Goal: Task Accomplishment & Management: Use online tool/utility

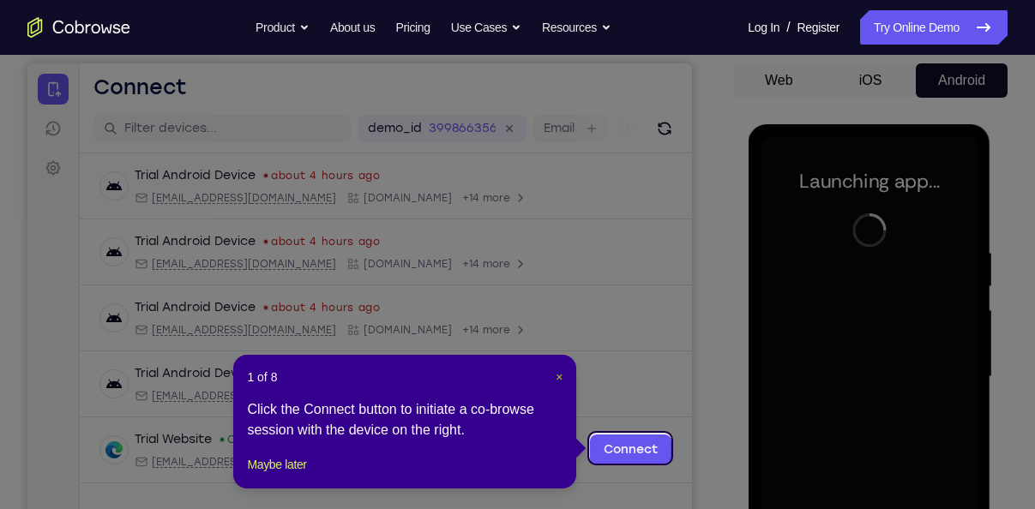
click at [556, 374] on span "×" at bounding box center [559, 377] width 7 height 14
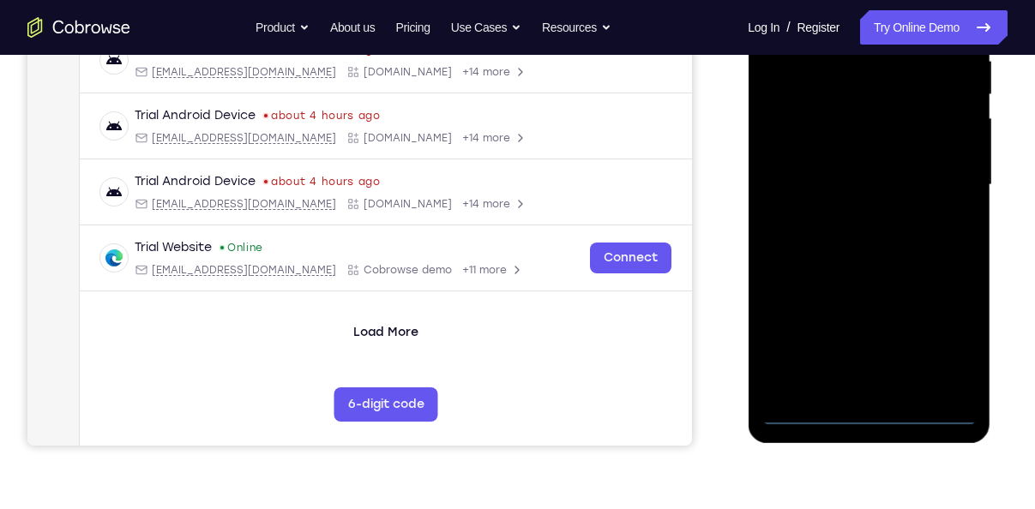
scroll to position [352, 0]
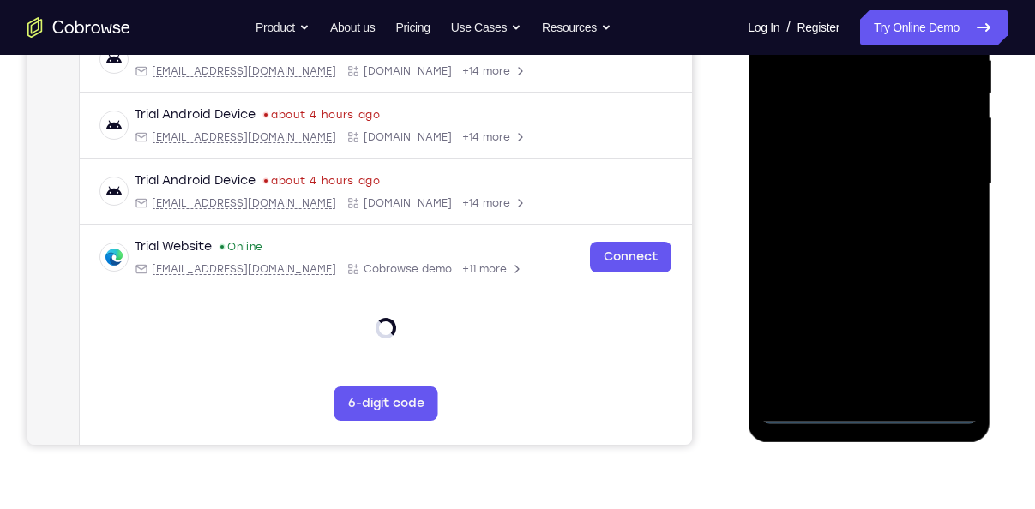
click at [874, 418] on div at bounding box center [868, 184] width 216 height 480
click at [869, 415] on div at bounding box center [868, 184] width 216 height 480
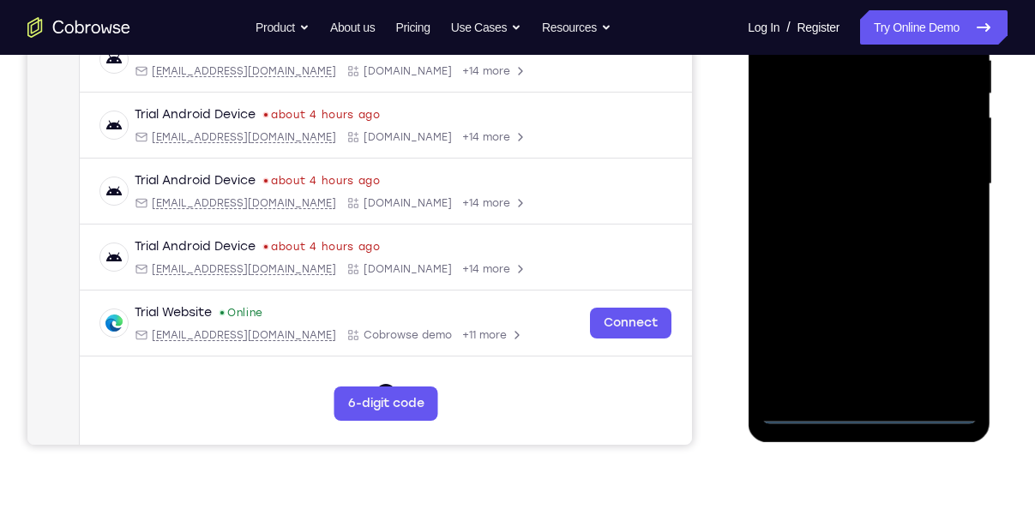
click at [869, 415] on div at bounding box center [868, 184] width 216 height 480
click at [949, 335] on div at bounding box center [868, 184] width 216 height 480
click at [900, 192] on div at bounding box center [868, 184] width 216 height 480
click at [942, 330] on div at bounding box center [868, 184] width 216 height 480
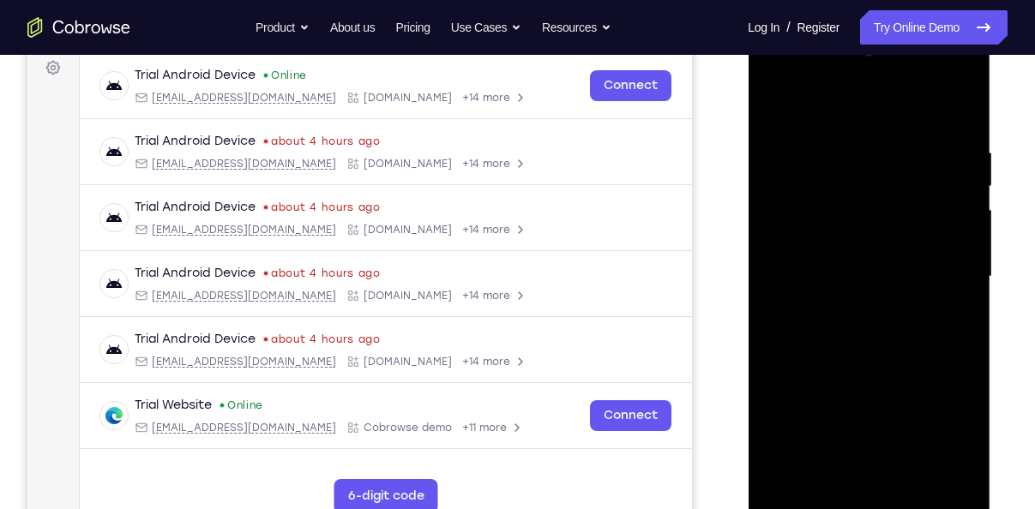
scroll to position [242, 0]
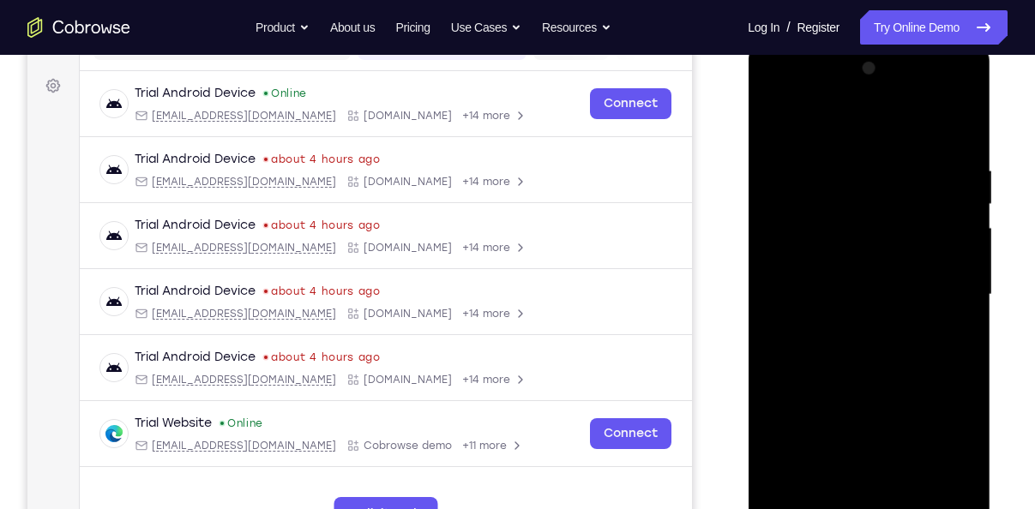
click at [844, 119] on div at bounding box center [868, 295] width 216 height 480
click at [951, 292] on div at bounding box center [868, 295] width 216 height 480
click at [851, 324] on div at bounding box center [868, 295] width 216 height 480
click at [825, 279] on div at bounding box center [868, 295] width 216 height 480
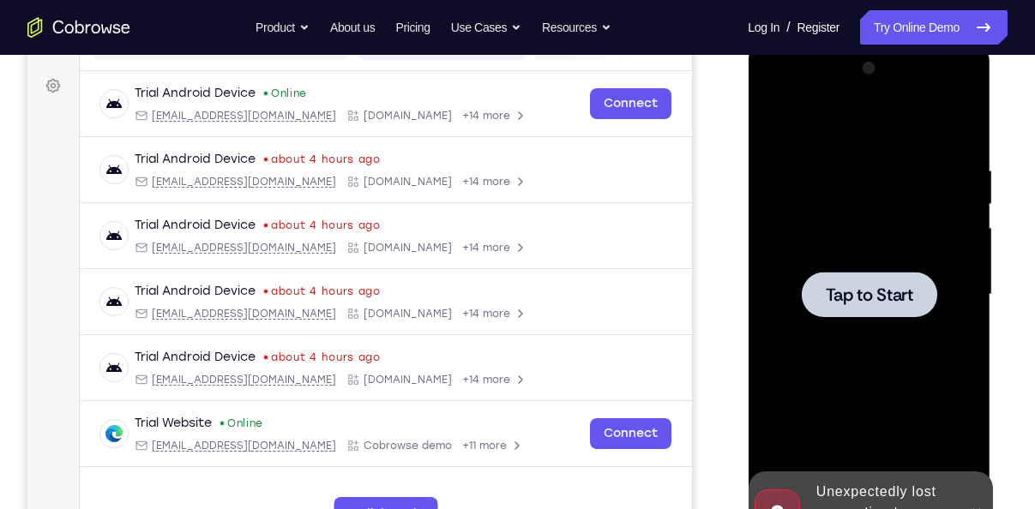
click at [883, 271] on div at bounding box center [868, 295] width 216 height 480
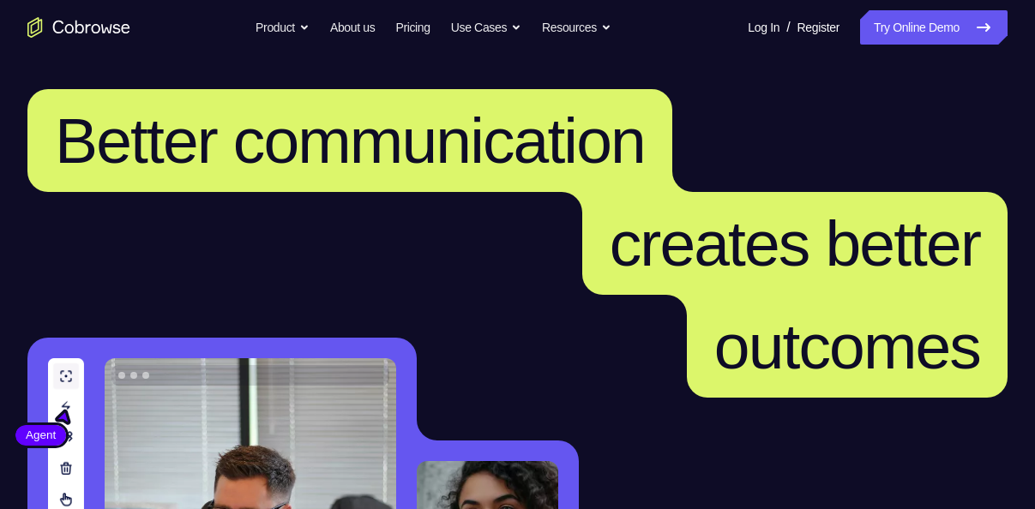
click at [969, 34] on link "Try Online Demo" at bounding box center [933, 27] width 147 height 34
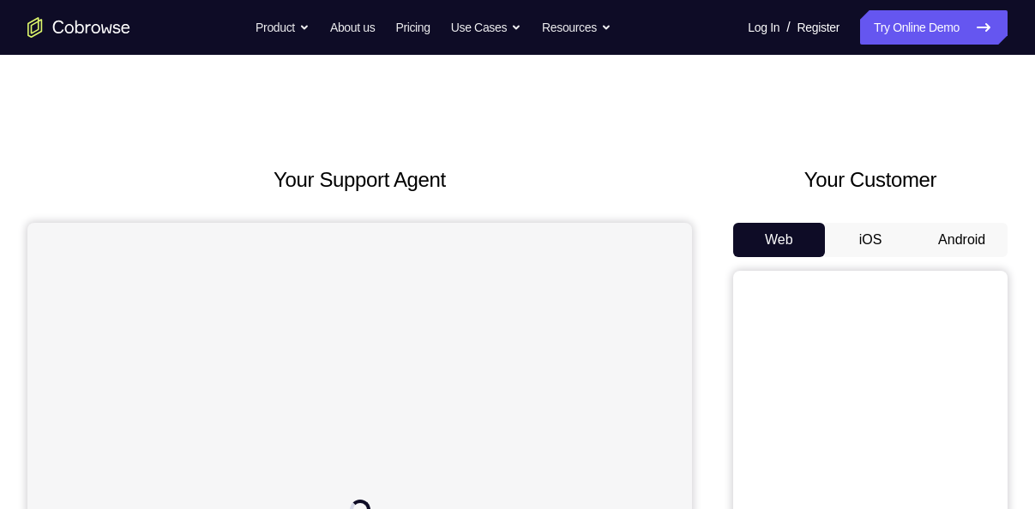
click at [989, 233] on button "Android" at bounding box center [962, 240] width 92 height 34
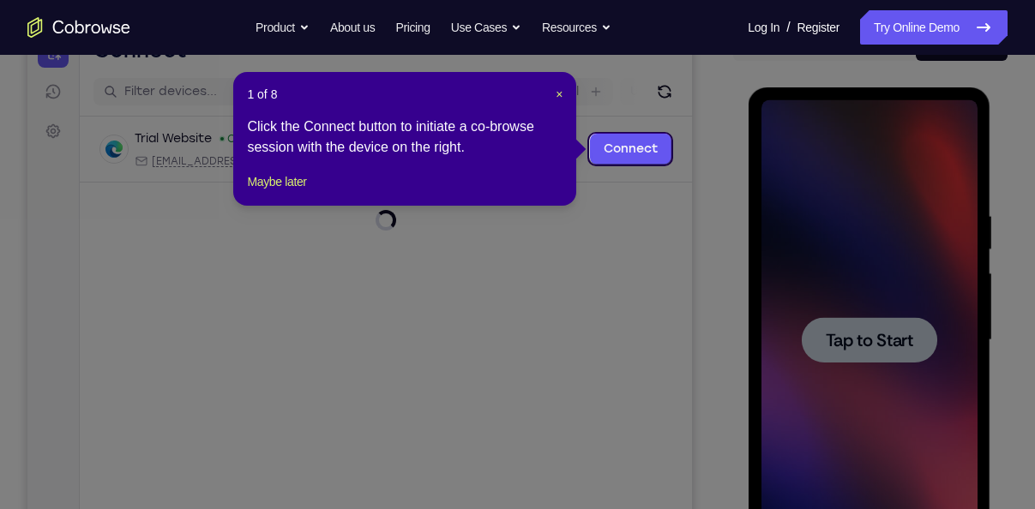
scroll to position [195, 0]
click at [559, 94] on span "×" at bounding box center [559, 95] width 7 height 14
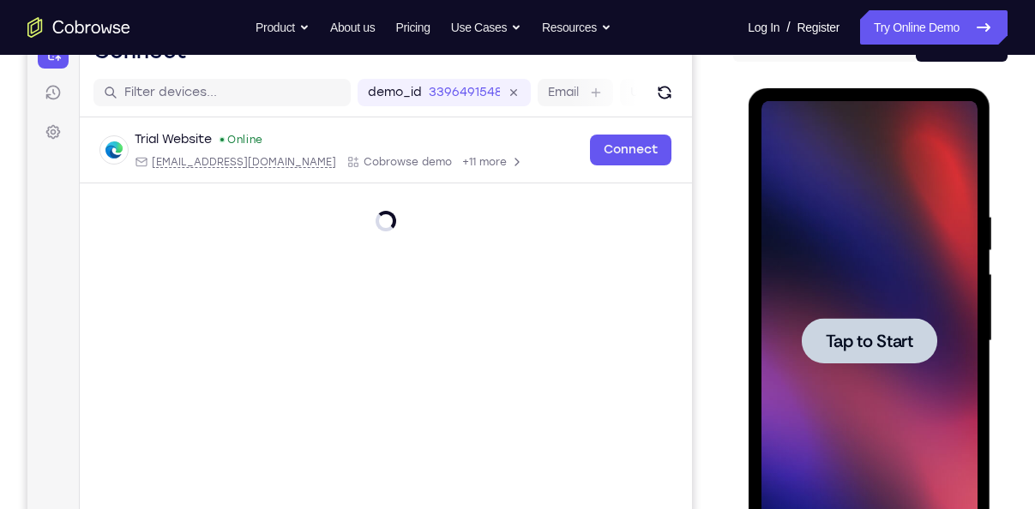
click at [911, 320] on div at bounding box center [868, 340] width 135 height 45
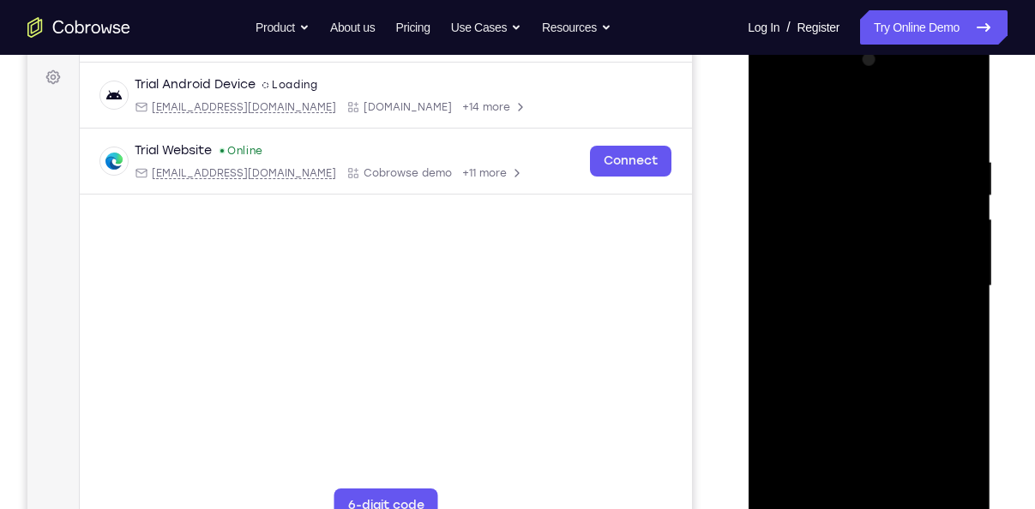
scroll to position [315, 0]
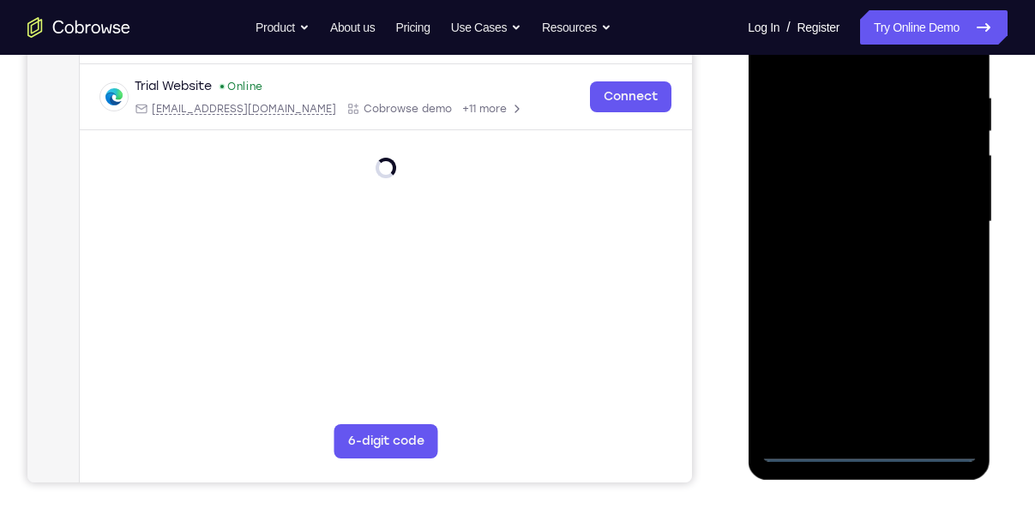
click at [871, 454] on div at bounding box center [868, 222] width 216 height 480
click at [948, 370] on div at bounding box center [868, 222] width 216 height 480
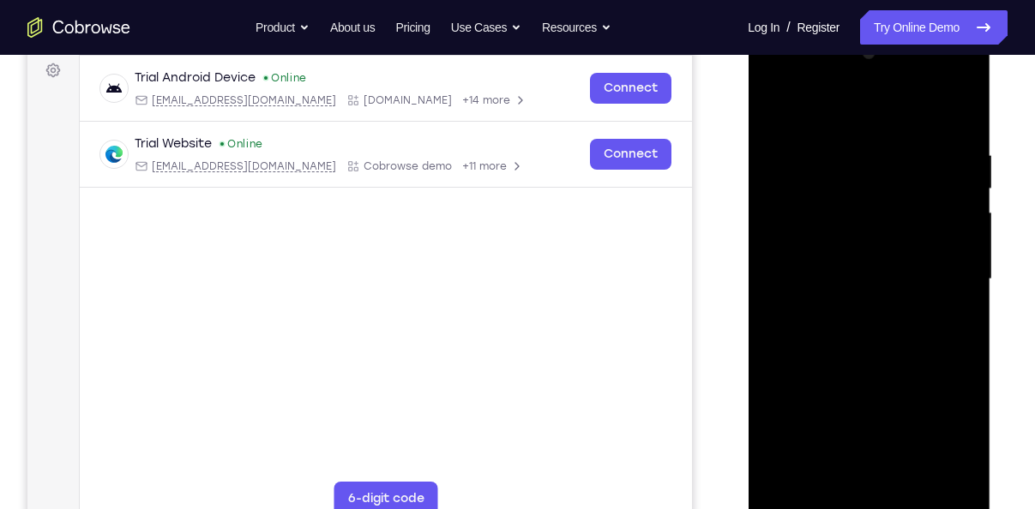
scroll to position [256, 0]
click at [854, 97] on div at bounding box center [868, 280] width 216 height 480
click at [948, 282] on div at bounding box center [868, 280] width 216 height 480
click at [850, 313] on div at bounding box center [868, 280] width 216 height 480
click at [809, 258] on div at bounding box center [868, 280] width 216 height 480
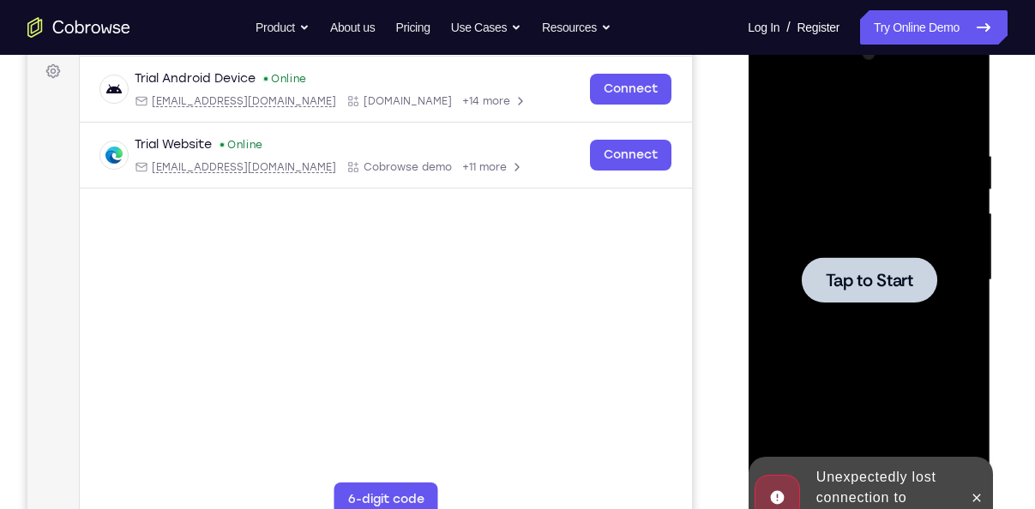
click at [851, 257] on div at bounding box center [868, 279] width 135 height 45
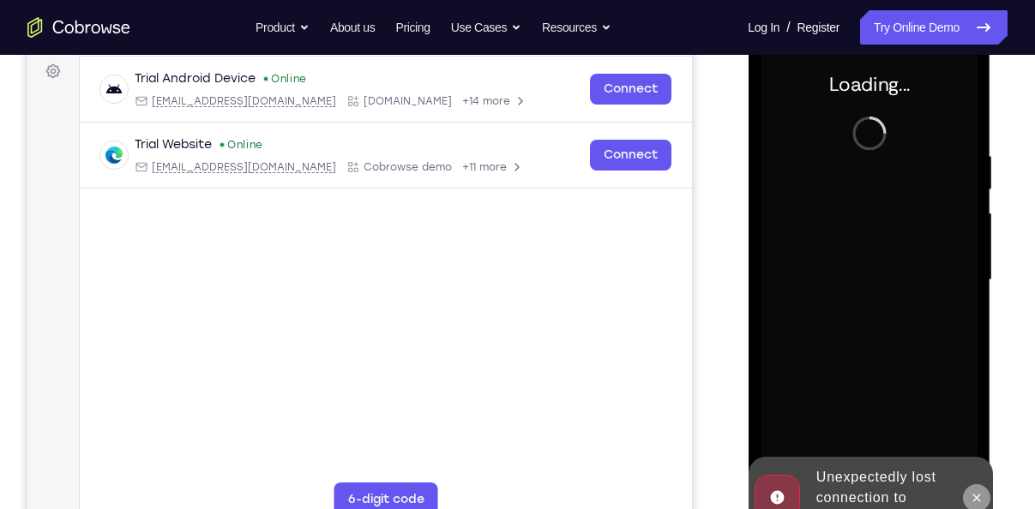
click at [971, 488] on button at bounding box center [975, 497] width 27 height 27
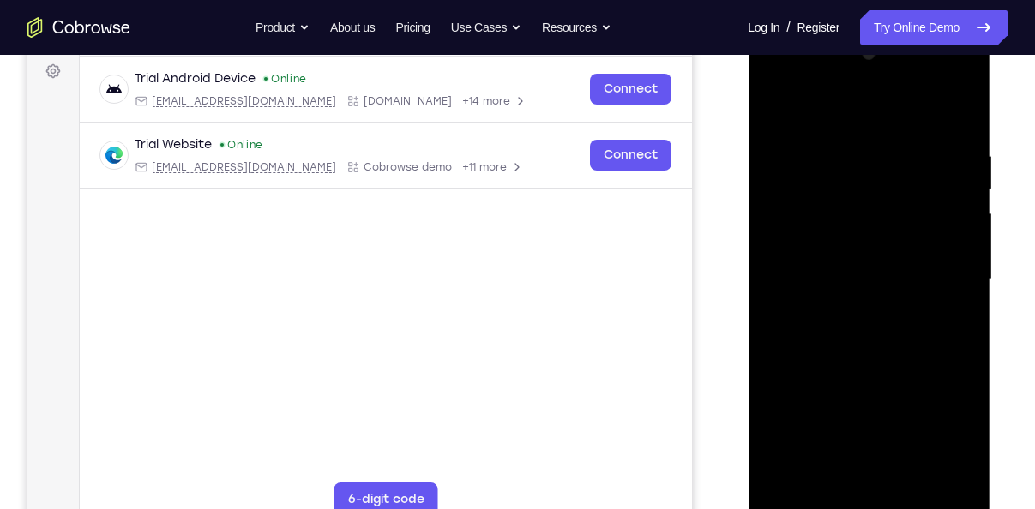
scroll to position [304, 0]
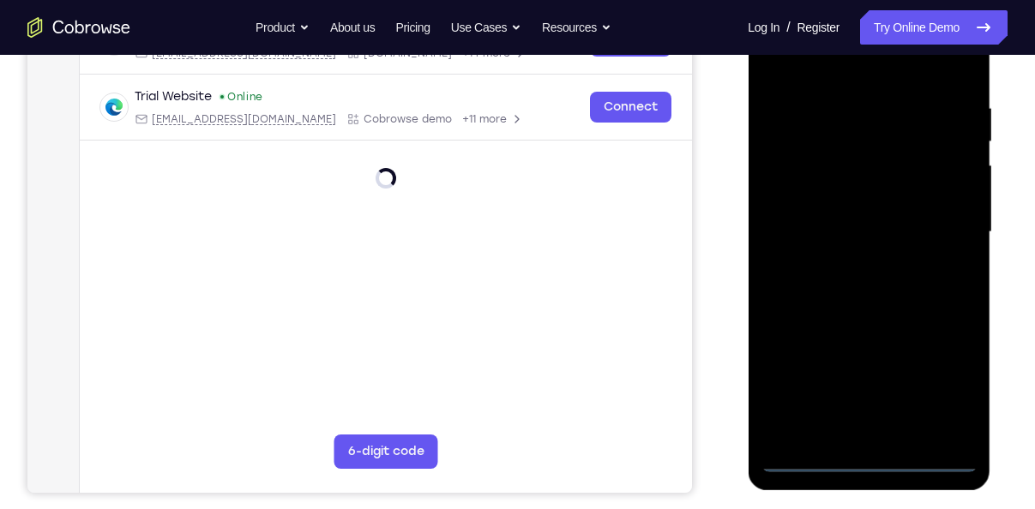
click at [869, 453] on div at bounding box center [868, 232] width 216 height 480
click at [865, 464] on div at bounding box center [868, 232] width 216 height 480
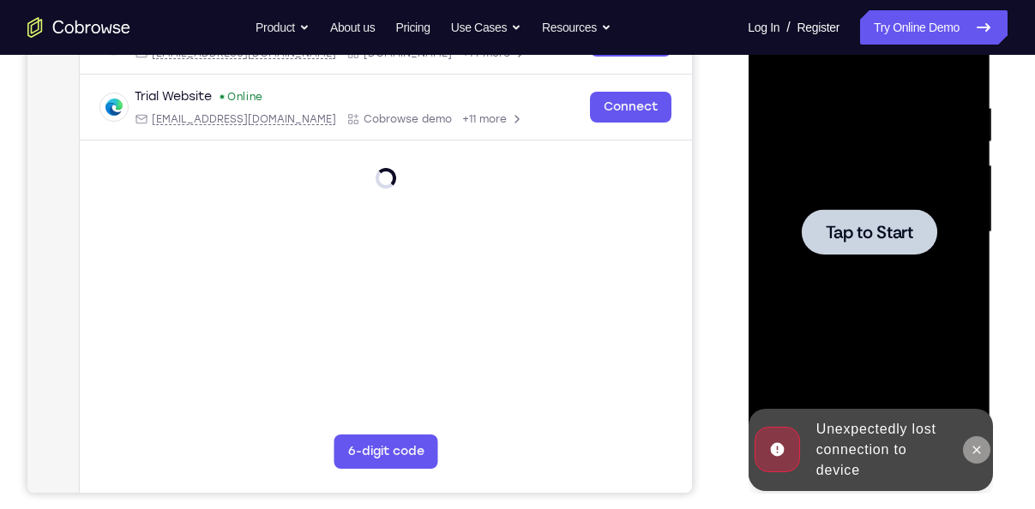
click at [968, 457] on button at bounding box center [975, 449] width 27 height 27
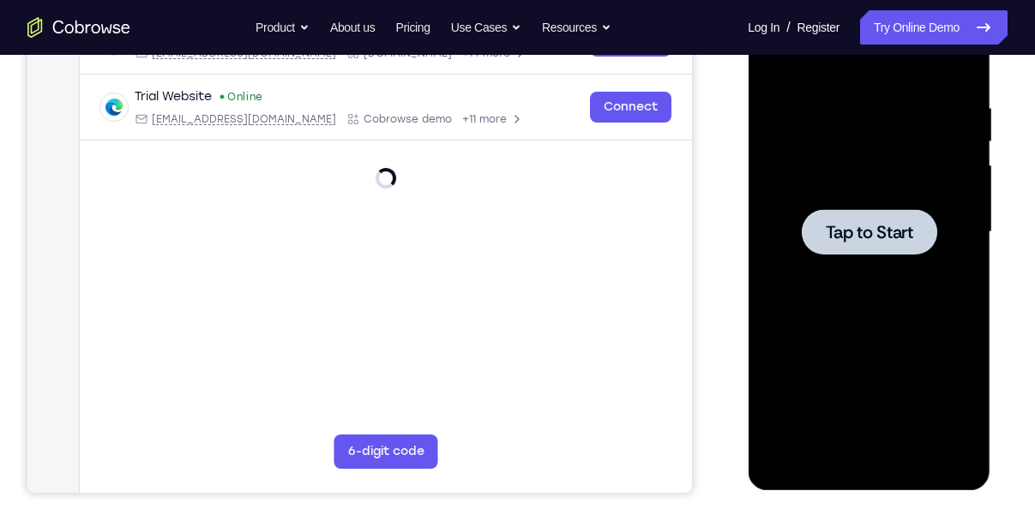
click at [881, 239] on span "Tap to Start" at bounding box center [868, 232] width 87 height 17
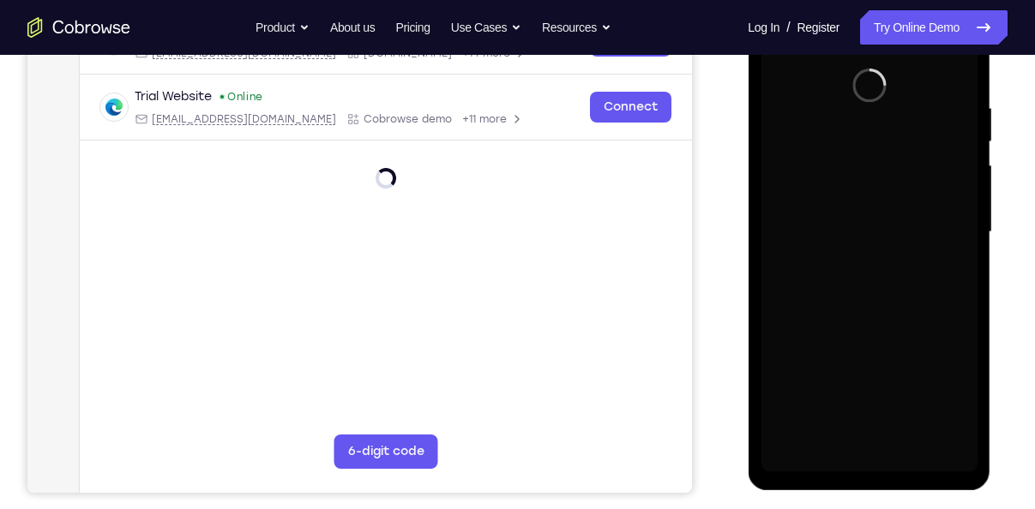
scroll to position [216, 0]
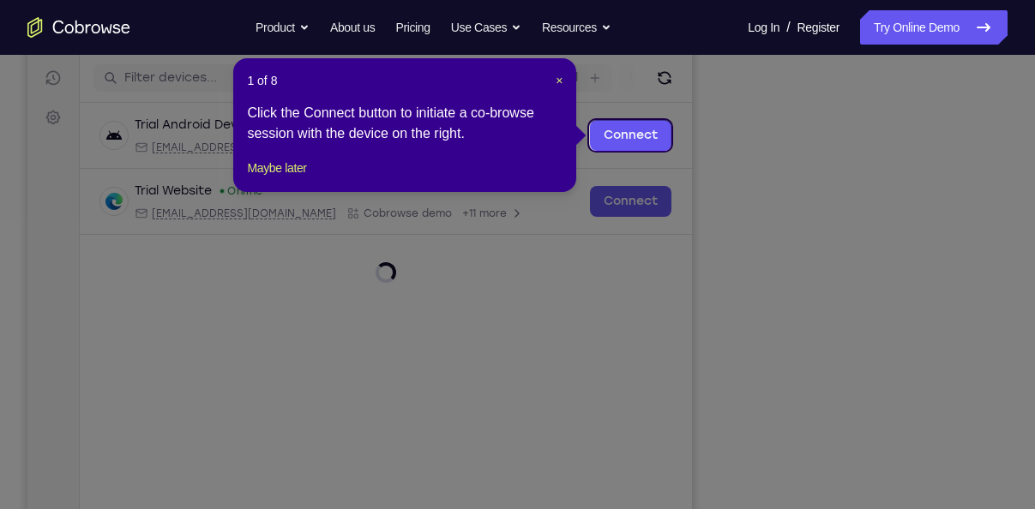
scroll to position [209, 0]
click at [559, 81] on span "×" at bounding box center [559, 82] width 7 height 14
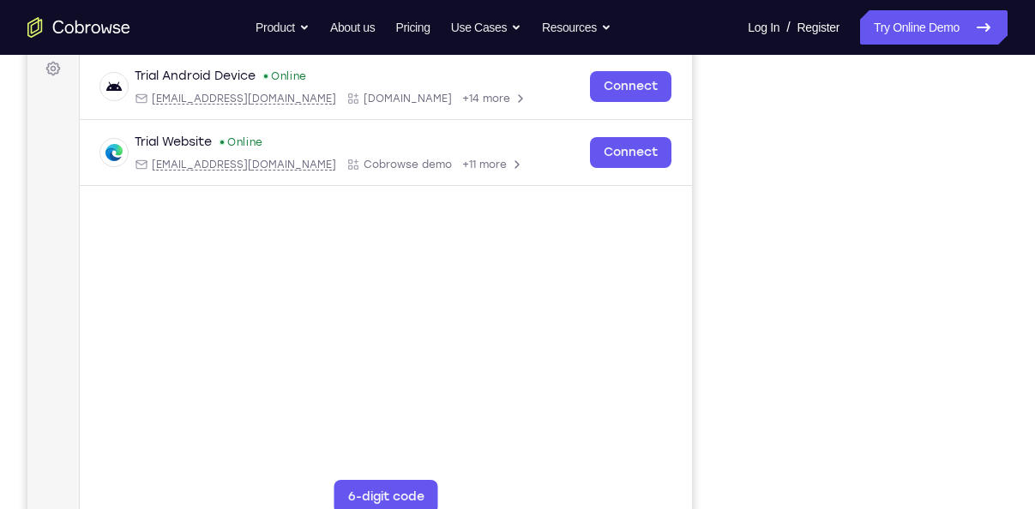
scroll to position [260, 0]
click at [1010, 411] on div "Your Support Agent Your Customer Web iOS Android Next Steps We’d be happy to gi…" at bounding box center [517, 360] width 1035 height 1131
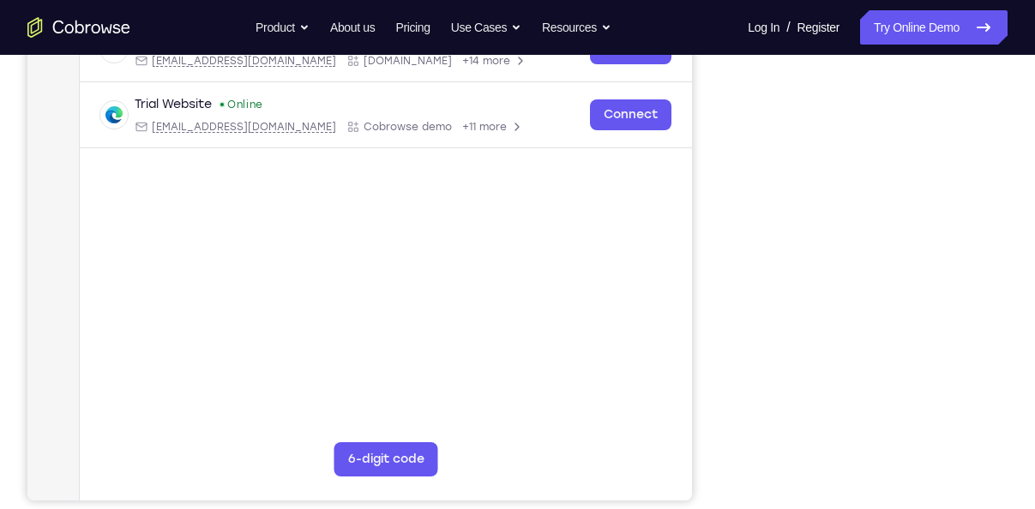
scroll to position [285, 0]
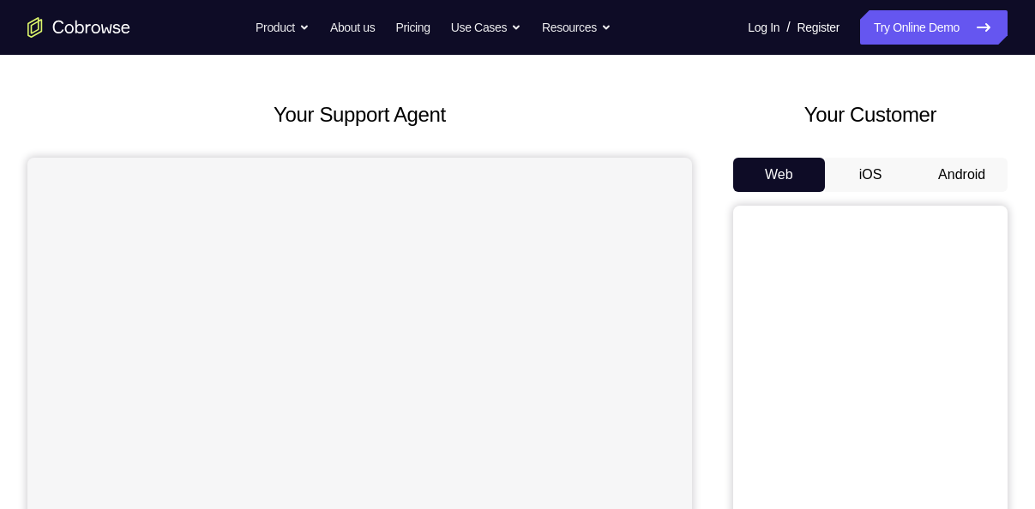
scroll to position [75, 0]
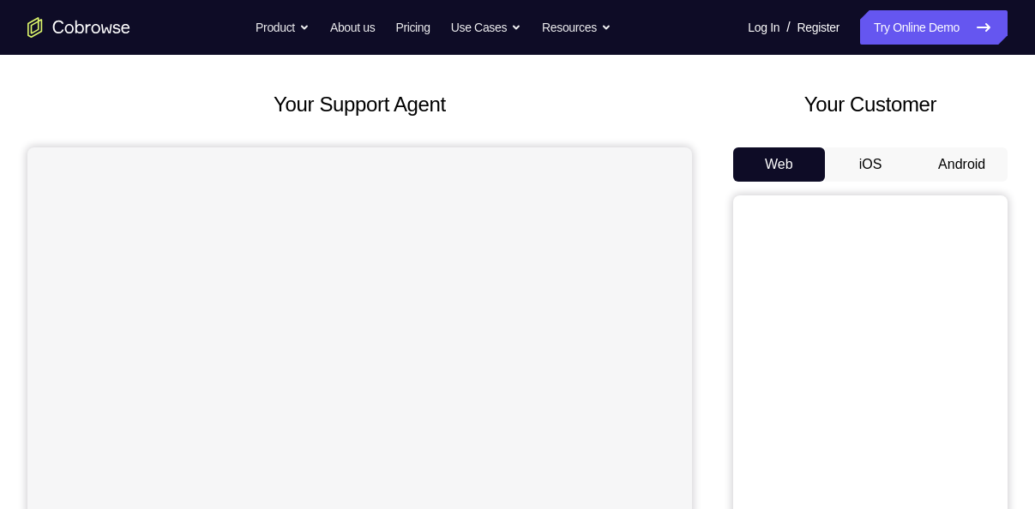
click at [950, 163] on button "Android" at bounding box center [962, 164] width 92 height 34
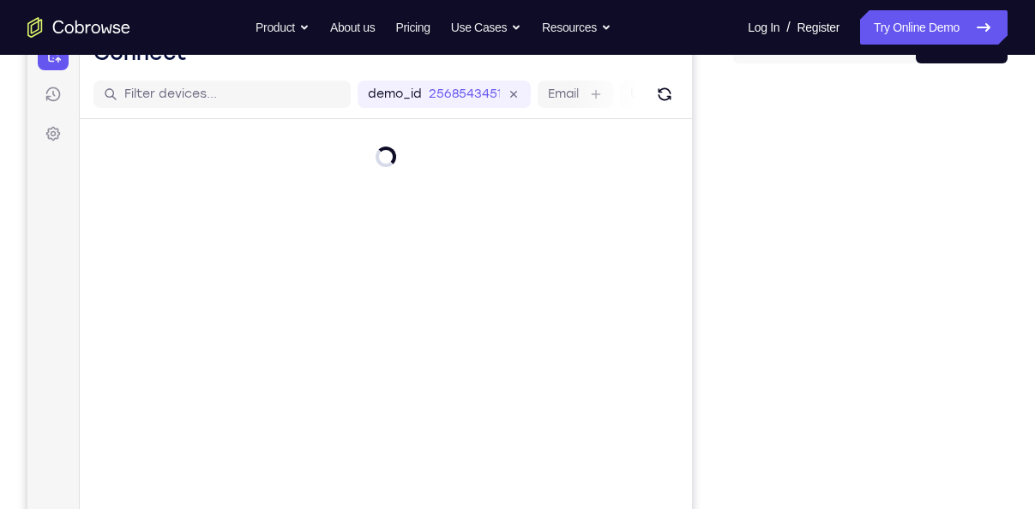
scroll to position [195, 0]
click at [999, 344] on div at bounding box center [870, 339] width 274 height 527
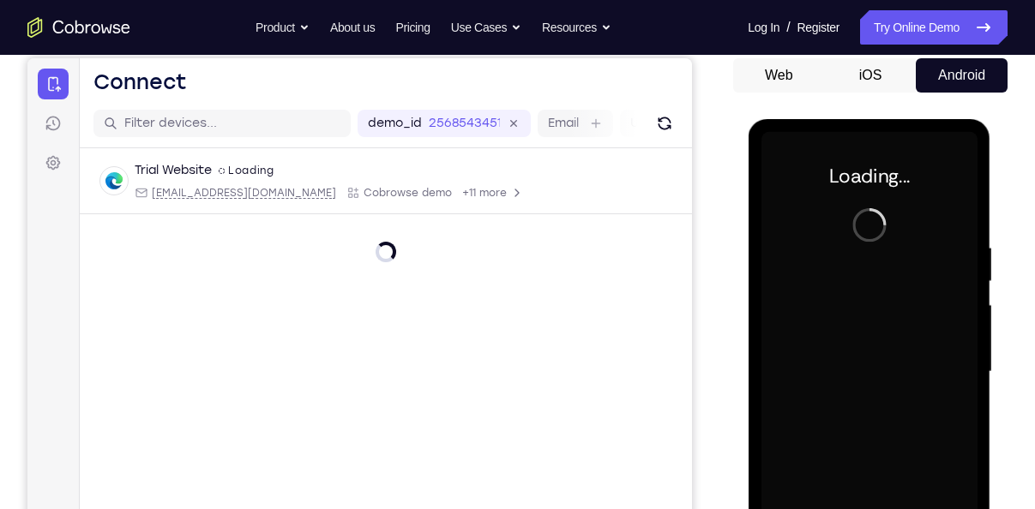
scroll to position [0, 0]
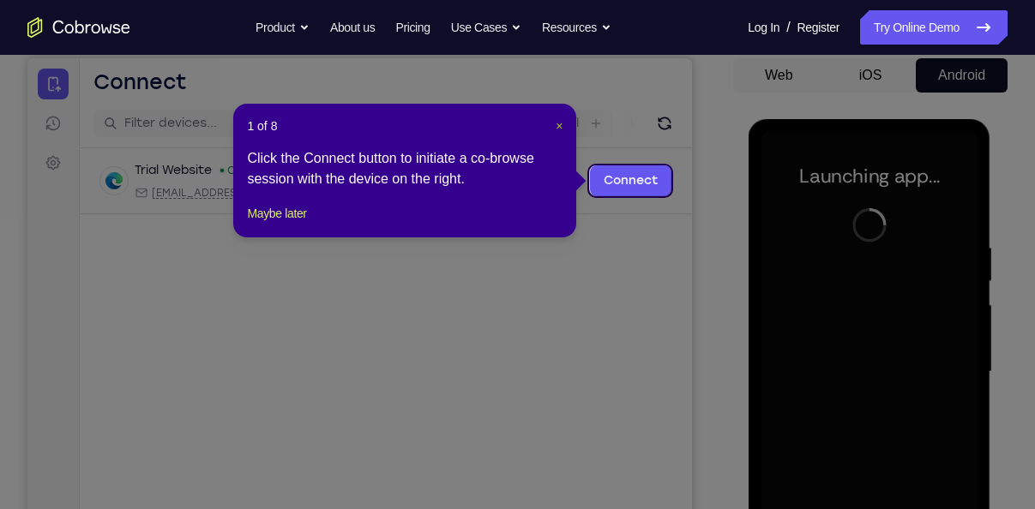
click at [559, 125] on span "×" at bounding box center [559, 126] width 7 height 14
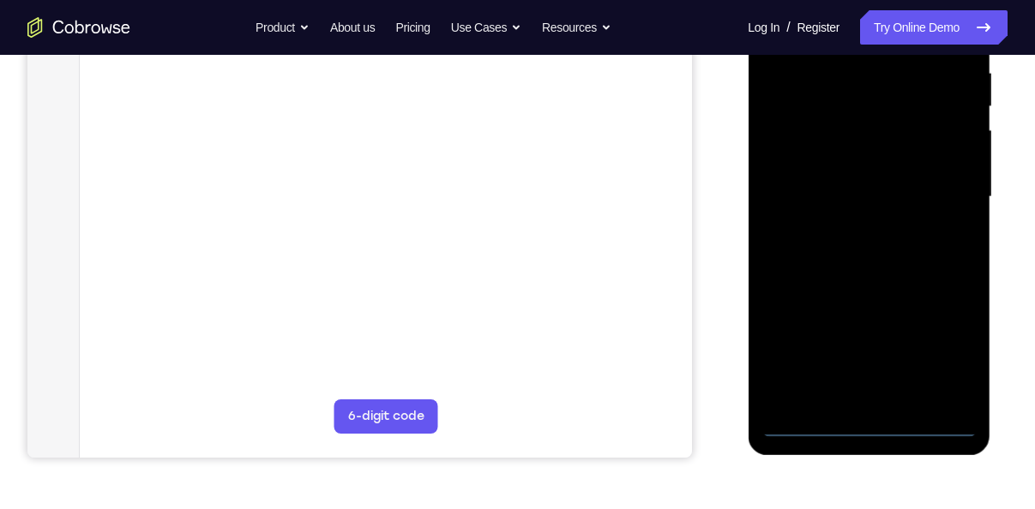
scroll to position [340, 0]
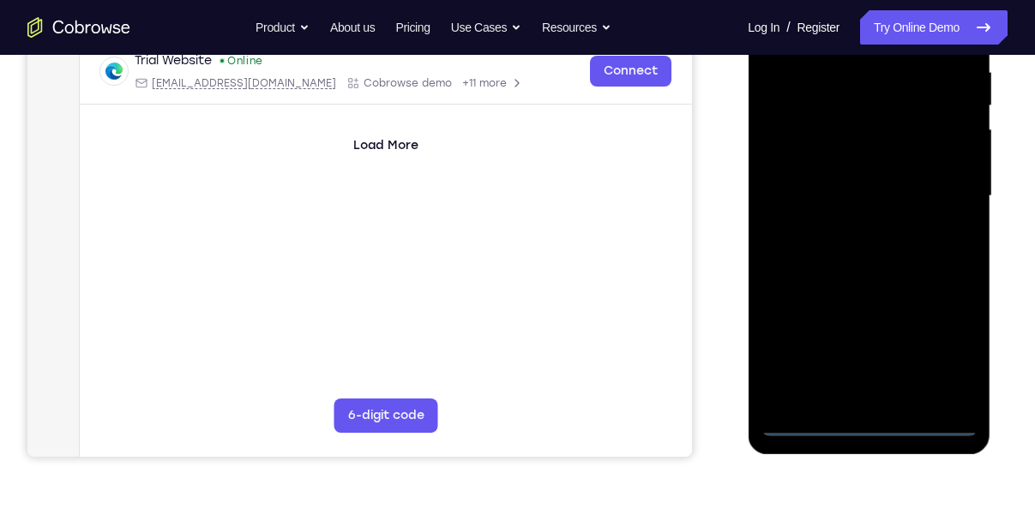
click at [864, 421] on div at bounding box center [868, 196] width 216 height 480
click at [949, 327] on div at bounding box center [868, 196] width 216 height 480
click at [944, 347] on div at bounding box center [868, 196] width 216 height 480
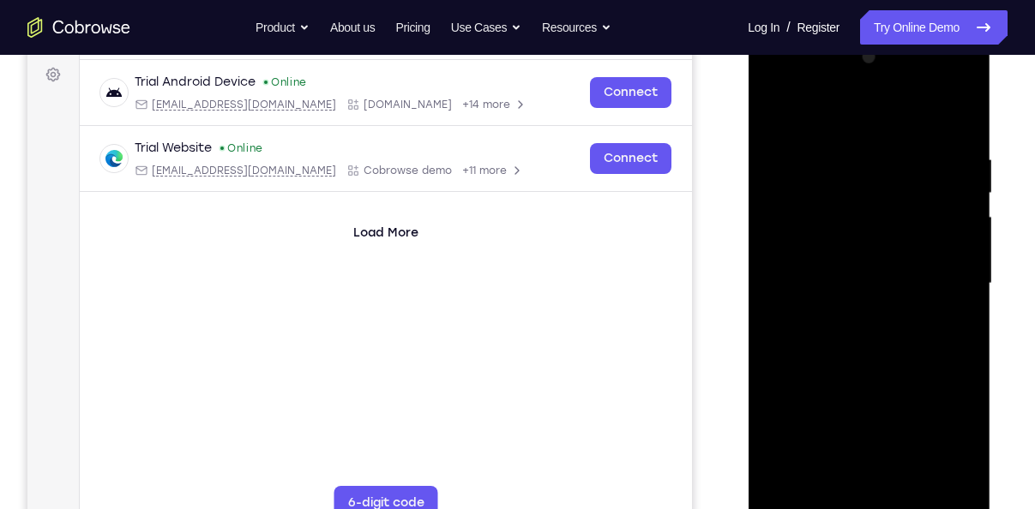
scroll to position [252, 0]
click at [822, 111] on div at bounding box center [868, 285] width 216 height 480
click at [943, 281] on div at bounding box center [868, 285] width 216 height 480
click at [856, 433] on div at bounding box center [868, 285] width 216 height 480
click at [914, 446] on div at bounding box center [868, 285] width 216 height 480
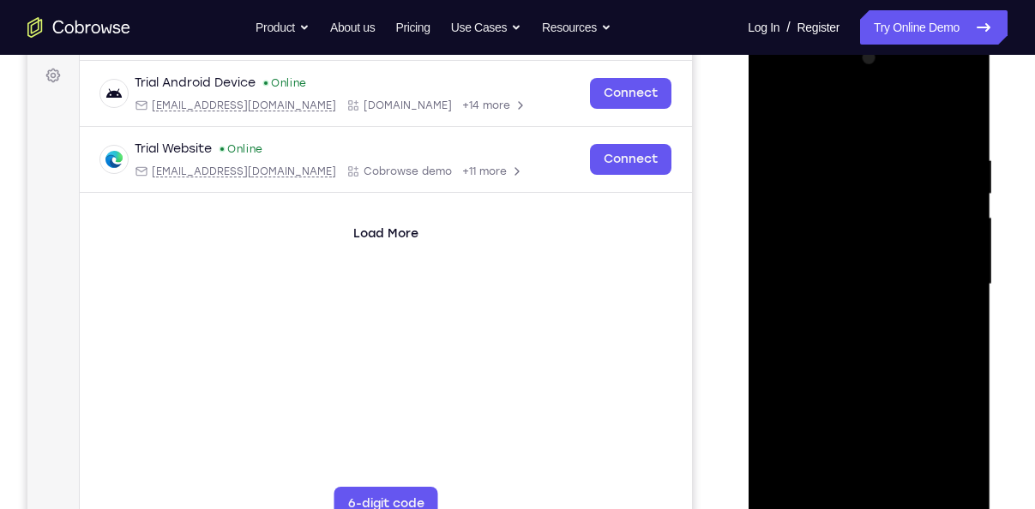
click at [851, 317] on div at bounding box center [868, 285] width 216 height 480
click at [881, 242] on div at bounding box center [868, 285] width 216 height 480
click at [881, 249] on div at bounding box center [868, 285] width 216 height 480
click at [863, 249] on div at bounding box center [868, 285] width 216 height 480
click at [877, 279] on div at bounding box center [868, 285] width 216 height 480
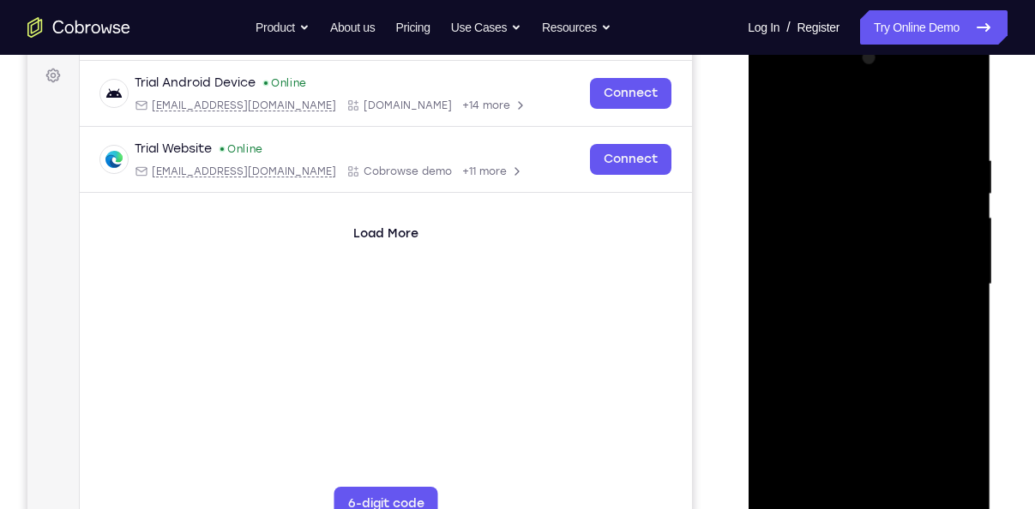
click at [877, 279] on div at bounding box center [868, 285] width 216 height 480
click at [875, 294] on div at bounding box center [868, 285] width 216 height 480
click at [860, 355] on div at bounding box center [868, 285] width 216 height 480
click at [915, 490] on div at bounding box center [868, 285] width 216 height 480
click at [910, 380] on div at bounding box center [868, 285] width 216 height 480
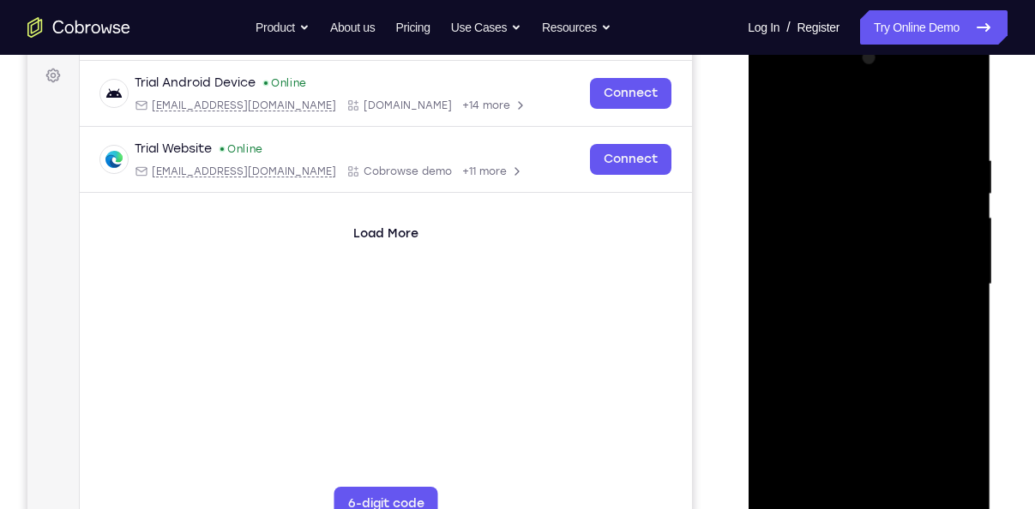
click at [876, 276] on div at bounding box center [868, 285] width 216 height 480
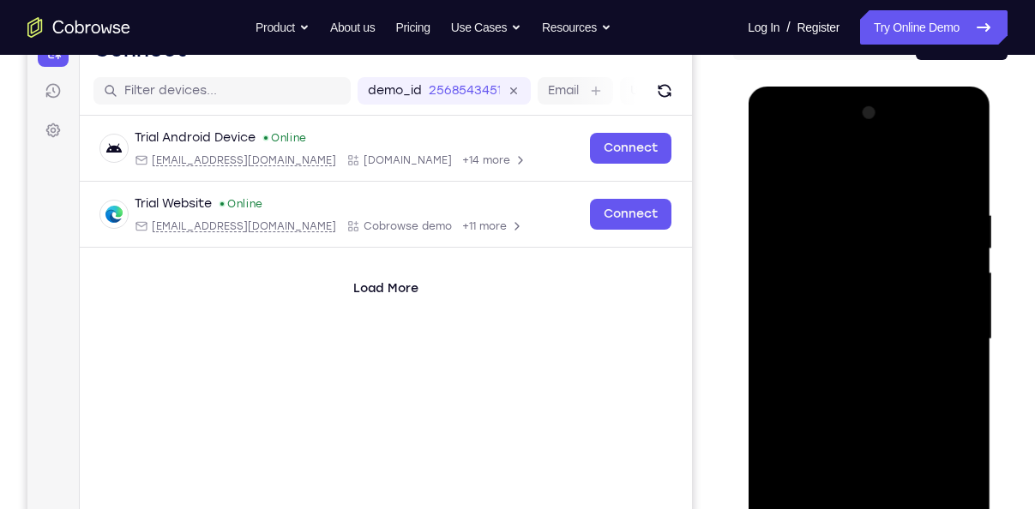
scroll to position [324, 0]
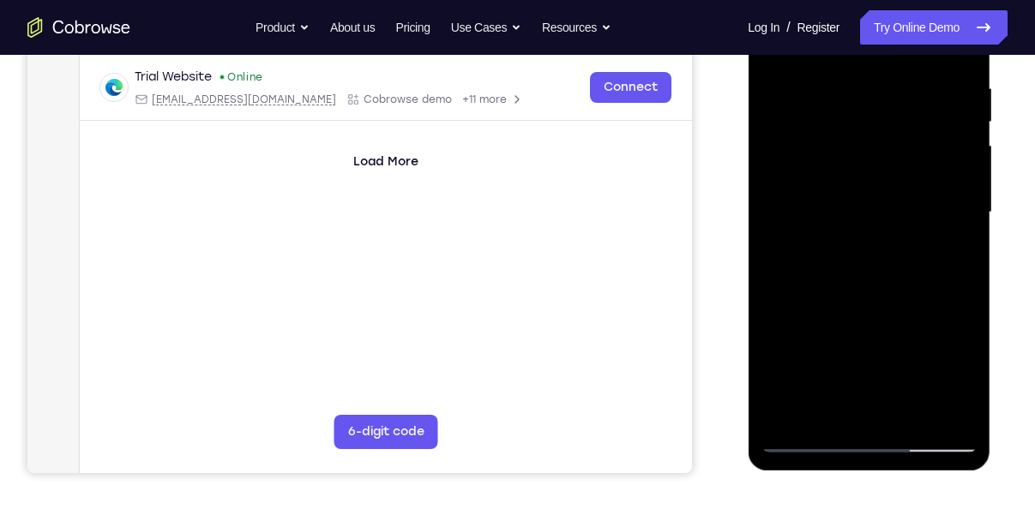
click at [809, 460] on div at bounding box center [869, 215] width 243 height 511
click at [808, 446] on div at bounding box center [868, 213] width 216 height 480
click at [844, 262] on div at bounding box center [868, 213] width 216 height 480
click at [809, 441] on div at bounding box center [868, 213] width 216 height 480
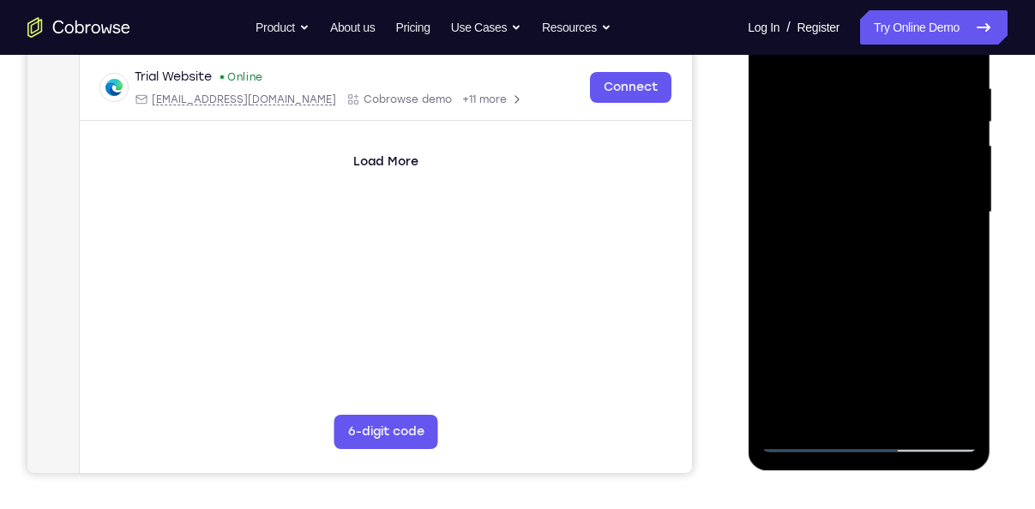
click at [809, 441] on div at bounding box center [868, 213] width 216 height 480
drag, startPoint x: 869, startPoint y: 344, endPoint x: 874, endPoint y: 247, distance: 97.0
click at [874, 247] on div at bounding box center [868, 213] width 216 height 480
click at [856, 410] on div at bounding box center [868, 213] width 216 height 480
click at [843, 376] on div at bounding box center [868, 213] width 216 height 480
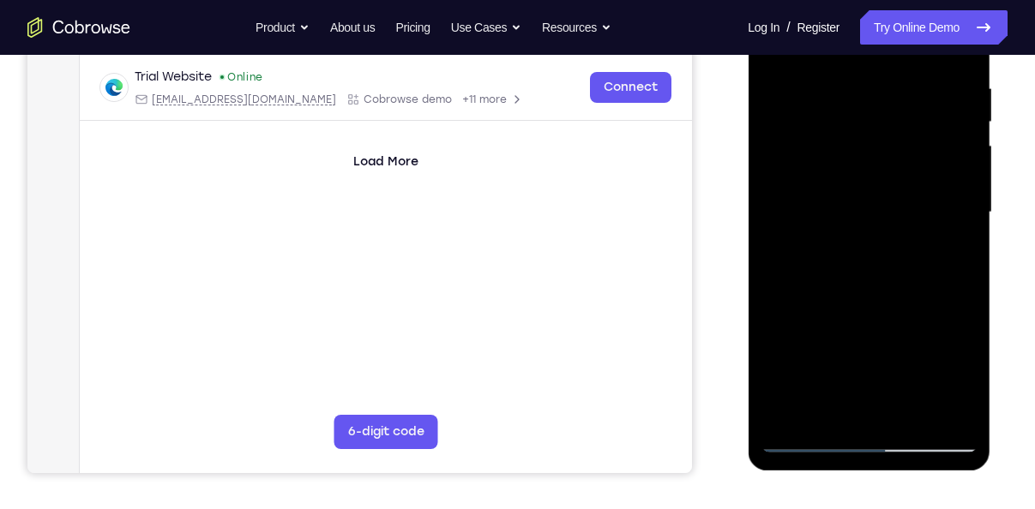
scroll to position [265, 0]
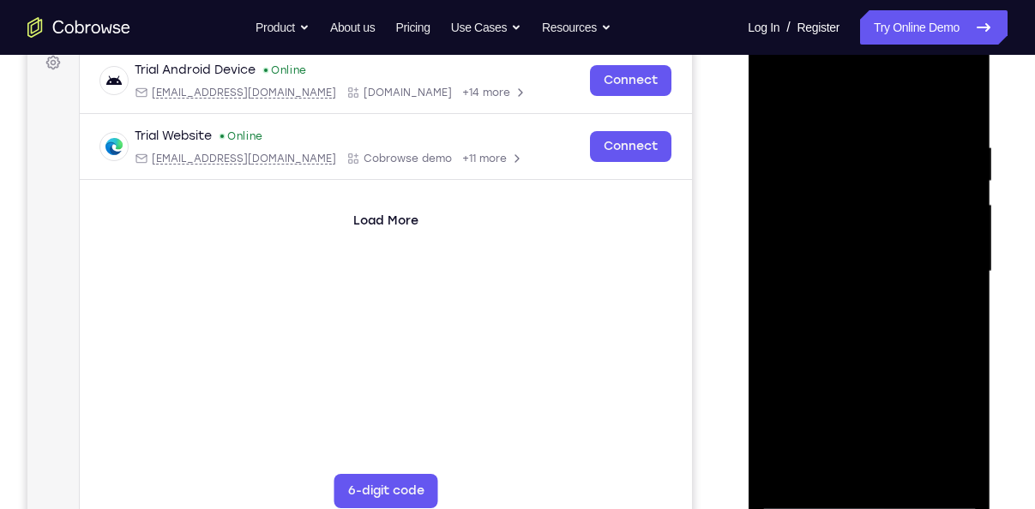
click at [772, 109] on div at bounding box center [868, 272] width 216 height 480
click at [824, 390] on div at bounding box center [868, 272] width 216 height 480
click at [771, 96] on div at bounding box center [868, 272] width 216 height 480
drag, startPoint x: 848, startPoint y: 429, endPoint x: 857, endPoint y: 340, distance: 89.7
click at [857, 340] on div at bounding box center [868, 272] width 216 height 480
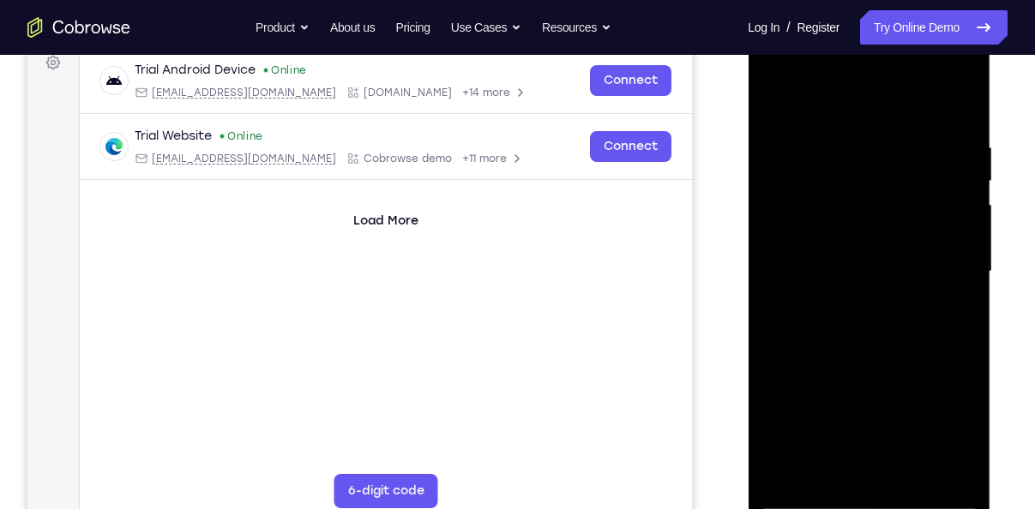
click at [842, 441] on div at bounding box center [868, 272] width 216 height 480
click at [820, 471] on div at bounding box center [868, 272] width 216 height 480
click at [767, 104] on div at bounding box center [868, 272] width 216 height 480
drag, startPoint x: 867, startPoint y: 410, endPoint x: 869, endPoint y: 314, distance: 96.0
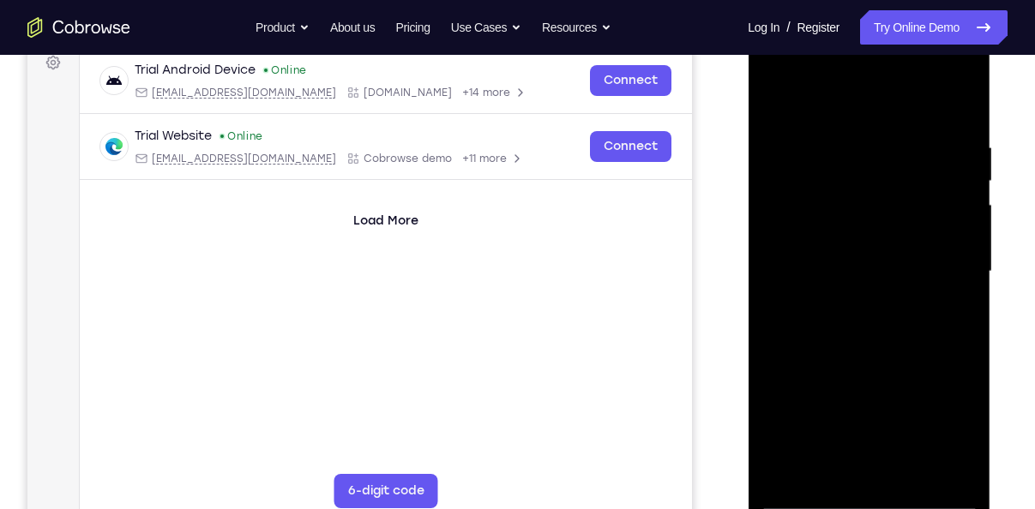
click at [869, 314] on div at bounding box center [868, 272] width 216 height 480
click at [859, 419] on div at bounding box center [868, 272] width 216 height 480
click at [768, 104] on div at bounding box center [868, 272] width 216 height 480
click at [772, 104] on div at bounding box center [868, 272] width 216 height 480
click at [840, 144] on div at bounding box center [868, 272] width 216 height 480
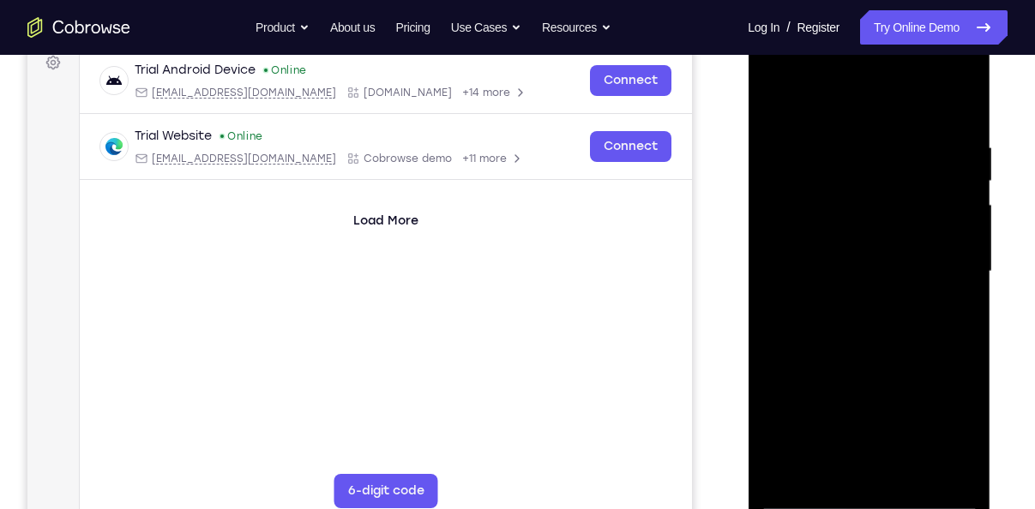
click at [965, 243] on div at bounding box center [868, 272] width 216 height 480
click at [772, 261] on div at bounding box center [868, 272] width 216 height 480
click at [942, 468] on div at bounding box center [868, 272] width 216 height 480
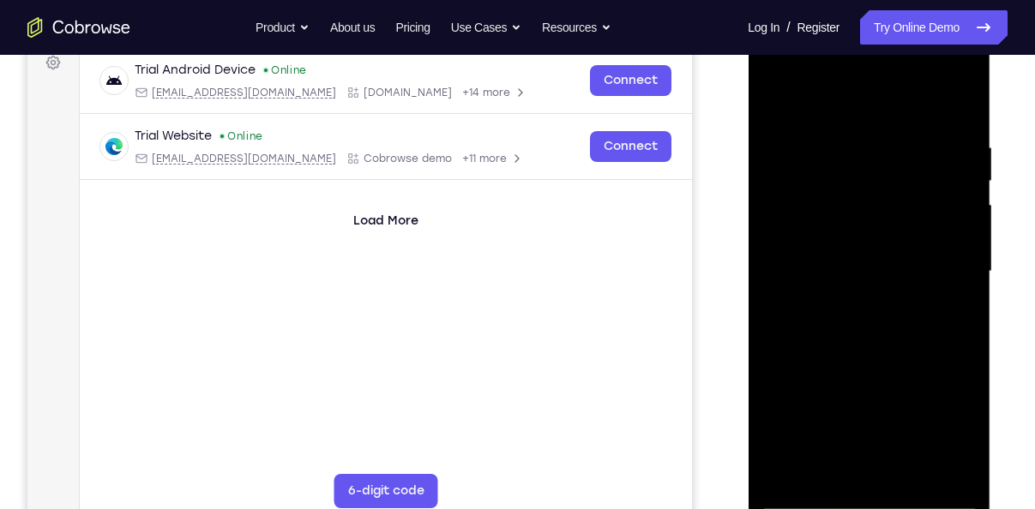
click at [965, 374] on div at bounding box center [868, 272] width 216 height 480
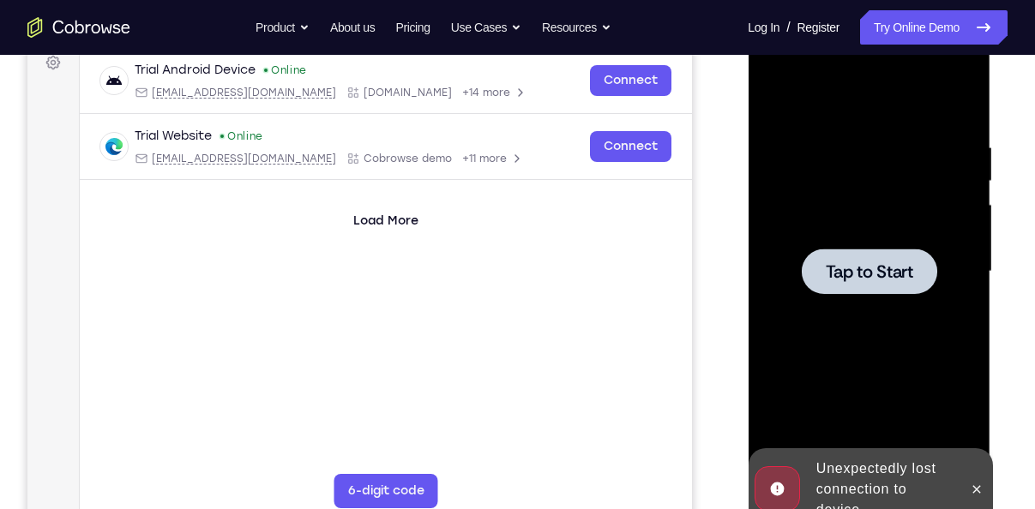
click at [829, 258] on div at bounding box center [868, 271] width 135 height 45
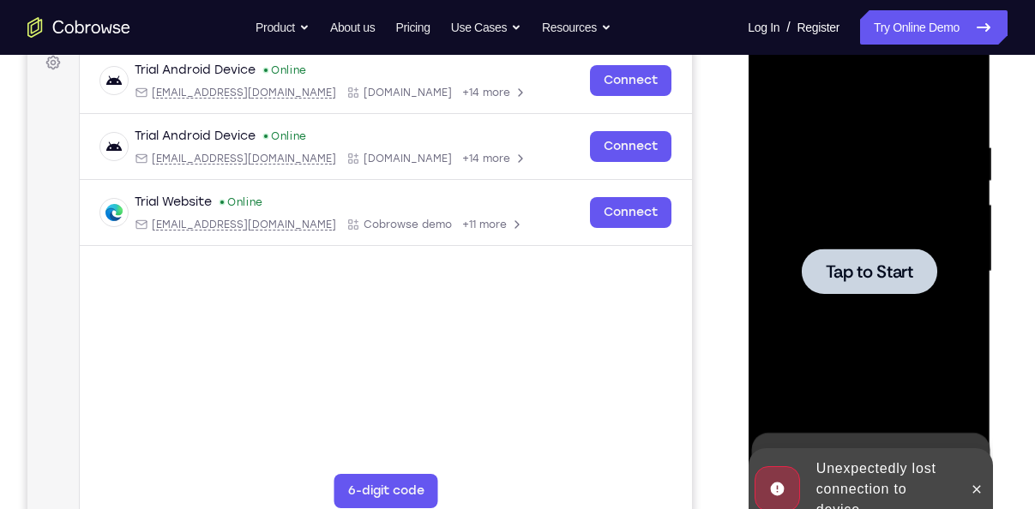
click at [890, 280] on span "Tap to Start" at bounding box center [868, 271] width 87 height 17
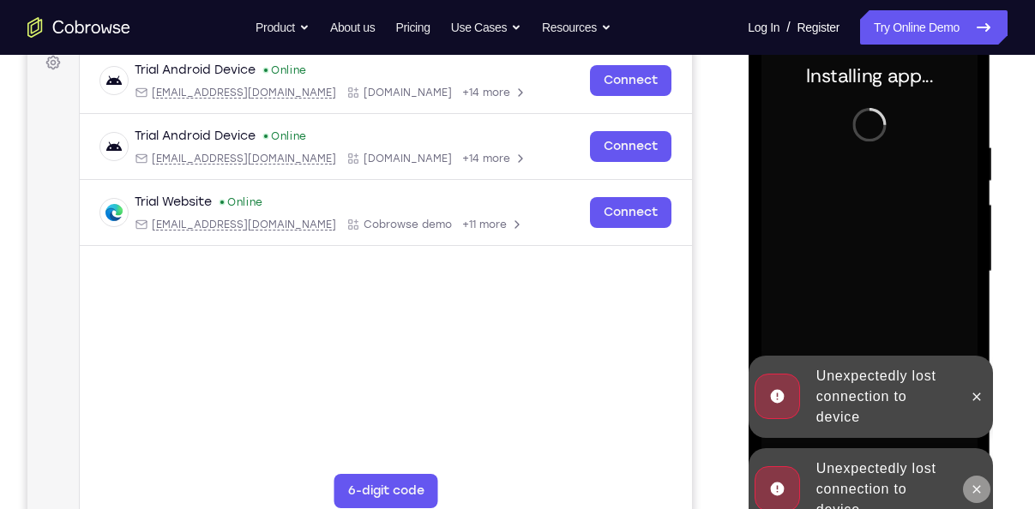
click at [980, 490] on icon at bounding box center [976, 490] width 14 height 14
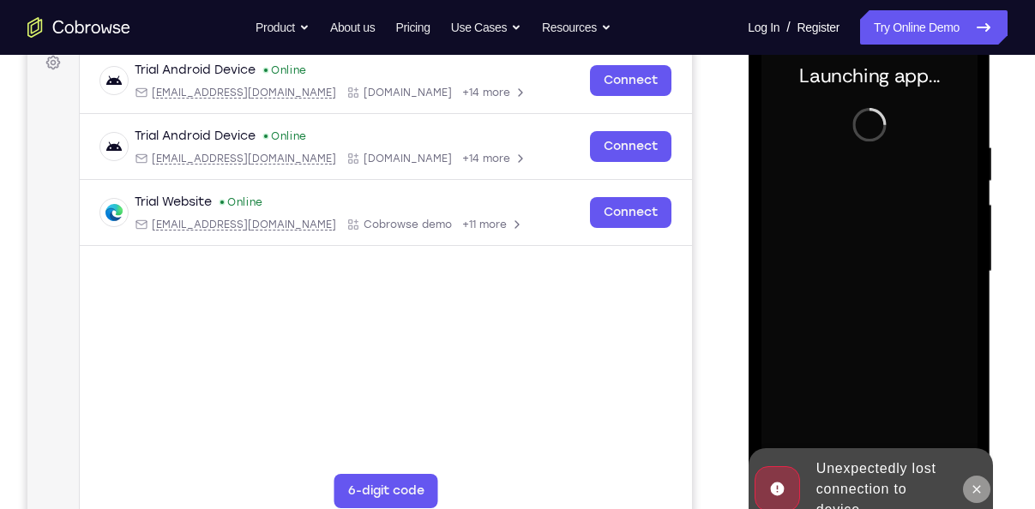
click at [980, 487] on icon at bounding box center [976, 490] width 14 height 14
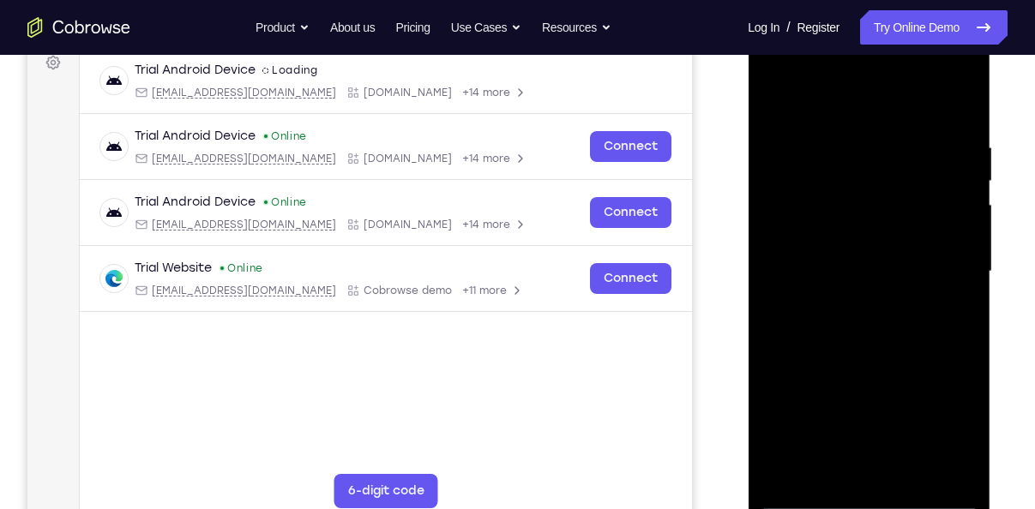
click at [873, 497] on div at bounding box center [868, 272] width 216 height 480
click at [953, 433] on div at bounding box center [868, 272] width 216 height 480
click at [851, 91] on div at bounding box center [868, 272] width 216 height 480
click at [933, 265] on div at bounding box center [868, 272] width 216 height 480
click at [851, 302] on div at bounding box center [868, 272] width 216 height 480
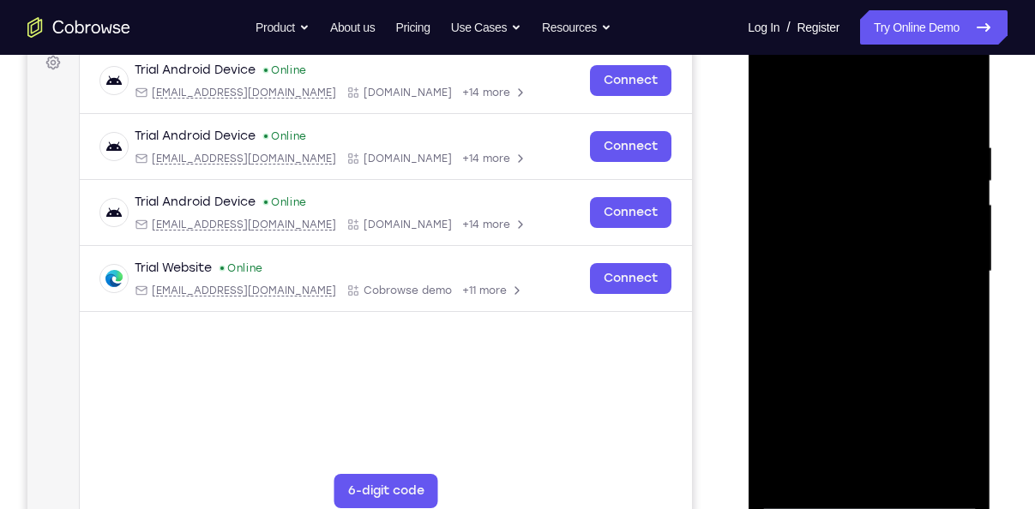
click at [856, 259] on div at bounding box center [868, 272] width 216 height 480
click at [847, 248] on div at bounding box center [868, 272] width 216 height 480
click at [856, 267] on div at bounding box center [868, 272] width 216 height 480
click at [870, 331] on div at bounding box center [868, 272] width 216 height 480
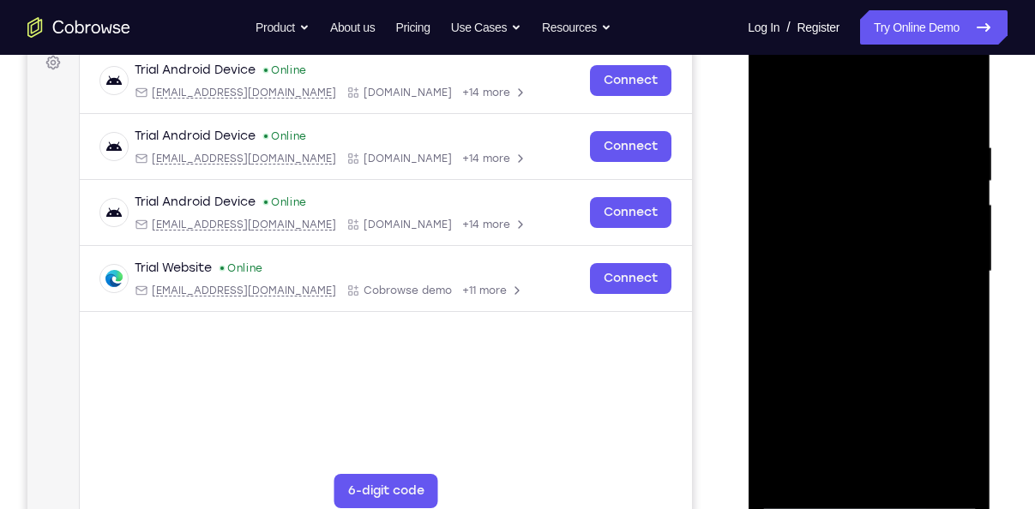
click at [870, 331] on div at bounding box center [868, 272] width 216 height 480
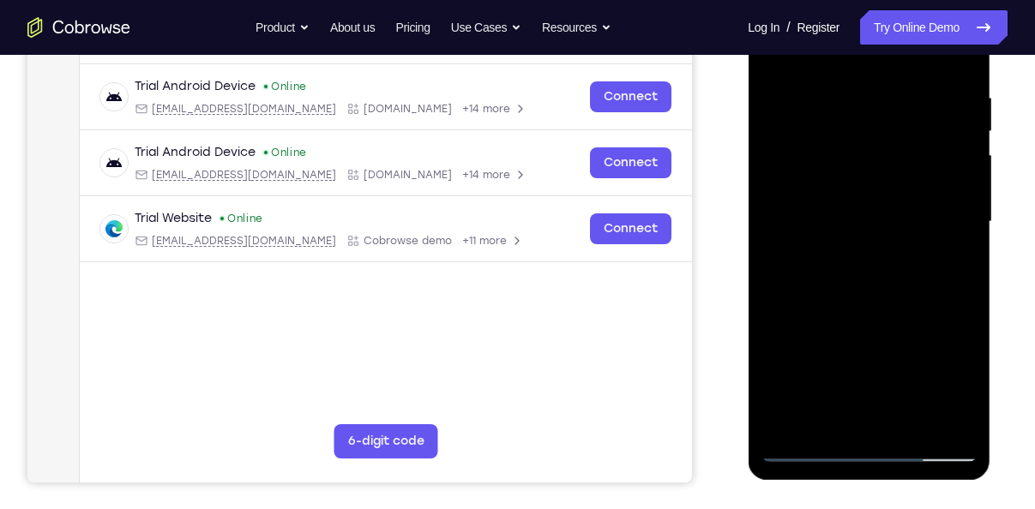
scroll to position [318, 0]
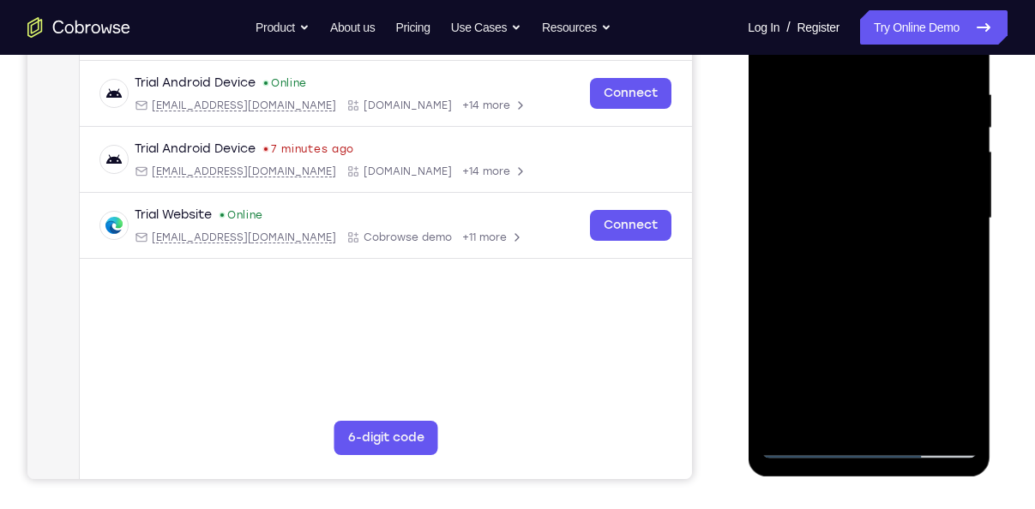
click at [862, 308] on div at bounding box center [868, 219] width 216 height 480
click at [862, 296] on div at bounding box center [868, 219] width 216 height 480
click at [930, 307] on div at bounding box center [868, 219] width 216 height 480
click at [903, 407] on div at bounding box center [868, 219] width 216 height 480
click at [910, 413] on div at bounding box center [868, 219] width 216 height 480
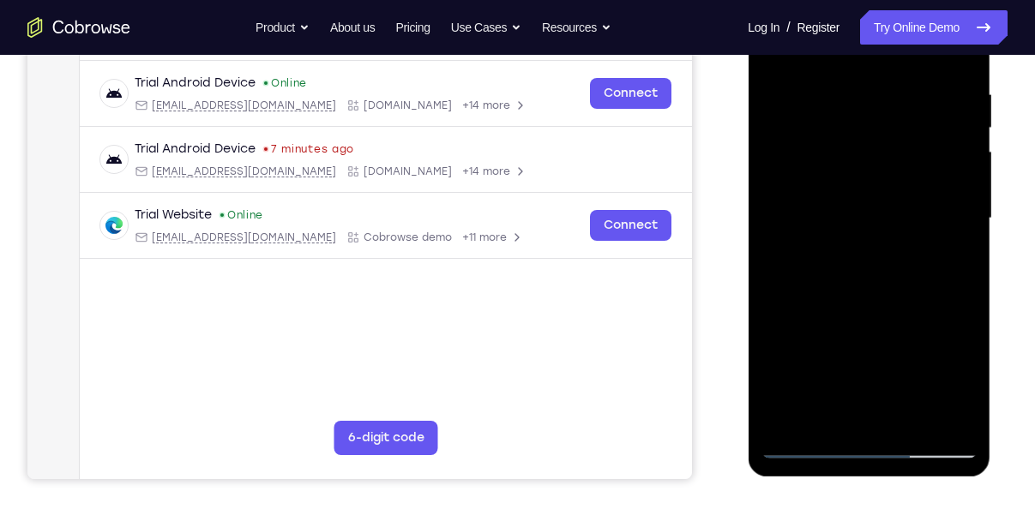
click at [910, 413] on div at bounding box center [868, 219] width 216 height 480
click at [905, 418] on div at bounding box center [868, 219] width 216 height 480
click at [878, 308] on div at bounding box center [868, 219] width 216 height 480
click at [800, 436] on div at bounding box center [868, 219] width 216 height 480
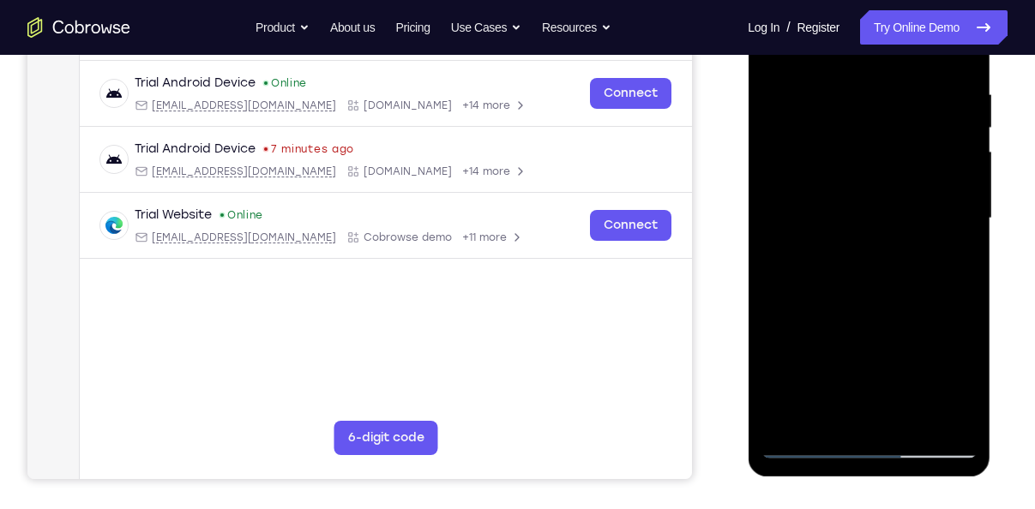
click at [802, 440] on div at bounding box center [868, 219] width 216 height 480
click at [814, 442] on div at bounding box center [868, 219] width 216 height 480
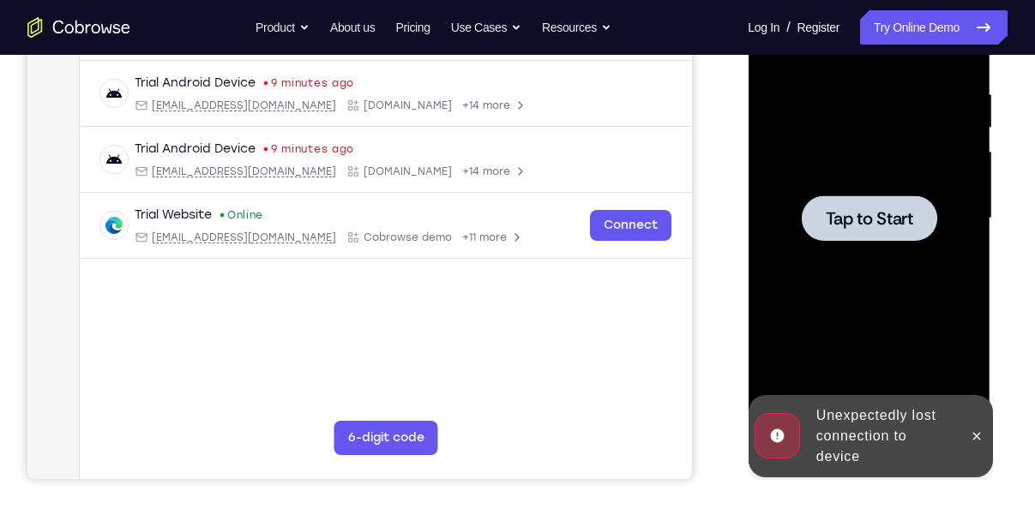
click at [890, 254] on div at bounding box center [868, 219] width 216 height 480
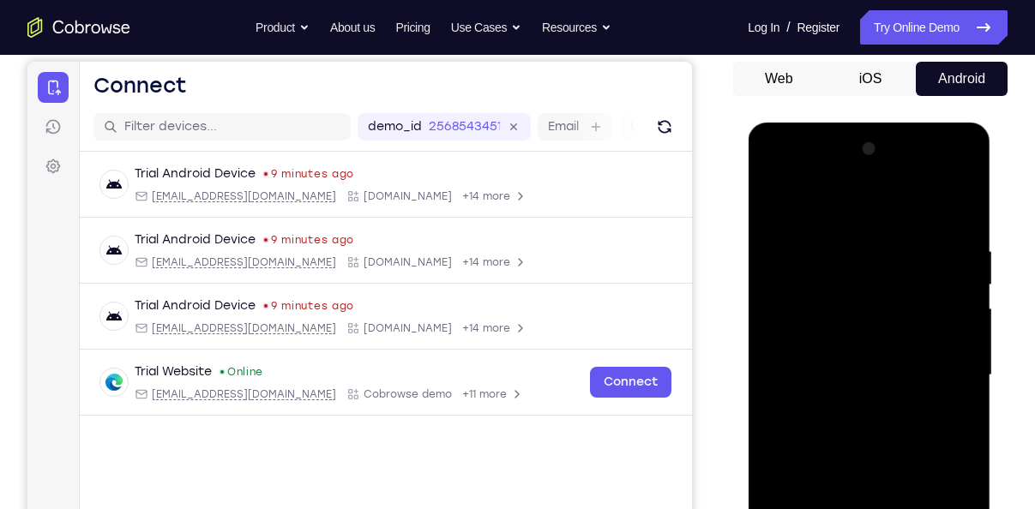
scroll to position [136, 0]
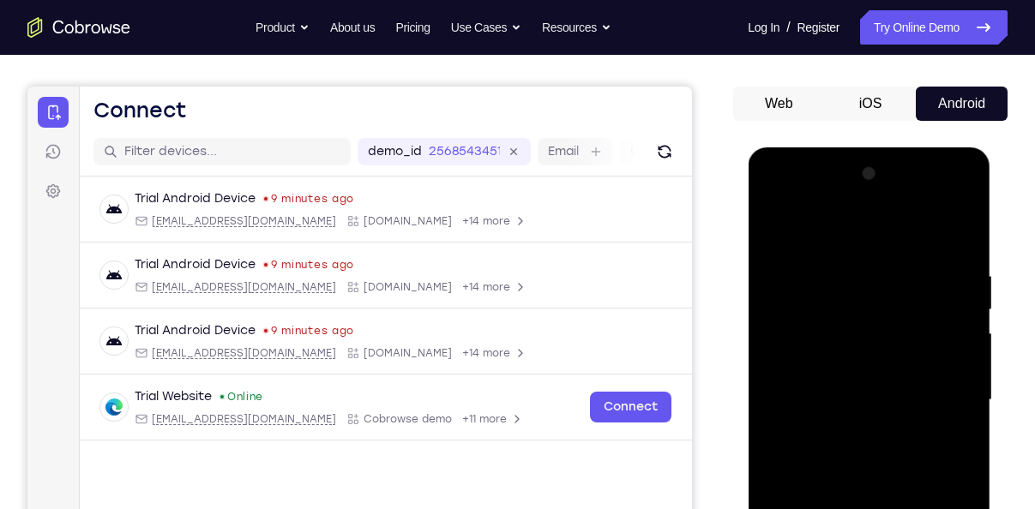
click at [854, 363] on div at bounding box center [868, 400] width 216 height 480
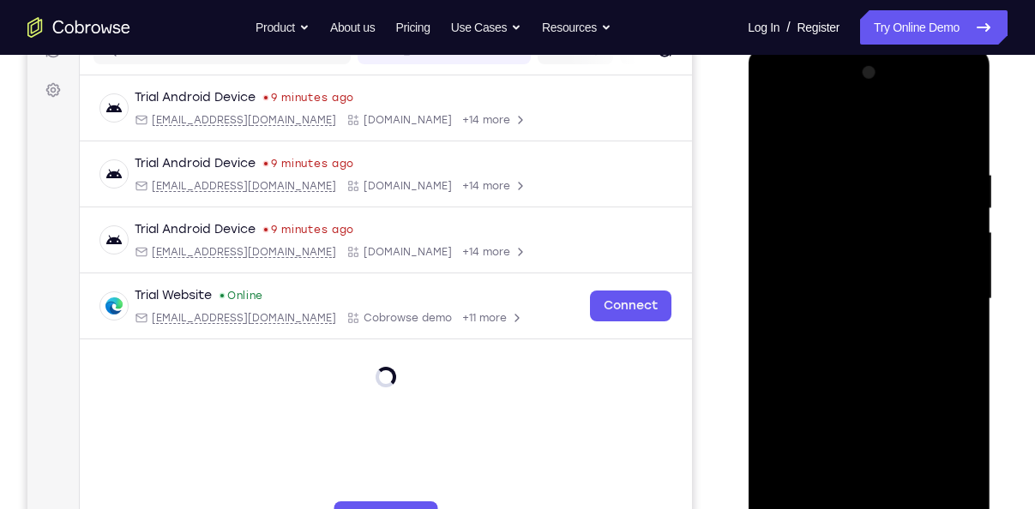
scroll to position [267, 0]
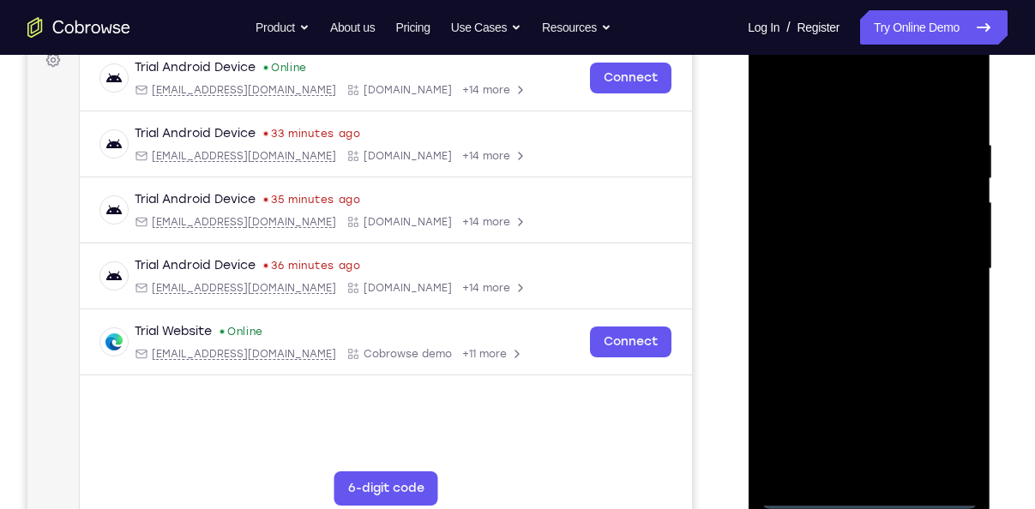
click at [869, 494] on div at bounding box center [868, 269] width 216 height 480
click at [935, 439] on div at bounding box center [868, 269] width 216 height 480
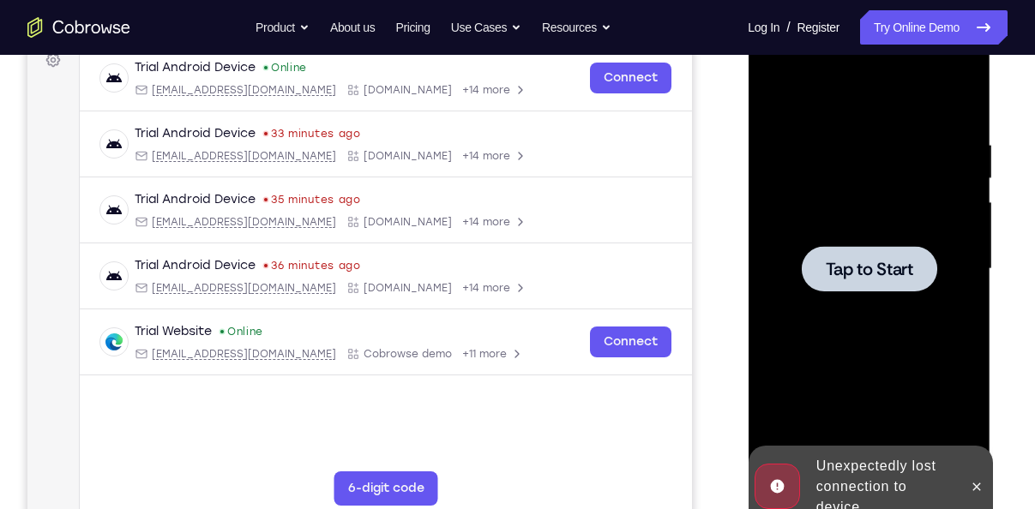
click at [852, 293] on div at bounding box center [868, 269] width 216 height 480
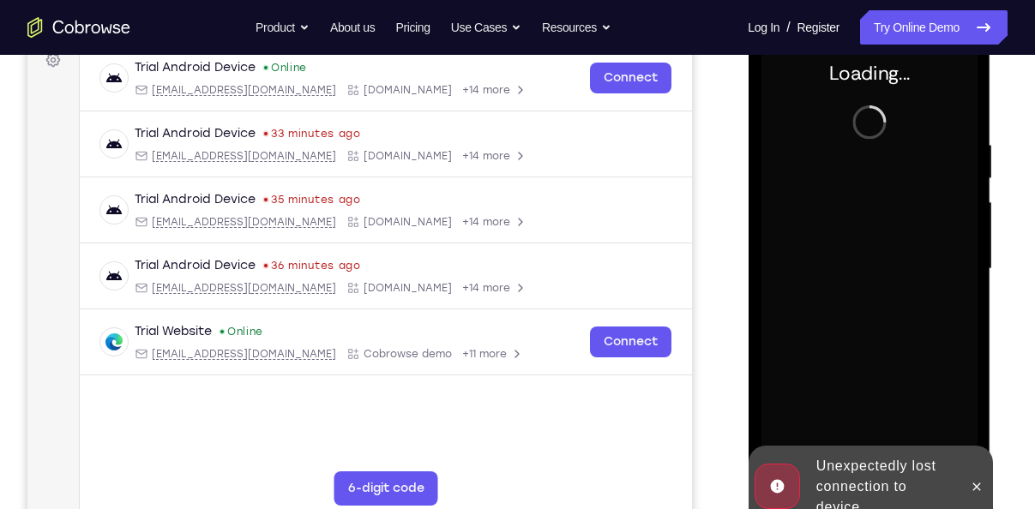
click at [974, 501] on div at bounding box center [975, 487] width 27 height 82
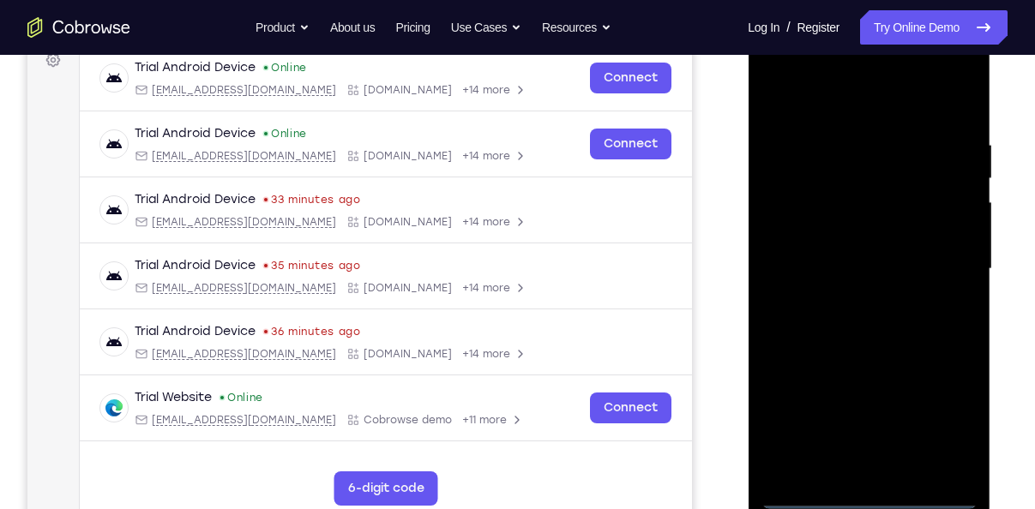
click at [869, 502] on div at bounding box center [868, 269] width 216 height 480
click at [874, 499] on div at bounding box center [868, 269] width 216 height 480
click at [951, 439] on div at bounding box center [868, 269] width 216 height 480
click at [840, 89] on div at bounding box center [868, 269] width 216 height 480
click at [824, 117] on div at bounding box center [868, 269] width 216 height 480
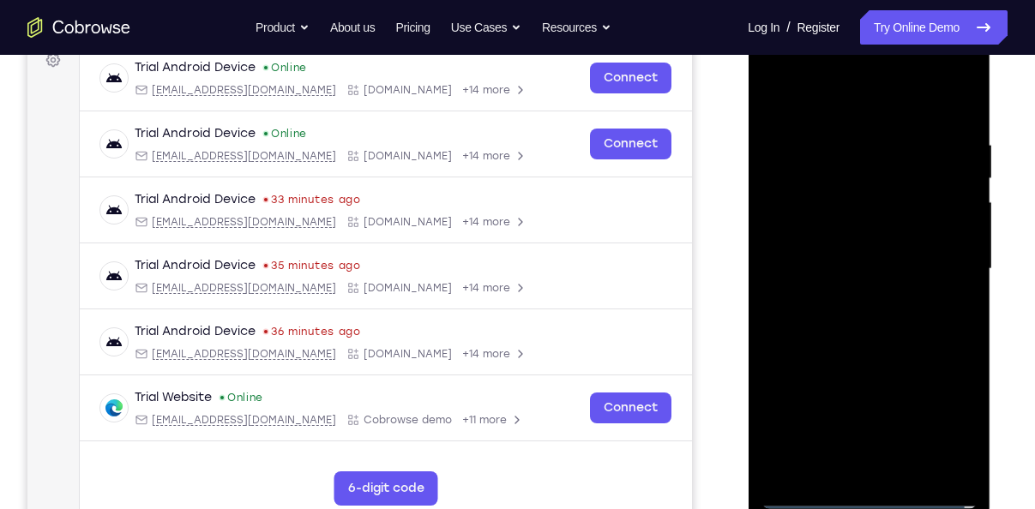
click at [935, 261] on div at bounding box center [868, 269] width 216 height 480
click at [843, 456] on div at bounding box center [868, 269] width 216 height 480
click at [851, 302] on div at bounding box center [868, 269] width 216 height 480
click at [835, 238] on div at bounding box center [868, 269] width 216 height 480
click at [815, 245] on div at bounding box center [868, 269] width 216 height 480
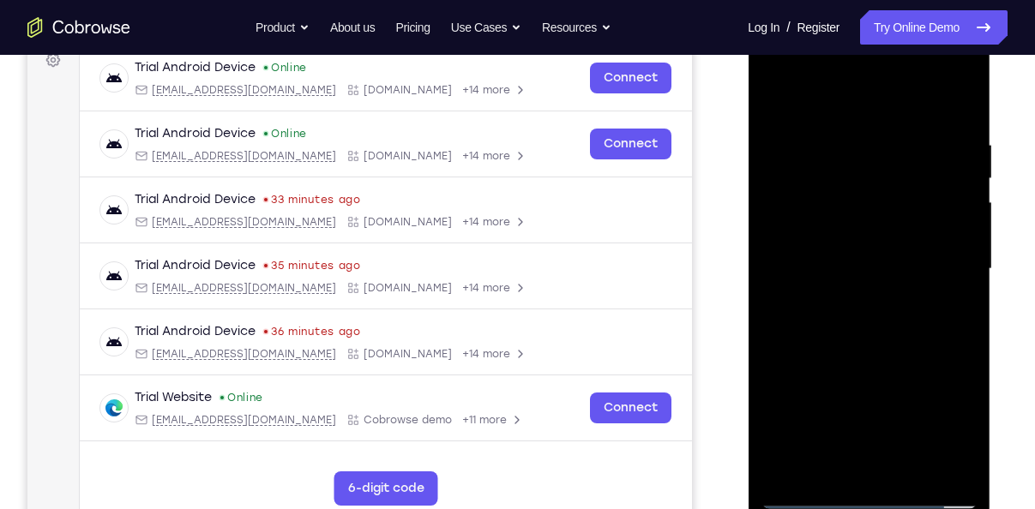
click at [839, 269] on div at bounding box center [868, 269] width 216 height 480
click at [850, 331] on div at bounding box center [868, 269] width 216 height 480
click at [855, 324] on div at bounding box center [868, 269] width 216 height 480
click at [844, 353] on div at bounding box center [868, 269] width 216 height 480
click at [901, 472] on div at bounding box center [868, 269] width 216 height 480
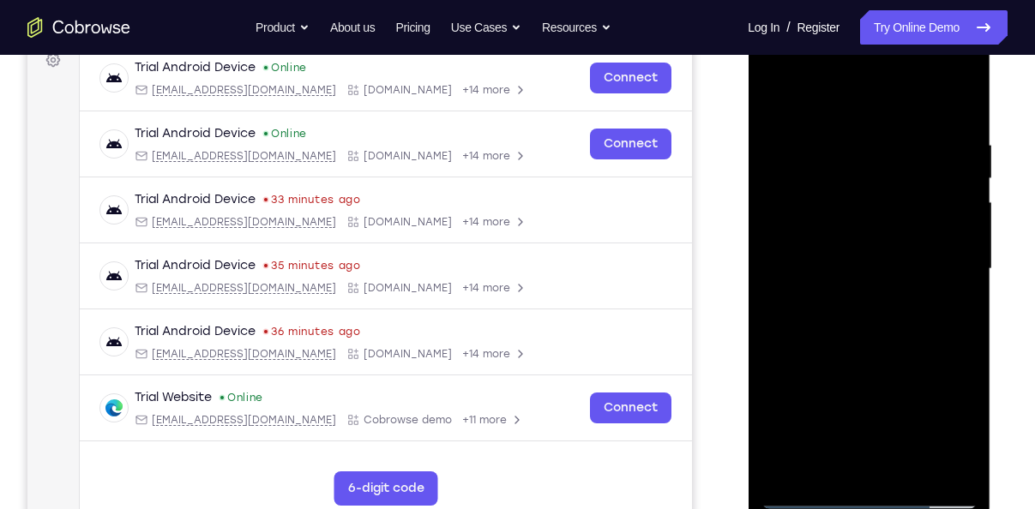
click at [913, 472] on div at bounding box center [868, 269] width 216 height 480
click at [905, 353] on div at bounding box center [868, 269] width 216 height 480
click at [898, 247] on div at bounding box center [868, 269] width 216 height 480
click at [772, 107] on div at bounding box center [868, 269] width 216 height 480
click at [774, 94] on div at bounding box center [868, 269] width 216 height 480
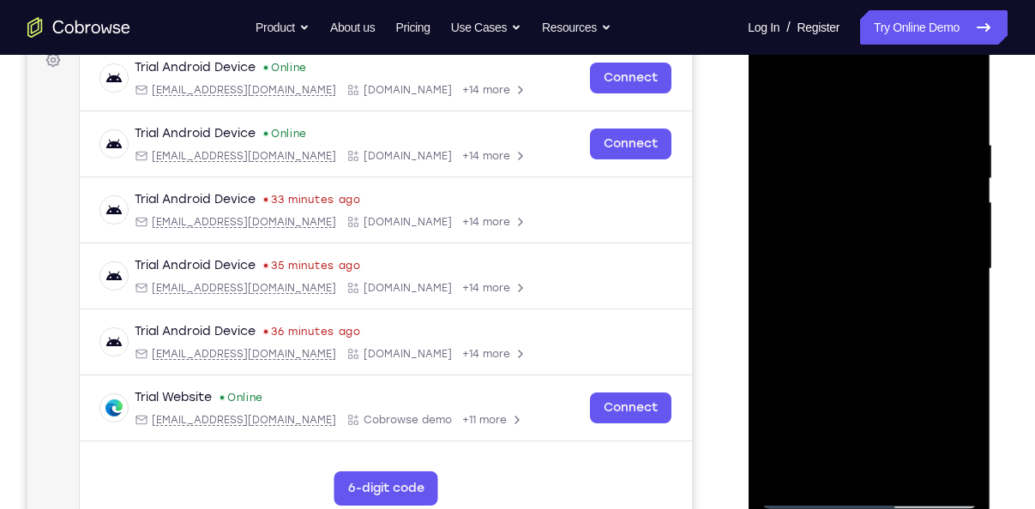
click at [774, 103] on div at bounding box center [868, 269] width 216 height 480
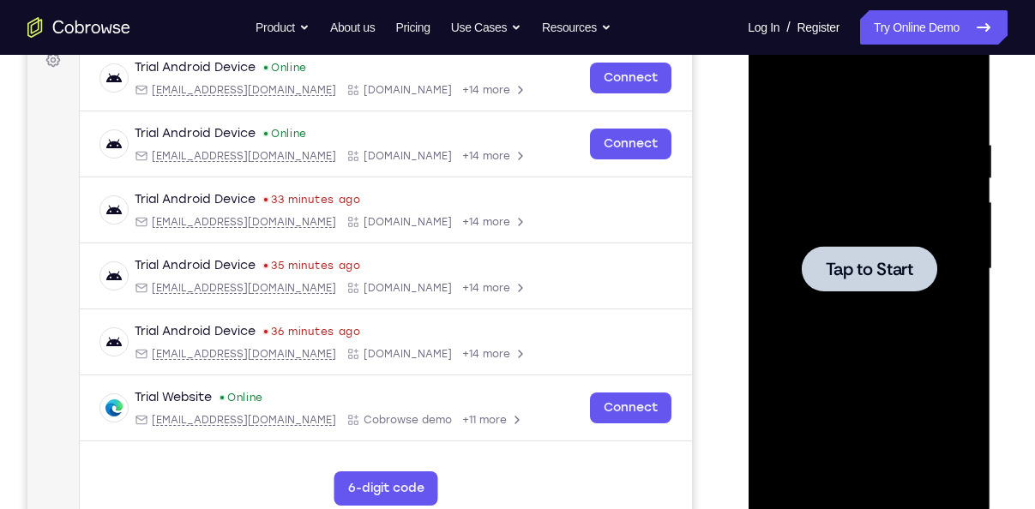
click at [802, 243] on div at bounding box center [868, 269] width 216 height 480
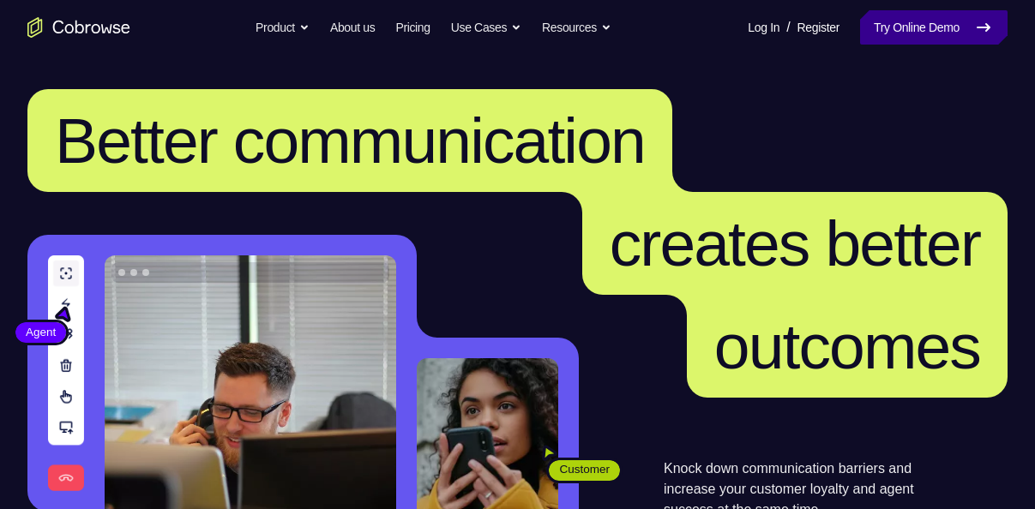
click at [891, 15] on link "Try Online Demo" at bounding box center [933, 27] width 147 height 34
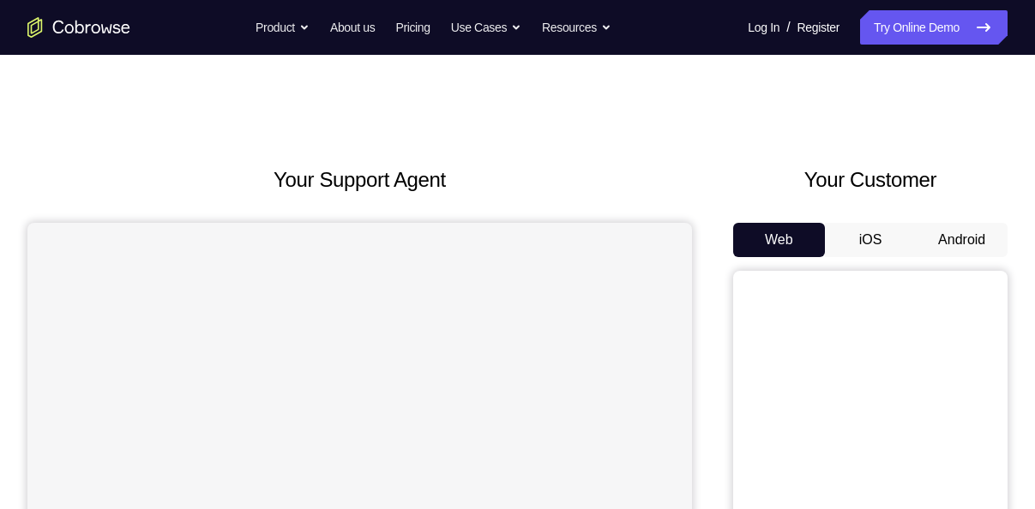
click at [960, 235] on button "Android" at bounding box center [962, 240] width 92 height 34
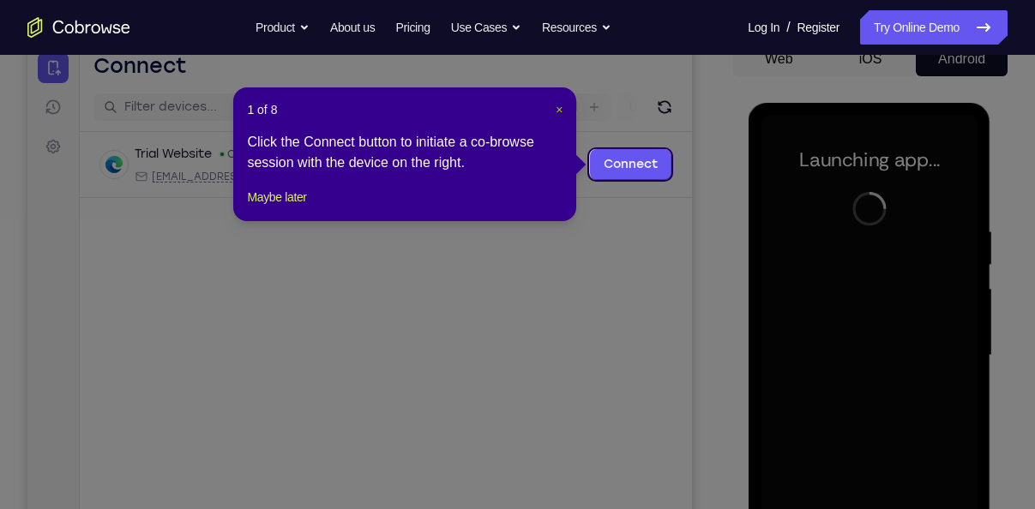
click at [559, 110] on span "×" at bounding box center [559, 110] width 7 height 14
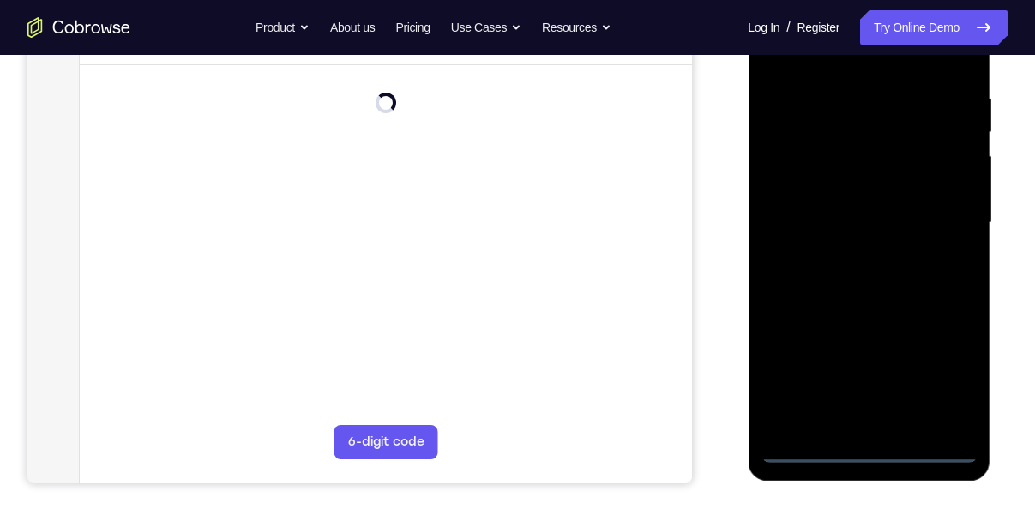
scroll to position [315, 0]
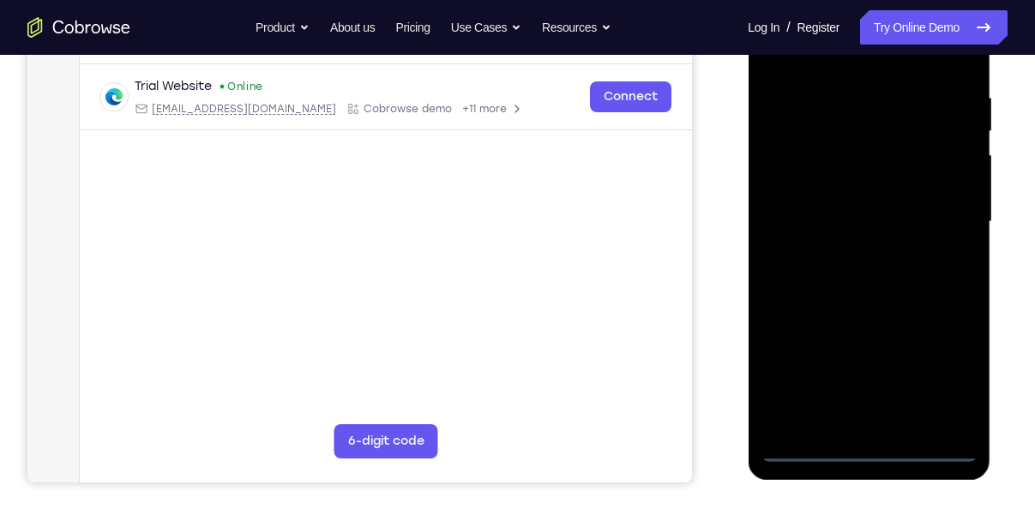
click at [869, 454] on div at bounding box center [868, 222] width 216 height 480
click at [956, 373] on div at bounding box center [868, 222] width 216 height 480
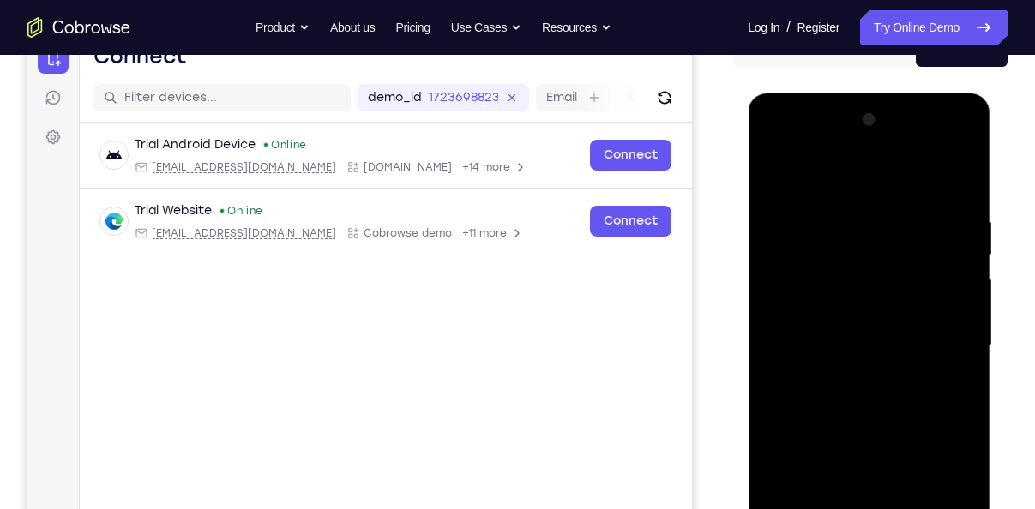
scroll to position [188, 0]
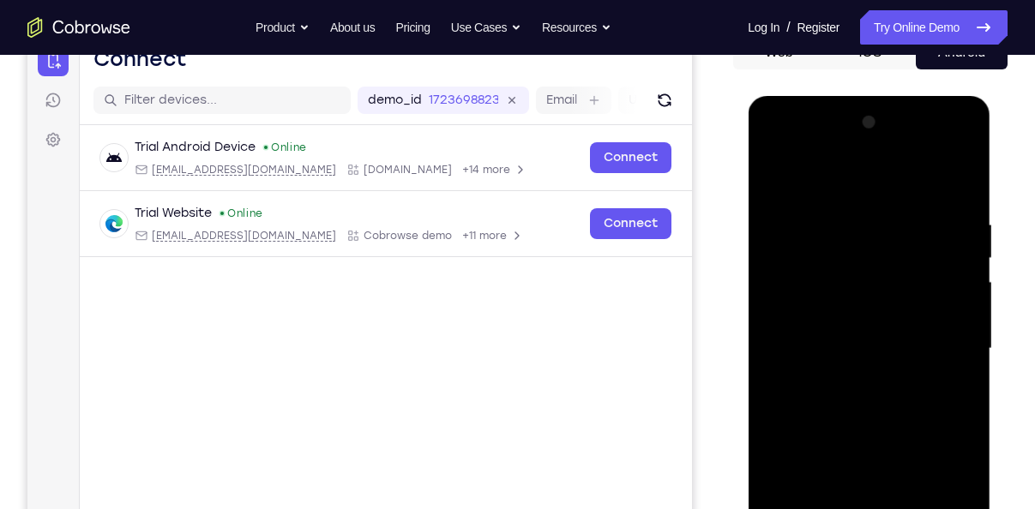
click at [824, 181] on div at bounding box center [868, 349] width 216 height 480
click at [939, 346] on div at bounding box center [868, 349] width 216 height 480
click at [842, 377] on div at bounding box center [868, 349] width 216 height 480
click at [846, 332] on div at bounding box center [868, 349] width 216 height 480
click at [953, 311] on div at bounding box center [868, 349] width 216 height 480
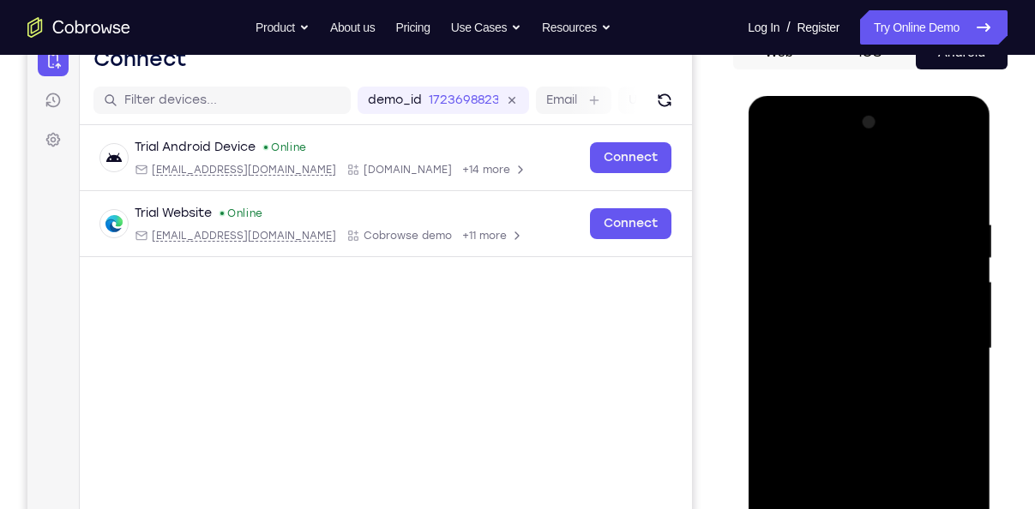
click at [836, 349] on div at bounding box center [868, 349] width 216 height 480
click at [860, 409] on div at bounding box center [868, 349] width 216 height 480
click at [861, 345] on div at bounding box center [868, 349] width 216 height 480
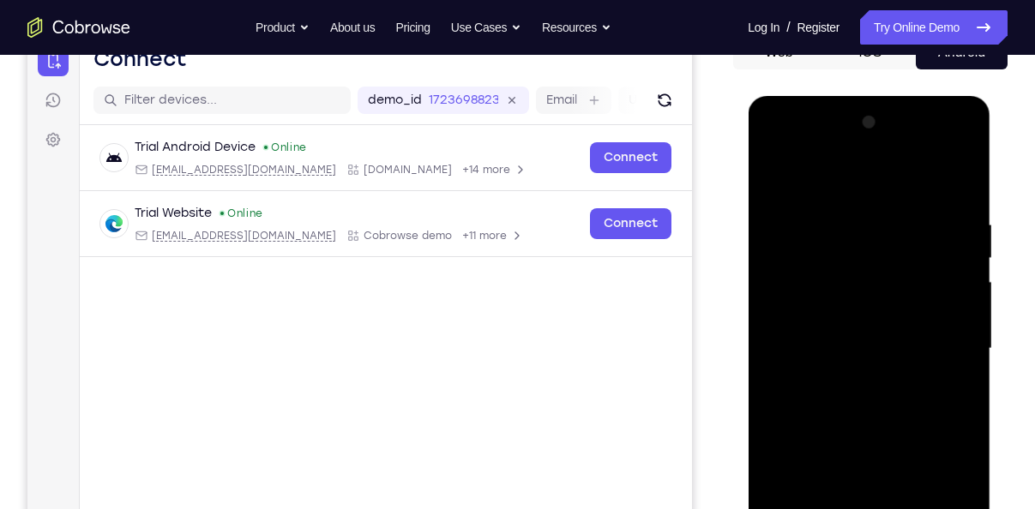
click at [868, 391] on div at bounding box center [868, 349] width 216 height 480
click at [867, 400] on div at bounding box center [868, 349] width 216 height 480
click at [905, 417] on div at bounding box center [868, 349] width 216 height 480
click at [887, 401] on div at bounding box center [868, 349] width 216 height 480
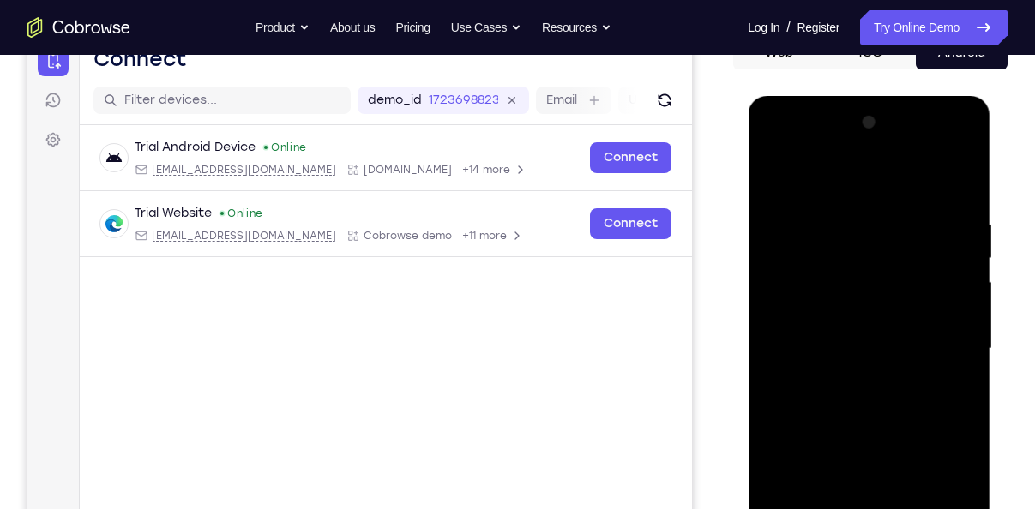
click at [887, 401] on div at bounding box center [868, 349] width 216 height 480
click at [948, 371] on div at bounding box center [868, 349] width 216 height 480
click at [787, 316] on div at bounding box center [868, 349] width 216 height 480
click at [790, 316] on div at bounding box center [868, 349] width 216 height 480
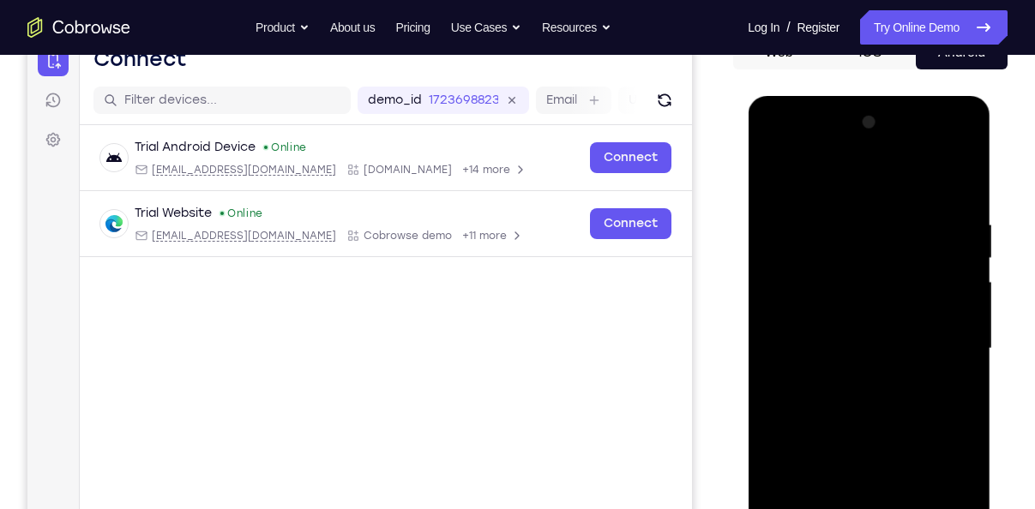
click at [814, 342] on div at bounding box center [868, 349] width 216 height 480
click at [827, 409] on div at bounding box center [868, 349] width 216 height 480
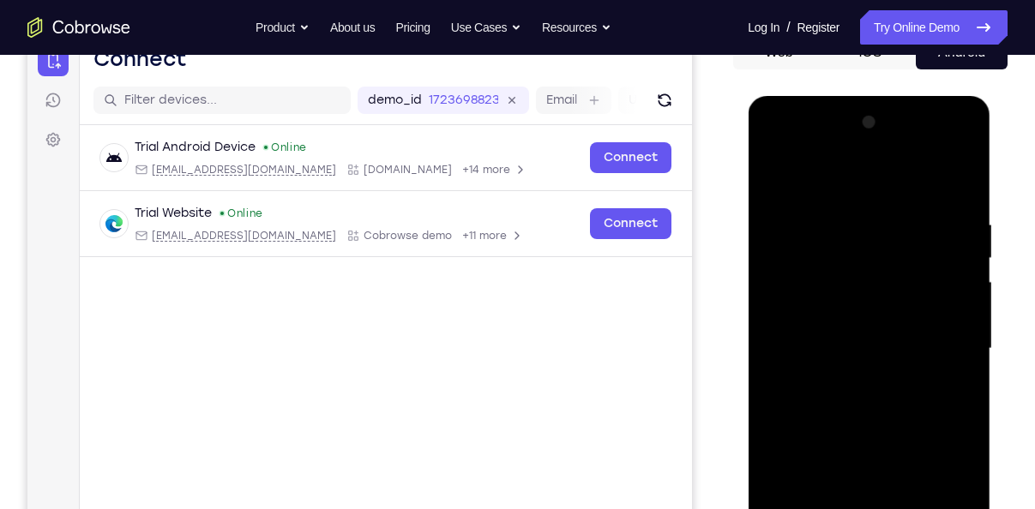
click at [954, 210] on div at bounding box center [868, 349] width 216 height 480
click at [875, 406] on div at bounding box center [868, 349] width 216 height 480
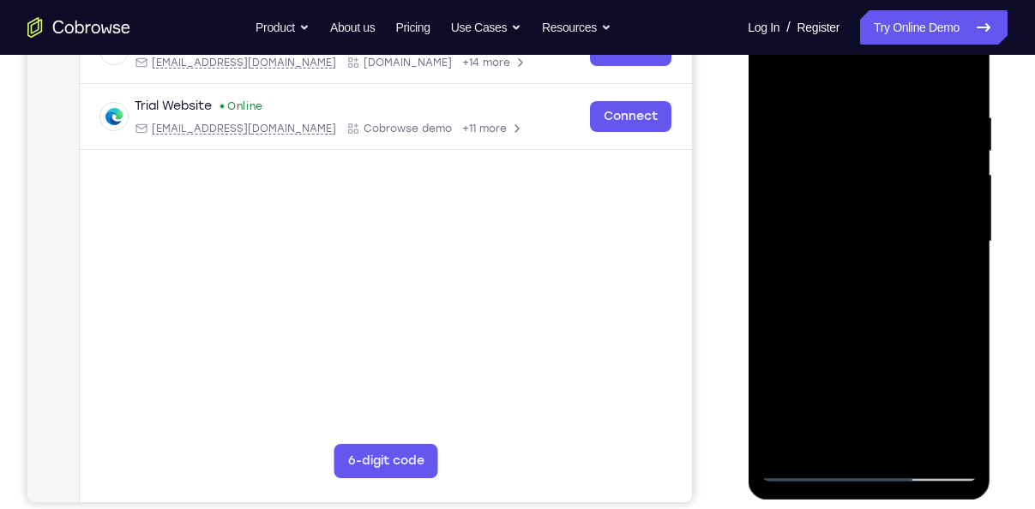
scroll to position [296, 0]
click at [826, 435] on div at bounding box center [868, 241] width 216 height 480
click at [877, 292] on div at bounding box center [868, 241] width 216 height 480
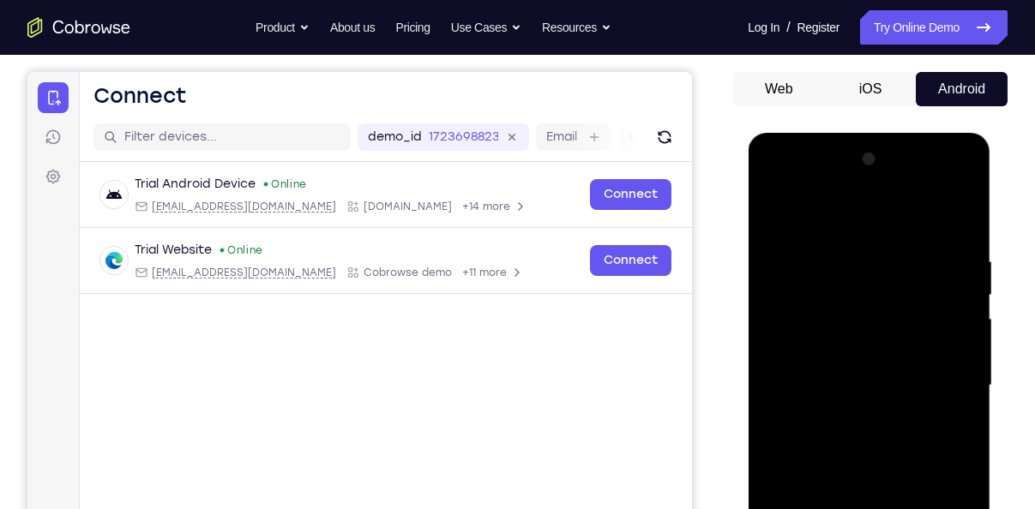
scroll to position [147, 0]
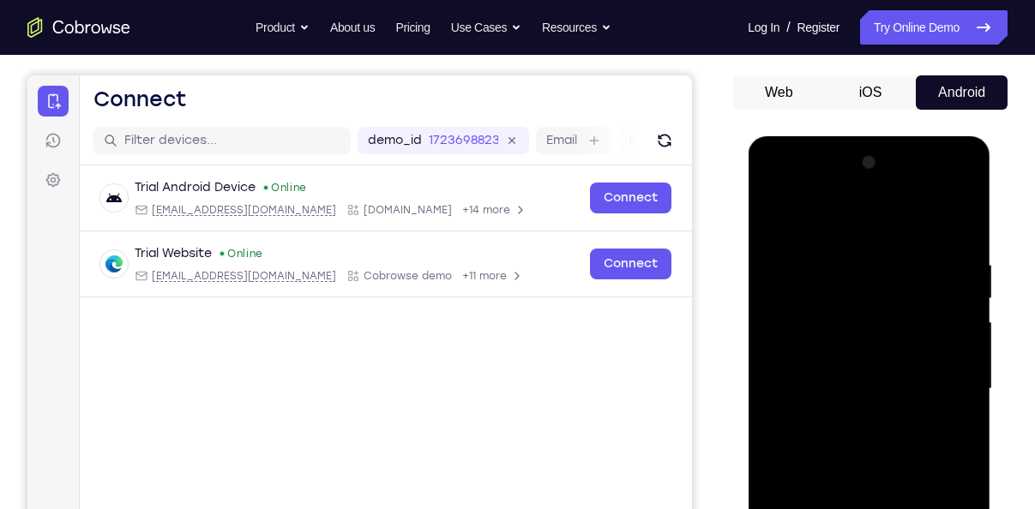
drag, startPoint x: 870, startPoint y: 293, endPoint x: 852, endPoint y: 404, distance: 112.1
click at [852, 404] on div at bounding box center [868, 389] width 216 height 480
drag, startPoint x: 852, startPoint y: 404, endPoint x: 894, endPoint y: 394, distance: 43.3
click at [894, 394] on div at bounding box center [868, 389] width 216 height 480
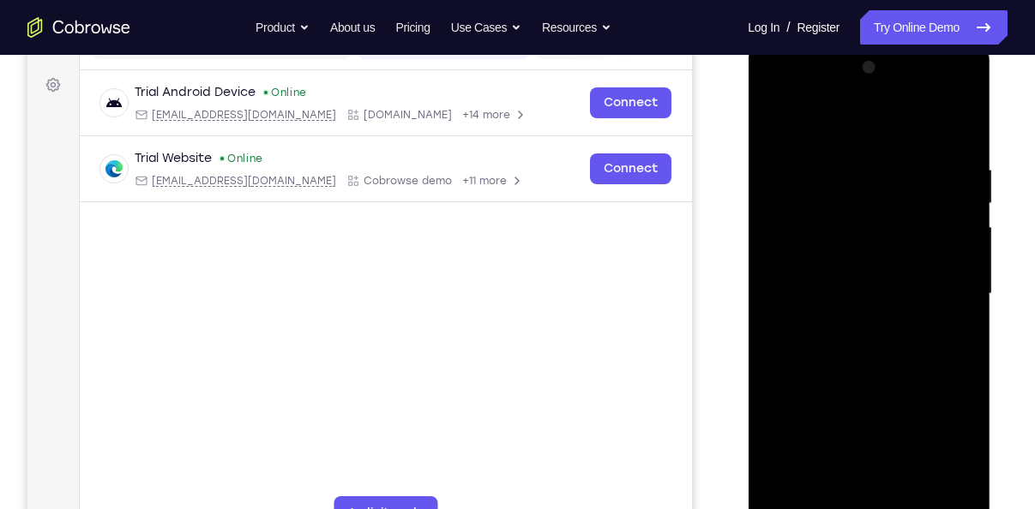
scroll to position [243, 0]
click at [872, 374] on div at bounding box center [868, 293] width 216 height 480
click at [897, 213] on div at bounding box center [868, 293] width 216 height 480
click at [961, 122] on div at bounding box center [868, 293] width 216 height 480
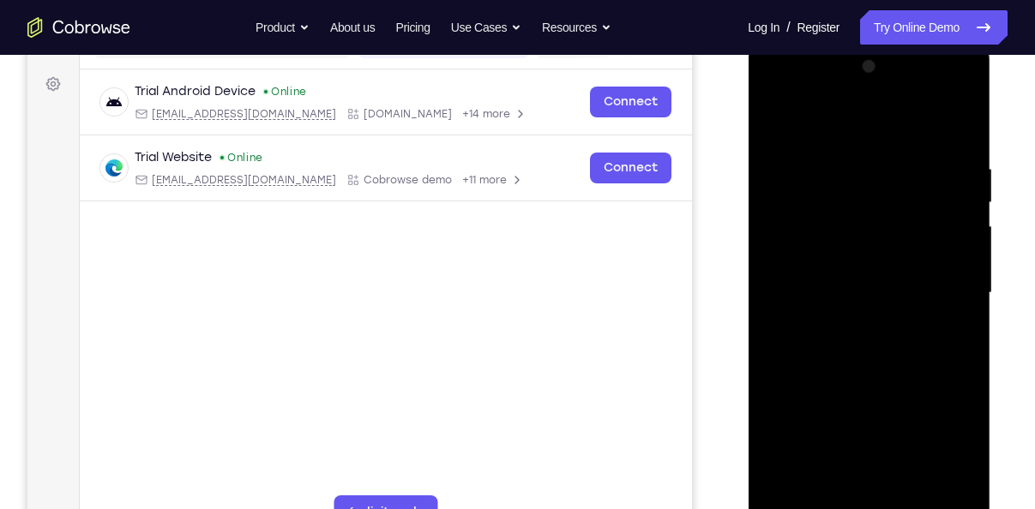
click at [775, 119] on div at bounding box center [868, 293] width 216 height 480
click at [827, 168] on div at bounding box center [868, 293] width 216 height 480
click at [941, 490] on div at bounding box center [868, 293] width 216 height 480
click at [961, 386] on div at bounding box center [868, 293] width 216 height 480
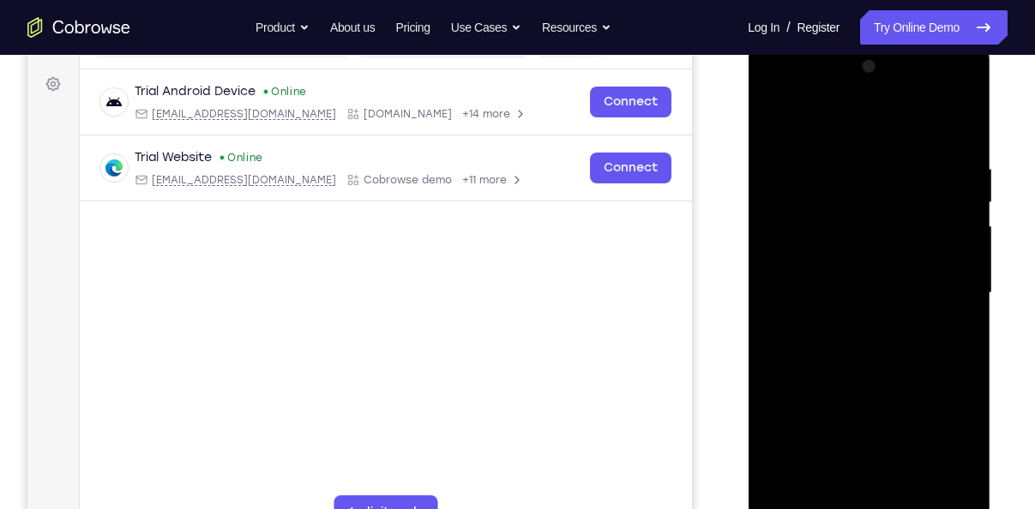
click at [961, 386] on div at bounding box center [868, 293] width 216 height 480
click at [961, 130] on div at bounding box center [868, 293] width 216 height 480
click at [908, 489] on div at bounding box center [868, 293] width 216 height 480
click at [856, 389] on div at bounding box center [868, 293] width 216 height 480
click at [881, 309] on div at bounding box center [868, 293] width 216 height 480
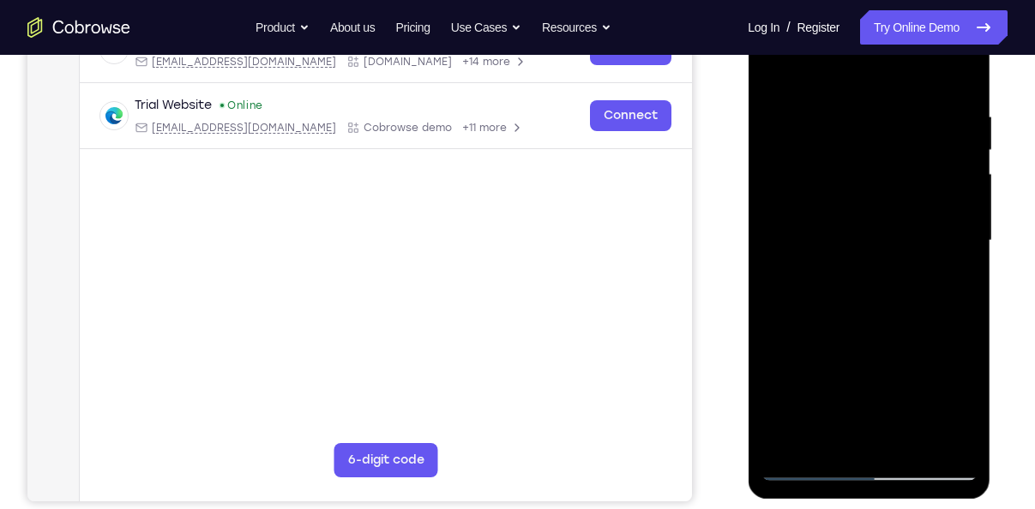
scroll to position [297, 0]
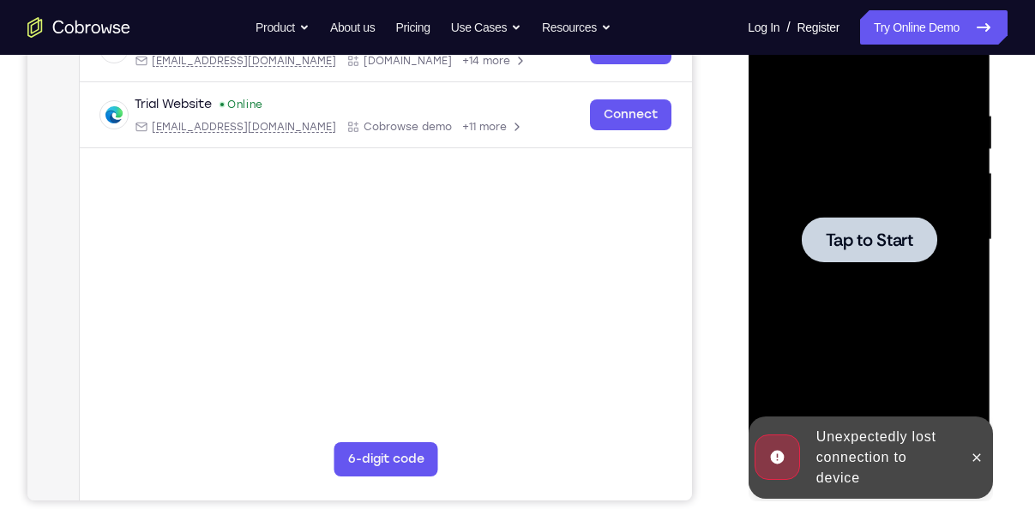
click at [845, 292] on div at bounding box center [868, 240] width 216 height 480
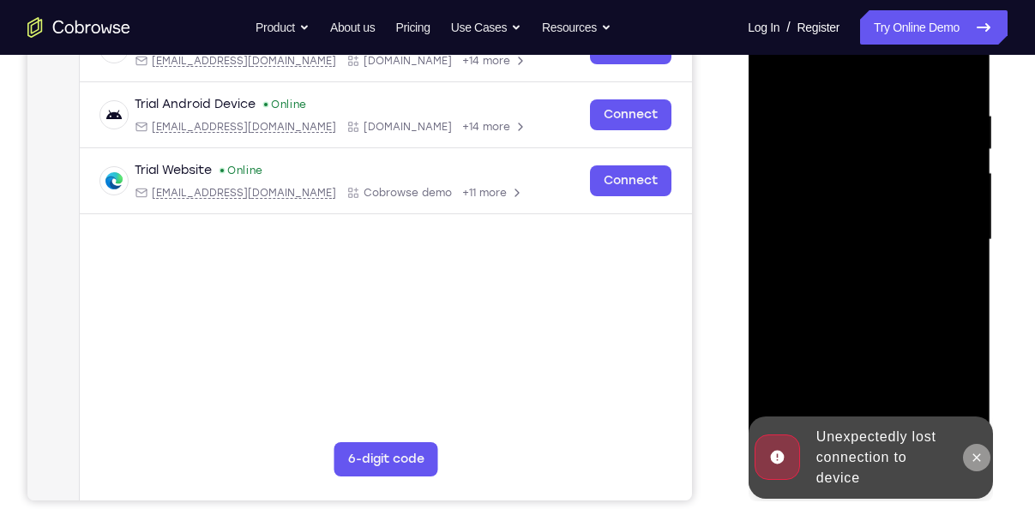
click at [982, 463] on icon at bounding box center [976, 458] width 14 height 14
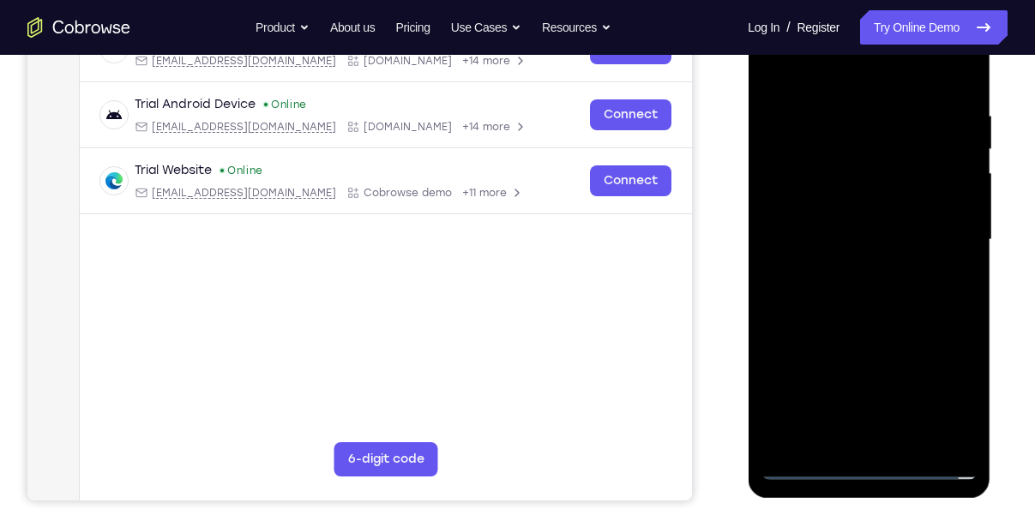
click at [880, 463] on div at bounding box center [868, 240] width 216 height 480
click at [955, 385] on div at bounding box center [868, 240] width 216 height 480
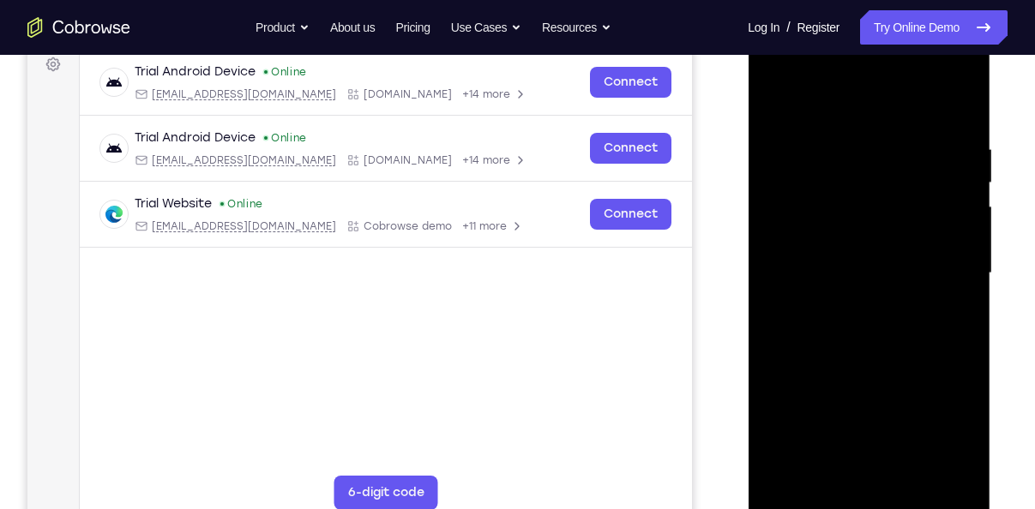
scroll to position [255, 0]
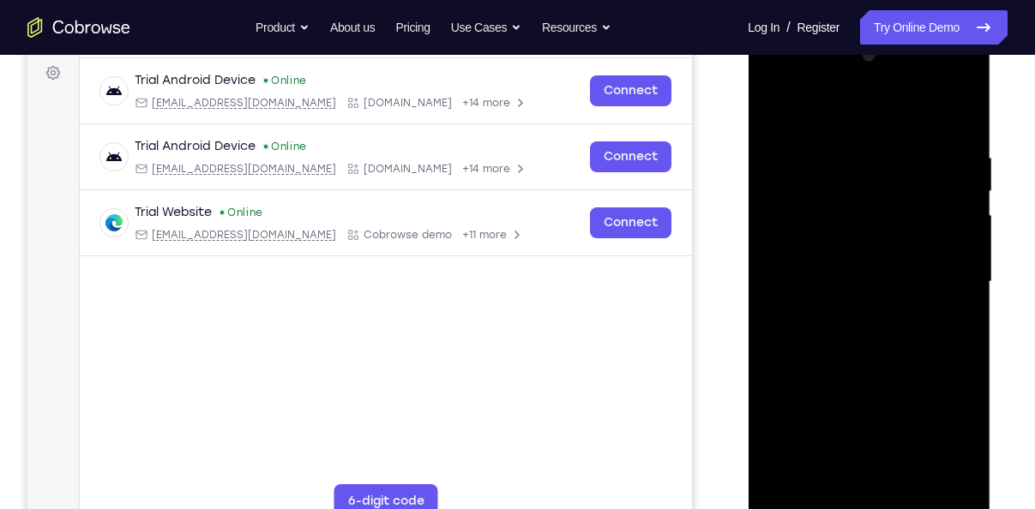
click at [836, 123] on div at bounding box center [868, 282] width 216 height 480
click at [838, 115] on div at bounding box center [868, 282] width 216 height 480
click at [820, 114] on div at bounding box center [868, 282] width 216 height 480
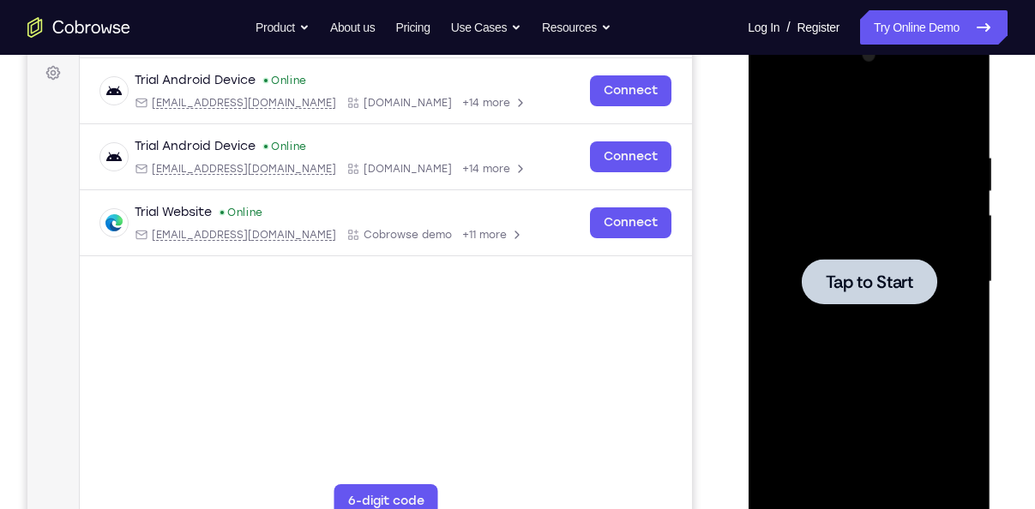
click at [932, 315] on div at bounding box center [868, 282] width 216 height 480
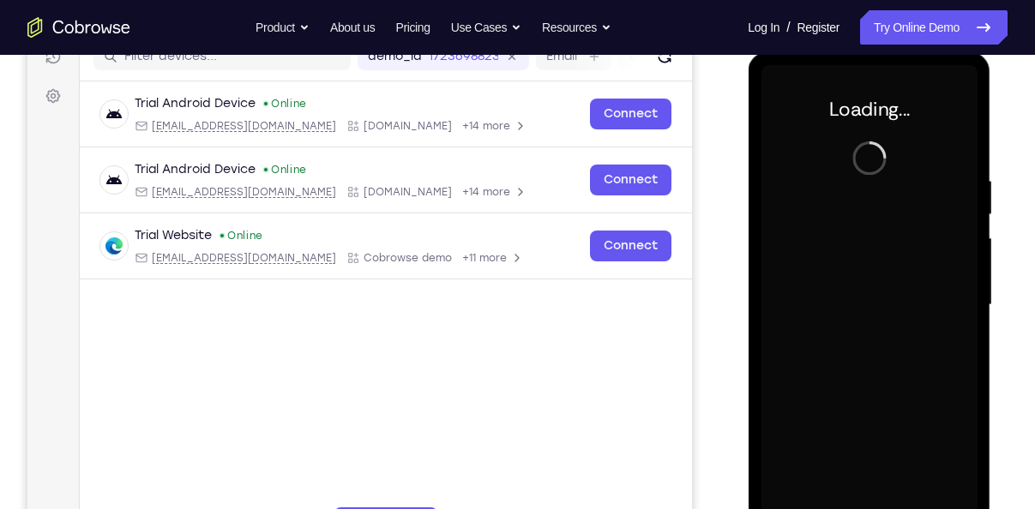
scroll to position [231, 0]
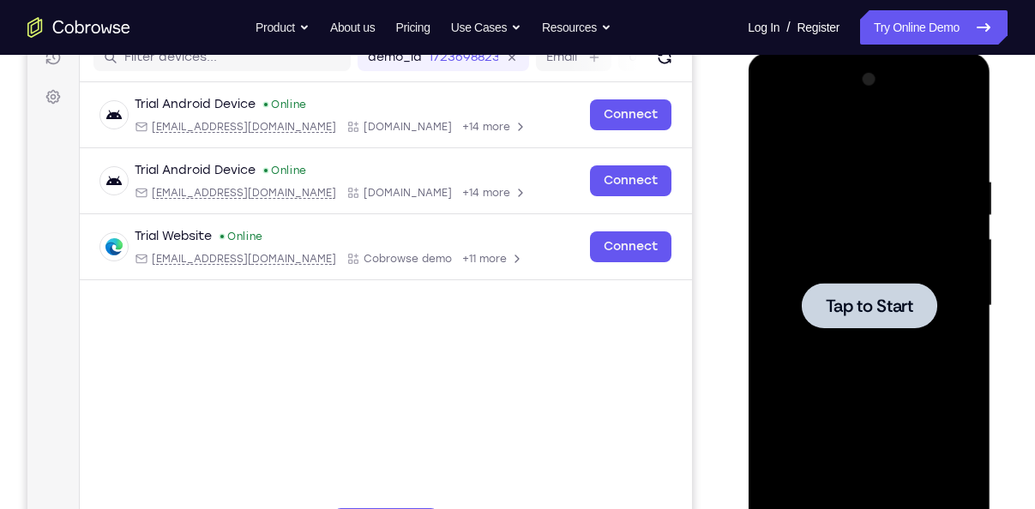
click at [850, 299] on span "Tap to Start" at bounding box center [868, 306] width 87 height 17
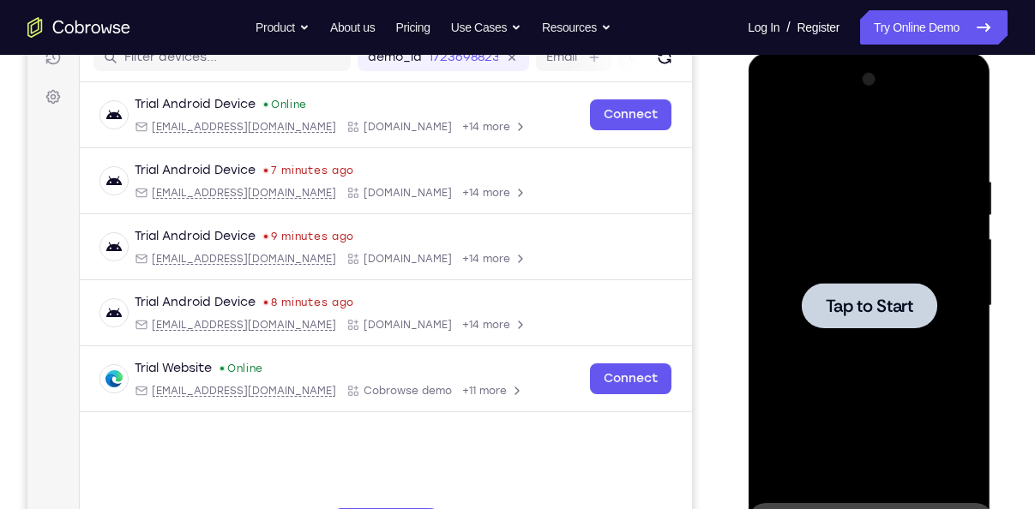
click at [852, 280] on div at bounding box center [868, 306] width 216 height 480
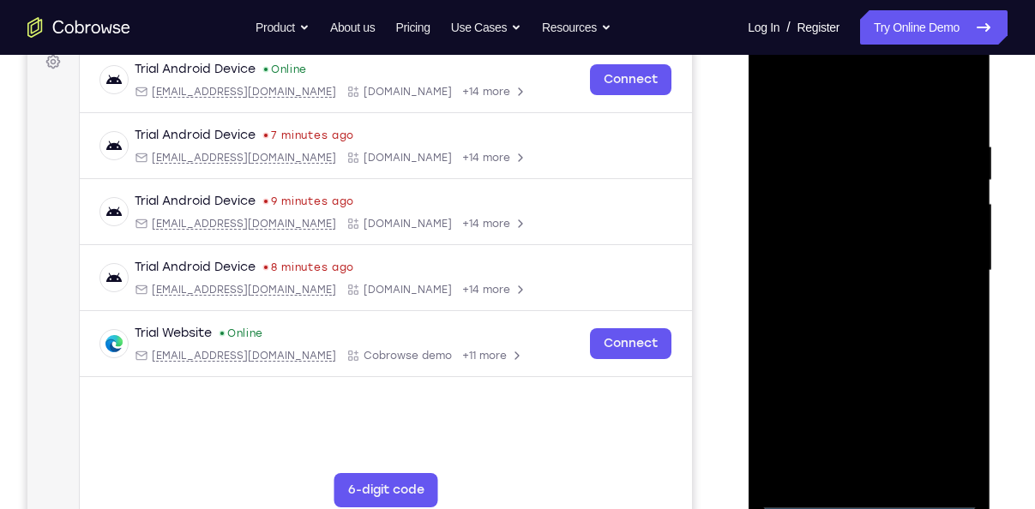
scroll to position [267, 0]
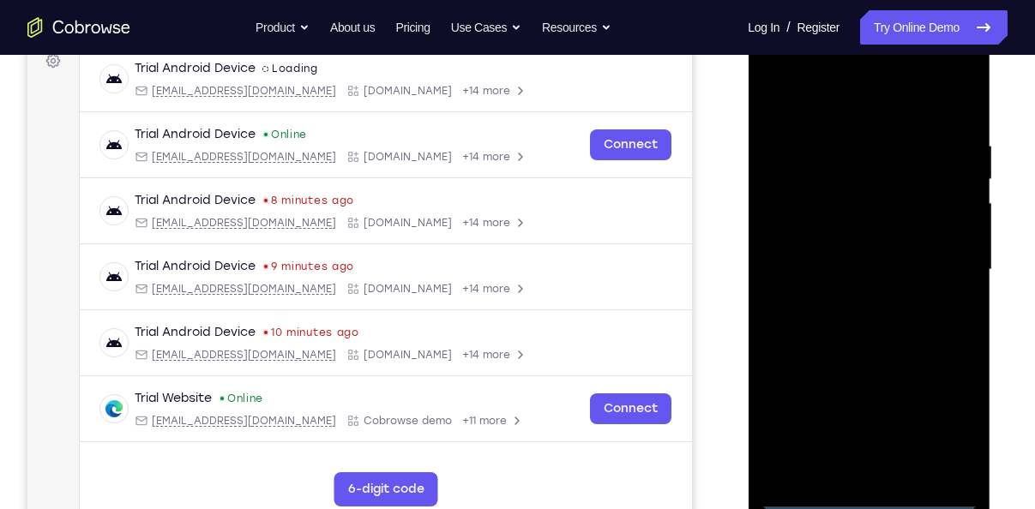
click at [859, 496] on div at bounding box center [868, 270] width 216 height 480
click at [941, 428] on div at bounding box center [868, 270] width 216 height 480
click at [836, 109] on div at bounding box center [868, 270] width 216 height 480
click at [942, 253] on div at bounding box center [868, 270] width 216 height 480
click at [851, 301] on div at bounding box center [868, 270] width 216 height 480
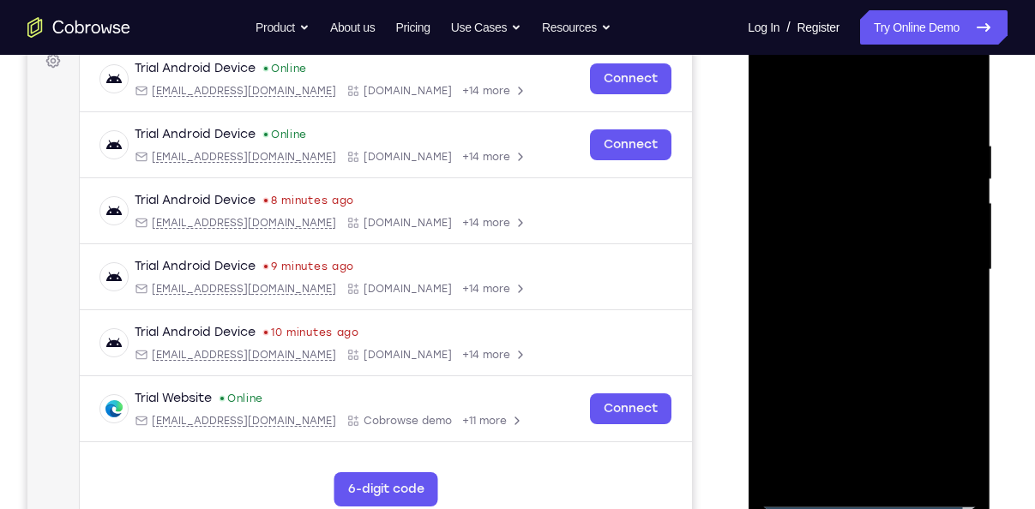
click at [841, 239] on div at bounding box center [868, 270] width 216 height 480
click at [929, 285] on div at bounding box center [868, 270] width 216 height 480
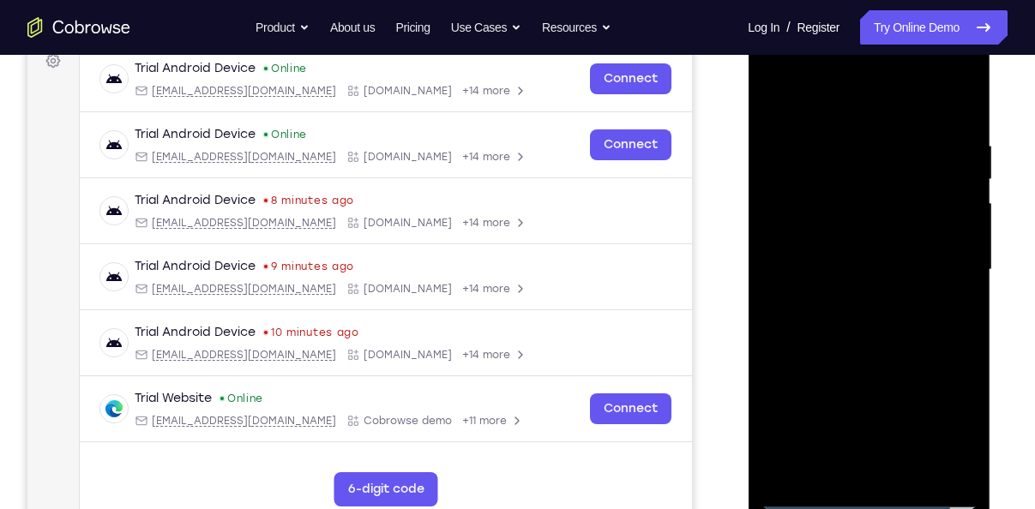
click at [899, 275] on div at bounding box center [868, 270] width 216 height 480
click at [879, 327] on div at bounding box center [868, 270] width 216 height 480
click at [871, 356] on div at bounding box center [868, 270] width 216 height 480
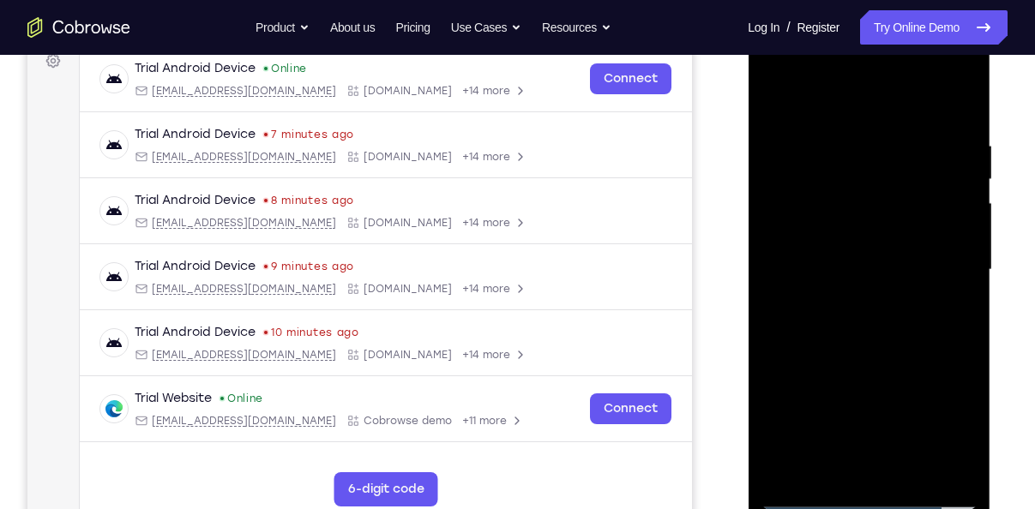
click at [905, 467] on div at bounding box center [868, 270] width 216 height 480
click at [875, 364] on div at bounding box center [868, 270] width 216 height 480
click at [891, 364] on div at bounding box center [868, 270] width 216 height 480
click at [775, 93] on div at bounding box center [868, 270] width 216 height 480
click at [834, 242] on div at bounding box center [868, 270] width 216 height 480
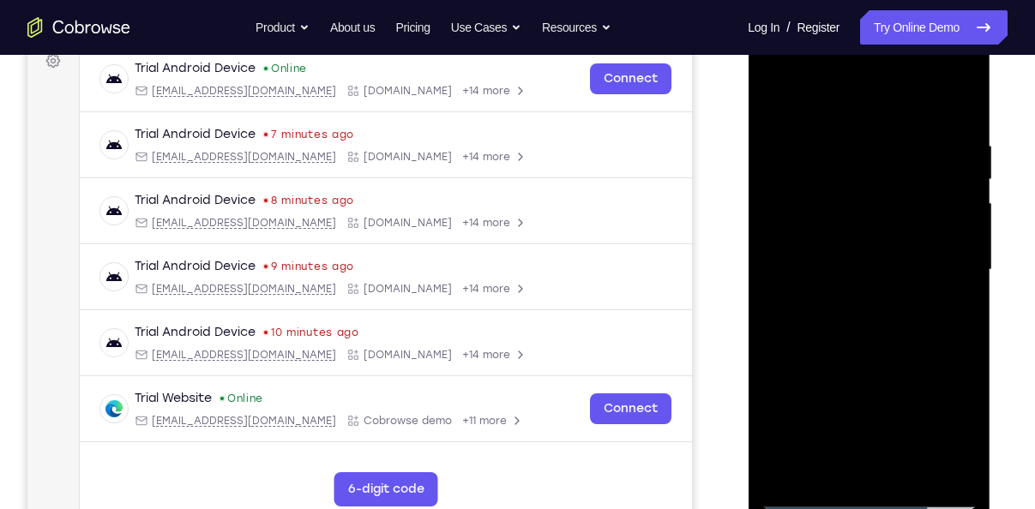
click at [839, 469] on div at bounding box center [868, 270] width 216 height 480
click at [772, 108] on div at bounding box center [868, 270] width 216 height 480
click at [814, 272] on div at bounding box center [868, 270] width 216 height 480
click at [822, 467] on div at bounding box center [868, 270] width 216 height 480
click at [779, 89] on div at bounding box center [868, 270] width 216 height 480
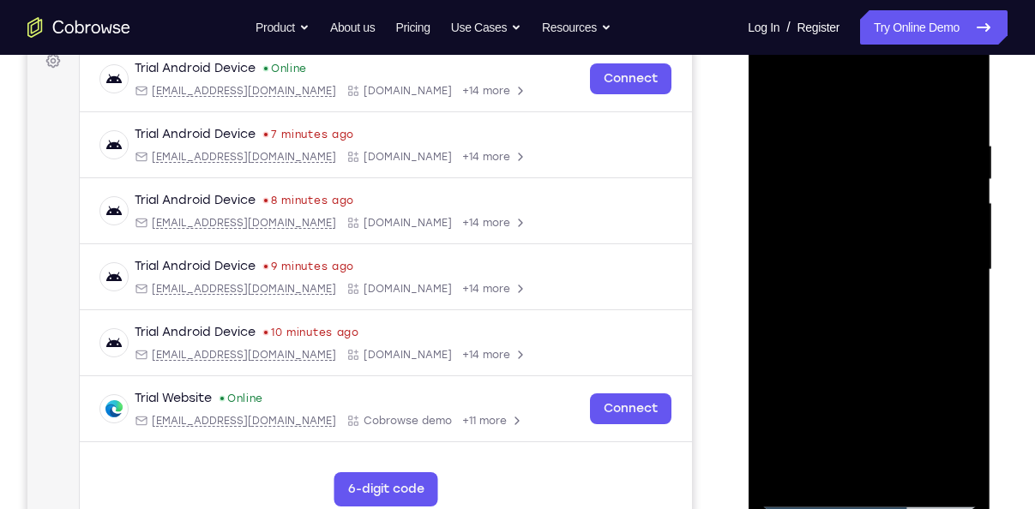
click at [771, 107] on div at bounding box center [868, 270] width 216 height 480
click at [845, 143] on div at bounding box center [868, 270] width 216 height 480
click at [921, 459] on div at bounding box center [868, 270] width 216 height 480
click at [947, 376] on div at bounding box center [868, 270] width 216 height 480
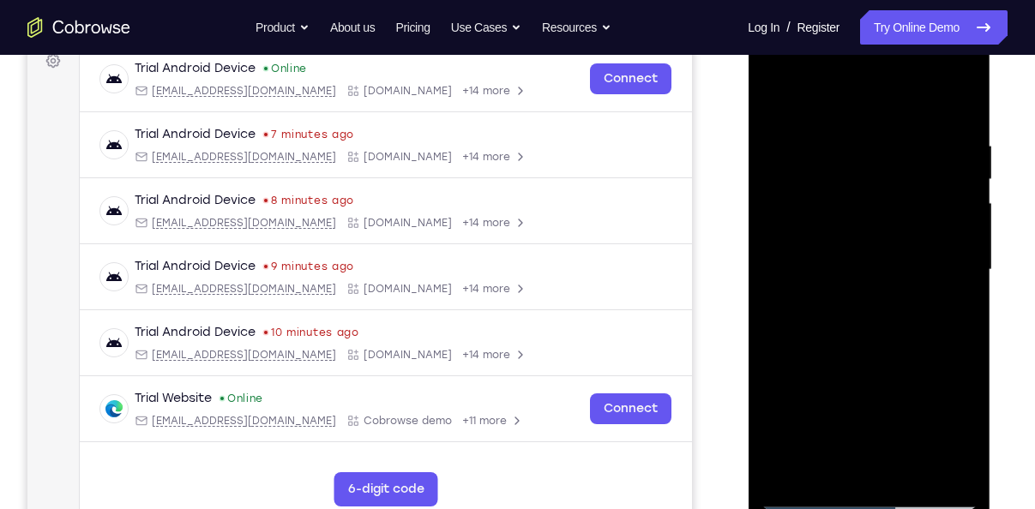
click at [947, 376] on div at bounding box center [868, 270] width 216 height 480
click at [945, 359] on div at bounding box center [868, 270] width 216 height 480
click at [961, 313] on div at bounding box center [868, 270] width 216 height 480
drag, startPoint x: 961, startPoint y: 313, endPoint x: 815, endPoint y: 312, distance: 145.8
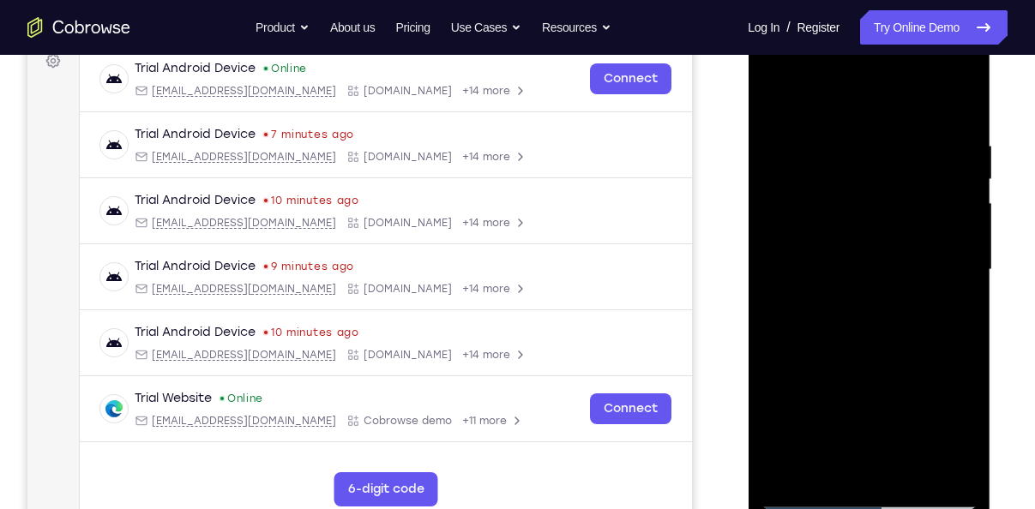
click at [815, 312] on div at bounding box center [868, 270] width 216 height 480
drag, startPoint x: 918, startPoint y: 295, endPoint x: 779, endPoint y: 322, distance: 141.4
click at [779, 322] on div at bounding box center [868, 270] width 216 height 480
click at [934, 463] on div at bounding box center [868, 270] width 216 height 480
click at [936, 268] on div at bounding box center [868, 270] width 216 height 480
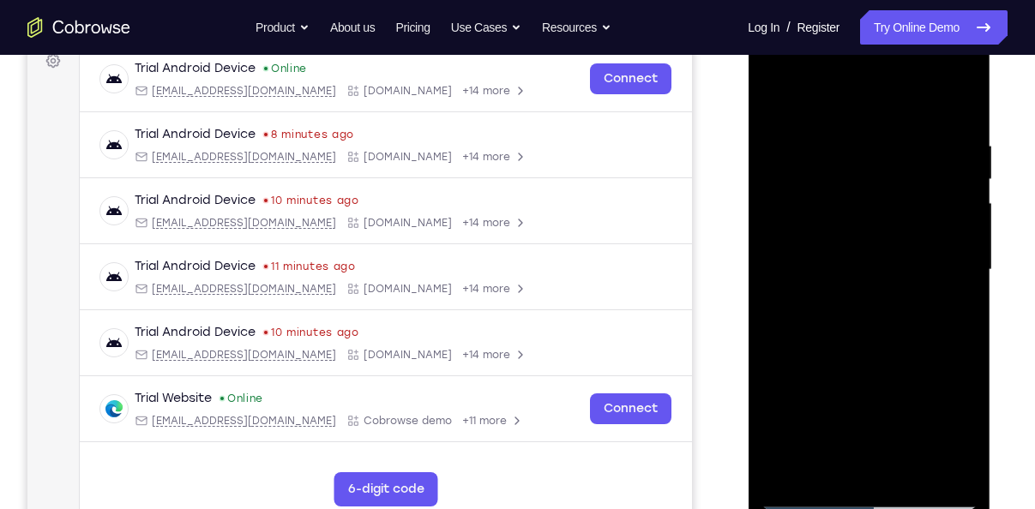
click at [934, 470] on div at bounding box center [868, 270] width 216 height 480
click at [942, 406] on div at bounding box center [868, 270] width 216 height 480
click at [957, 322] on div at bounding box center [868, 270] width 216 height 480
click at [957, 101] on div at bounding box center [868, 270] width 216 height 480
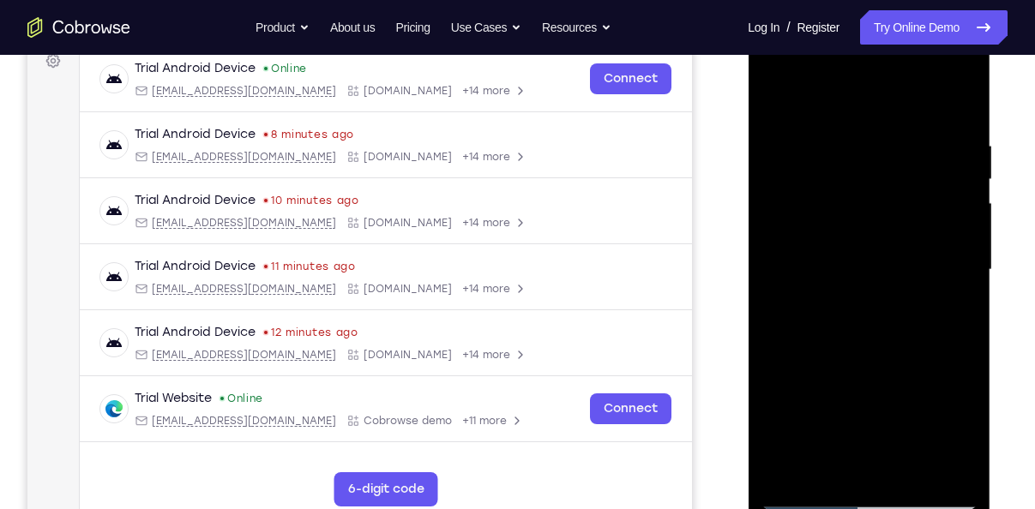
drag, startPoint x: 869, startPoint y: 212, endPoint x: 873, endPoint y: 334, distance: 122.6
click at [873, 334] on div at bounding box center [868, 270] width 216 height 480
drag, startPoint x: 929, startPoint y: 134, endPoint x: 812, endPoint y: 149, distance: 117.6
click at [812, 149] on div at bounding box center [868, 270] width 216 height 480
drag, startPoint x: 872, startPoint y: 141, endPoint x: 754, endPoint y: 150, distance: 117.8
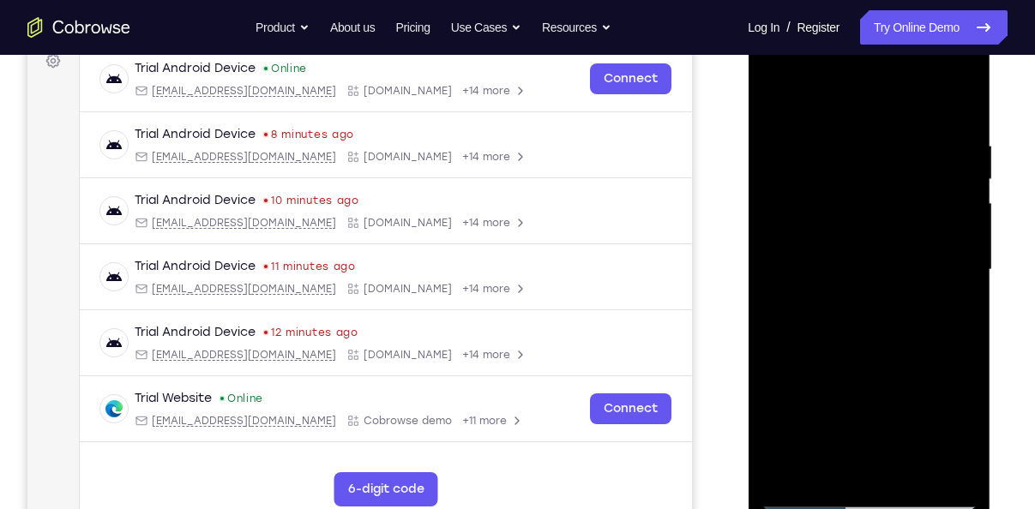
click at [754, 150] on div at bounding box center [869, 272] width 243 height 511
drag, startPoint x: 853, startPoint y: 302, endPoint x: 869, endPoint y: 231, distance: 73.0
click at [869, 231] on div at bounding box center [868, 270] width 216 height 480
drag, startPoint x: 878, startPoint y: 329, endPoint x: 887, endPoint y: 237, distance: 92.2
click at [887, 237] on div at bounding box center [868, 270] width 216 height 480
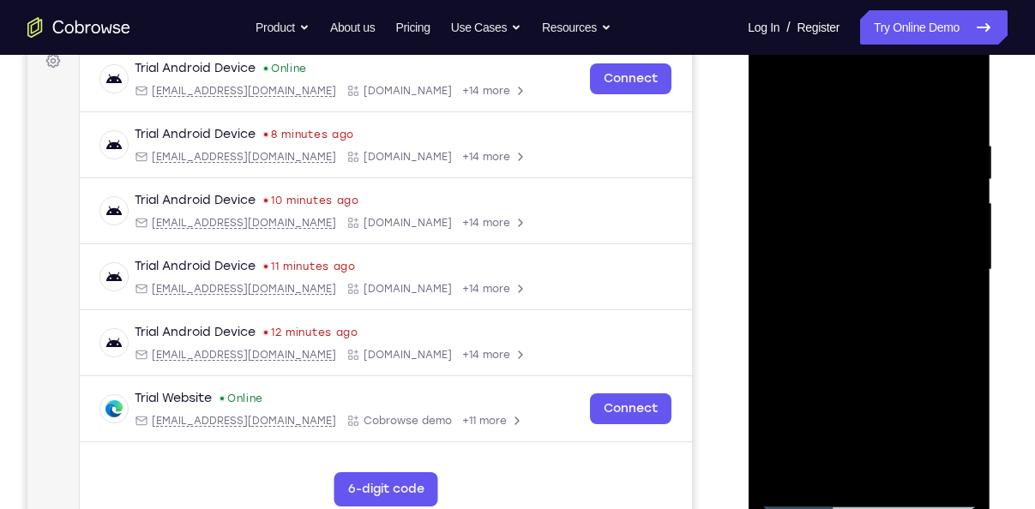
drag, startPoint x: 863, startPoint y: 433, endPoint x: 871, endPoint y: 261, distance: 172.5
click at [871, 261] on div at bounding box center [868, 270] width 216 height 480
drag, startPoint x: 873, startPoint y: 418, endPoint x: 883, endPoint y: 267, distance: 150.4
click at [883, 267] on div at bounding box center [868, 270] width 216 height 480
drag, startPoint x: 883, startPoint y: 267, endPoint x: 896, endPoint y: 147, distance: 121.6
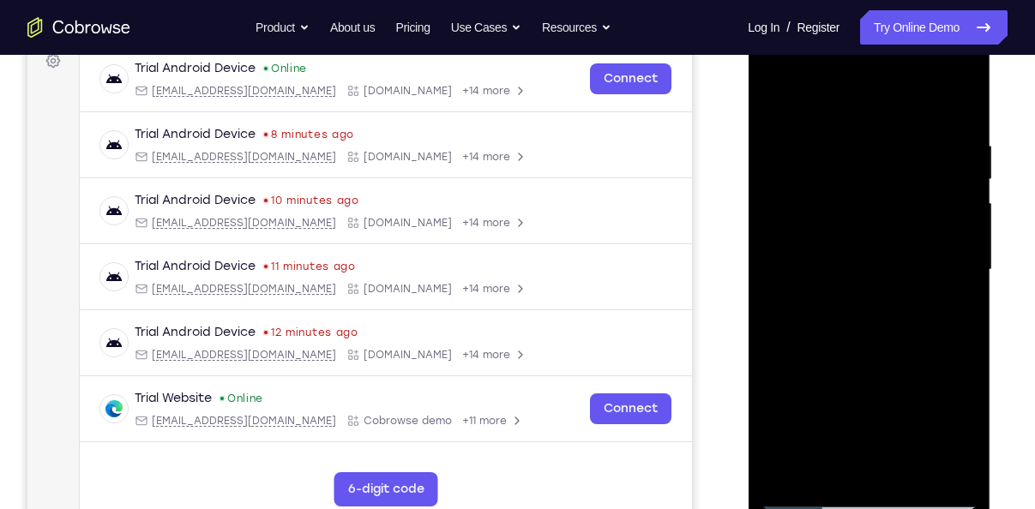
click at [896, 147] on div at bounding box center [868, 270] width 216 height 480
drag, startPoint x: 886, startPoint y: 364, endPoint x: 901, endPoint y: 216, distance: 149.1
click at [901, 216] on div at bounding box center [868, 270] width 216 height 480
drag, startPoint x: 887, startPoint y: 374, endPoint x: 899, endPoint y: 188, distance: 186.5
click at [899, 188] on div at bounding box center [868, 270] width 216 height 480
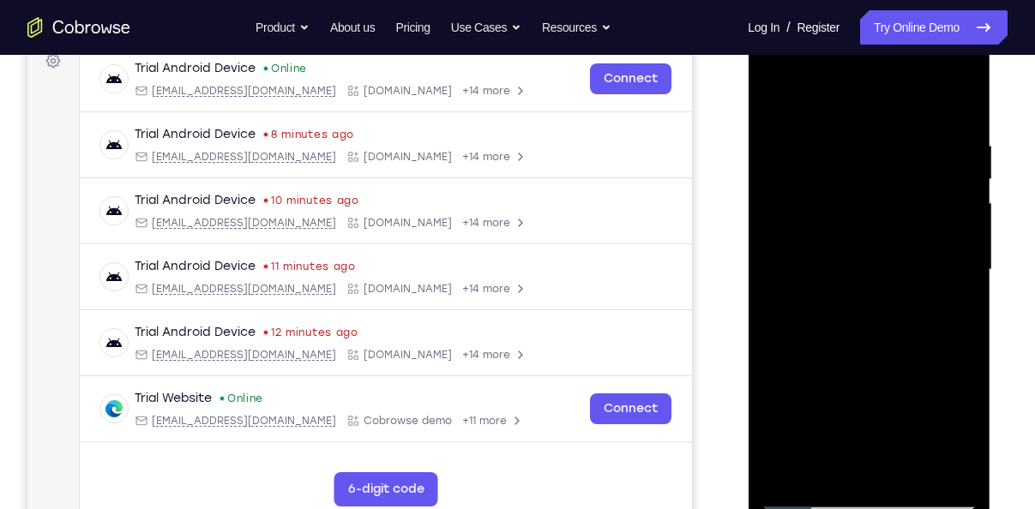
drag, startPoint x: 899, startPoint y: 426, endPoint x: 925, endPoint y: 219, distance: 208.3
click at [925, 219] on div at bounding box center [868, 270] width 216 height 480
click at [967, 371] on div at bounding box center [868, 270] width 216 height 480
click at [778, 376] on div at bounding box center [868, 270] width 216 height 480
click at [774, 375] on div at bounding box center [868, 270] width 216 height 480
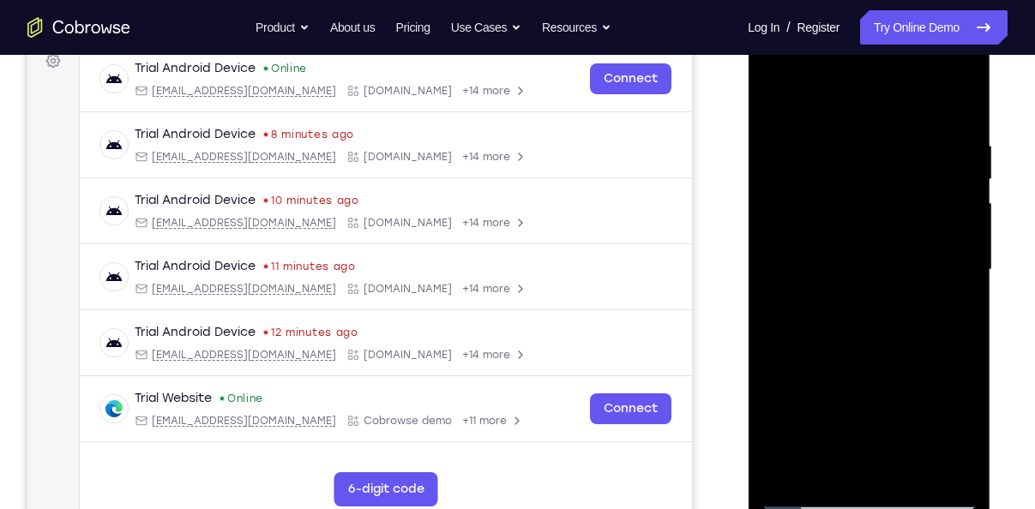
click at [983, 374] on div at bounding box center [869, 272] width 243 height 511
click at [963, 373] on div at bounding box center [868, 270] width 216 height 480
click at [961, 373] on div at bounding box center [868, 270] width 216 height 480
click at [771, 374] on div at bounding box center [868, 270] width 216 height 480
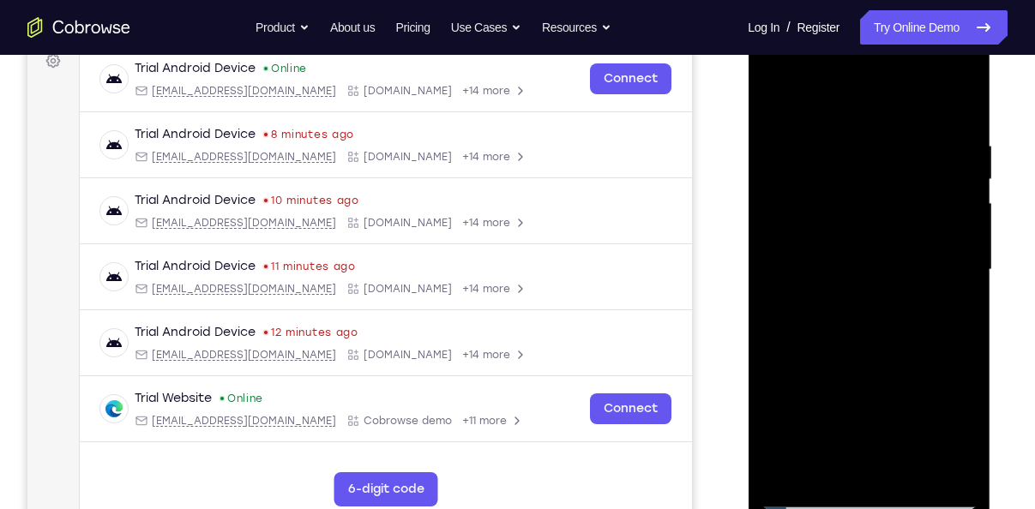
click at [970, 364] on div at bounding box center [868, 270] width 216 height 480
click at [958, 370] on div at bounding box center [868, 270] width 216 height 480
click at [970, 378] on div at bounding box center [868, 270] width 216 height 480
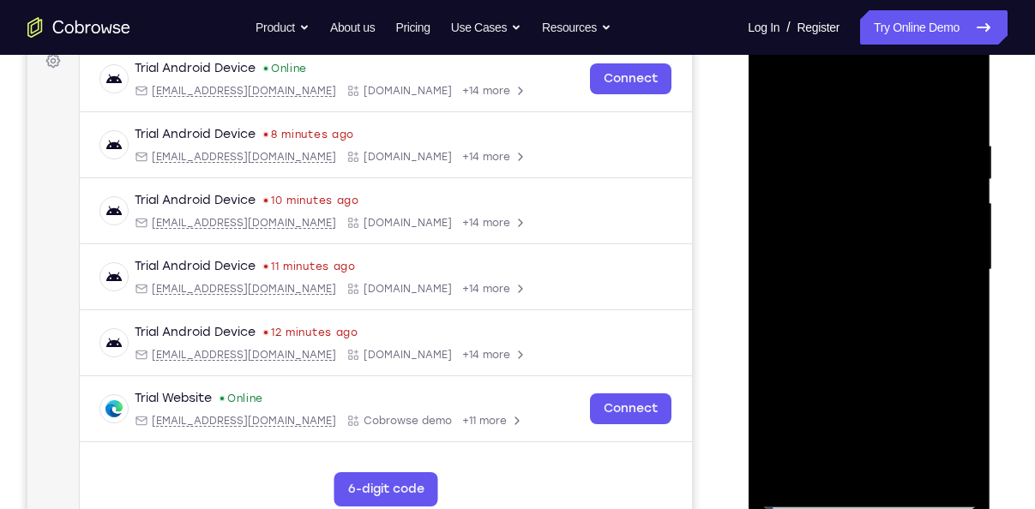
drag, startPoint x: 909, startPoint y: 396, endPoint x: 917, endPoint y: 335, distance: 61.5
click at [917, 335] on div at bounding box center [868, 270] width 216 height 480
click at [963, 310] on div at bounding box center [868, 270] width 216 height 480
drag, startPoint x: 894, startPoint y: 364, endPoint x: 910, endPoint y: 269, distance: 96.4
click at [910, 269] on div at bounding box center [868, 270] width 216 height 480
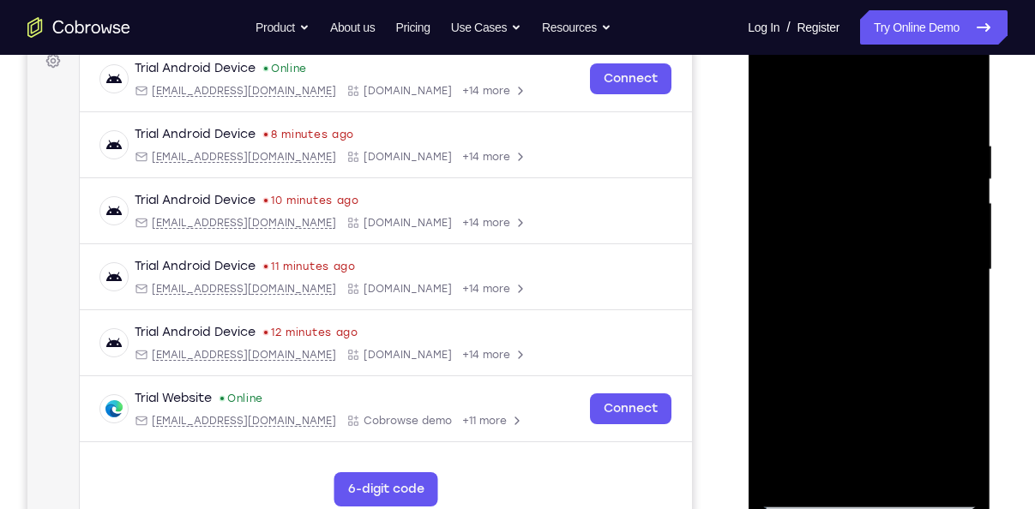
click at [961, 234] on div at bounding box center [868, 270] width 216 height 480
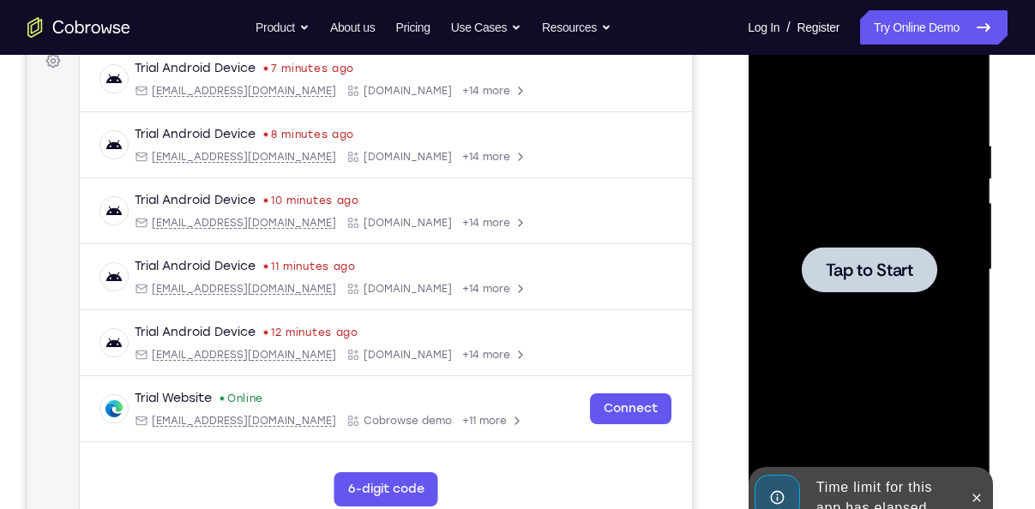
click at [826, 235] on div at bounding box center [868, 270] width 216 height 480
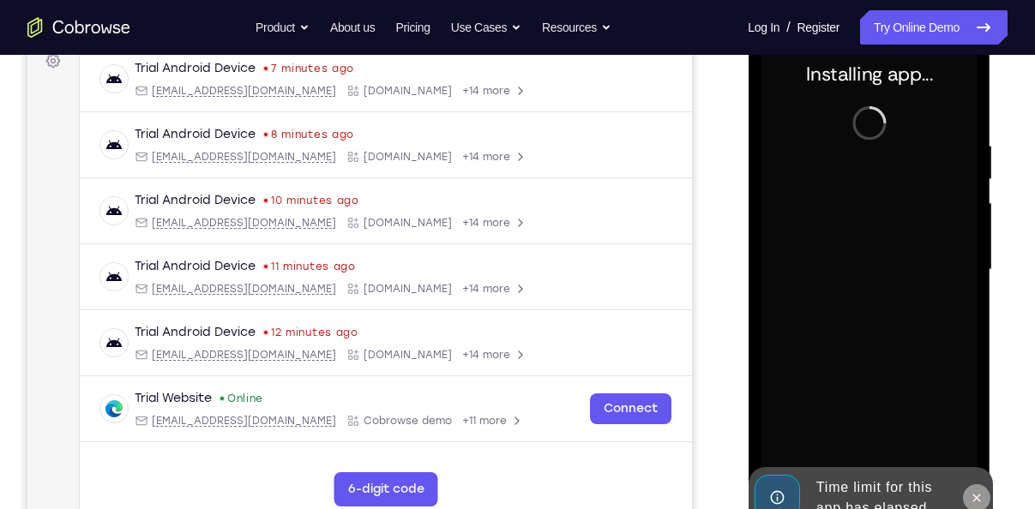
click at [978, 496] on icon at bounding box center [976, 498] width 8 height 8
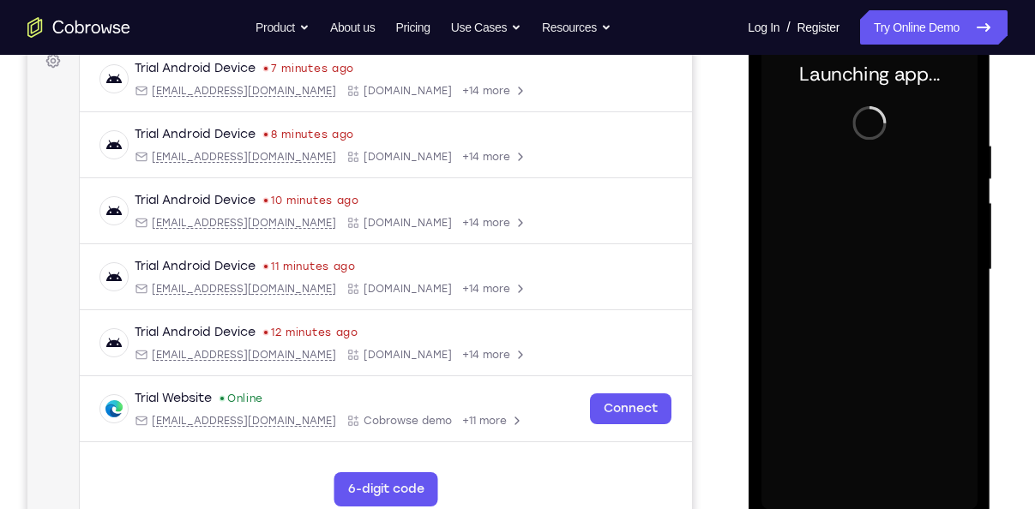
scroll to position [298, 0]
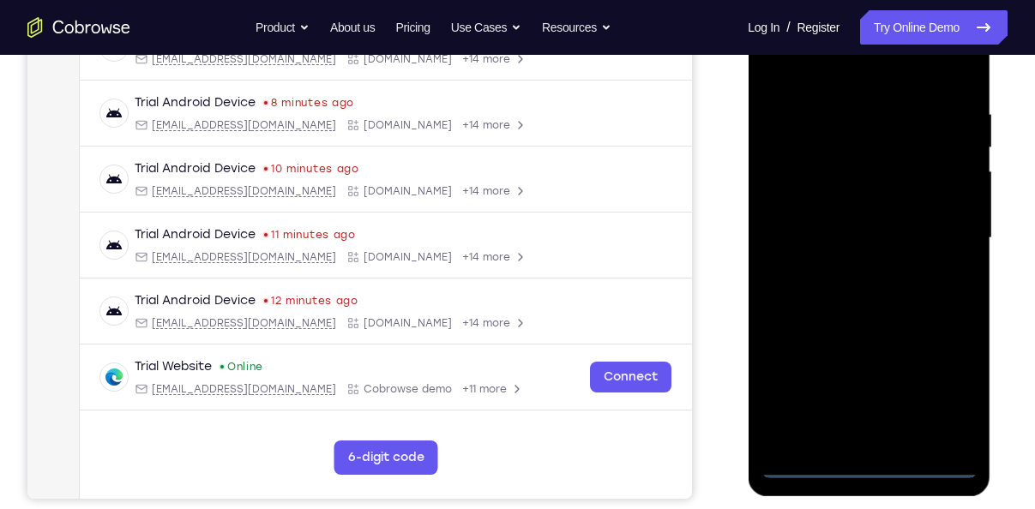
click at [869, 461] on div at bounding box center [868, 238] width 216 height 480
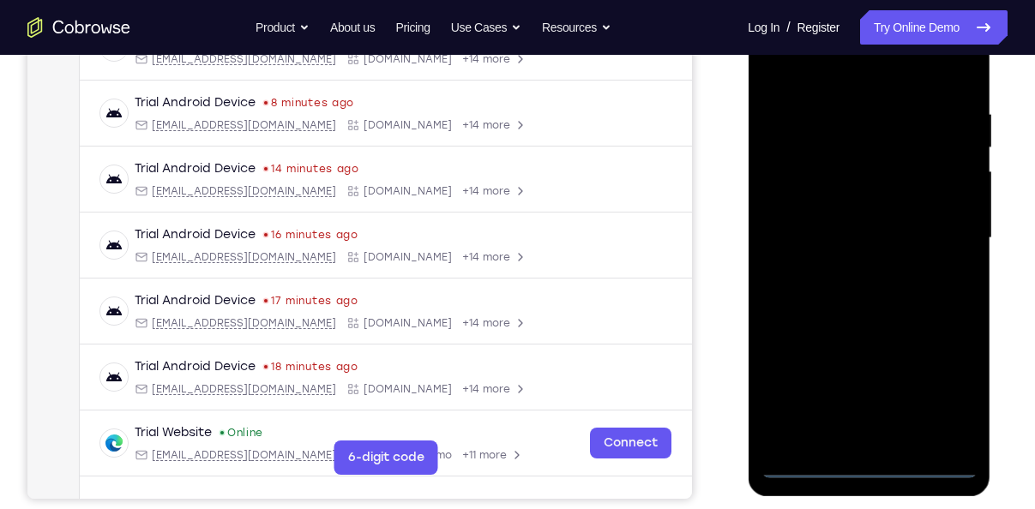
click at [869, 461] on div at bounding box center [868, 238] width 216 height 480
click at [929, 386] on div at bounding box center [868, 238] width 216 height 480
click at [817, 74] on div at bounding box center [868, 238] width 216 height 480
click at [929, 215] on div at bounding box center [868, 238] width 216 height 480
click at [854, 269] on div at bounding box center [868, 238] width 216 height 480
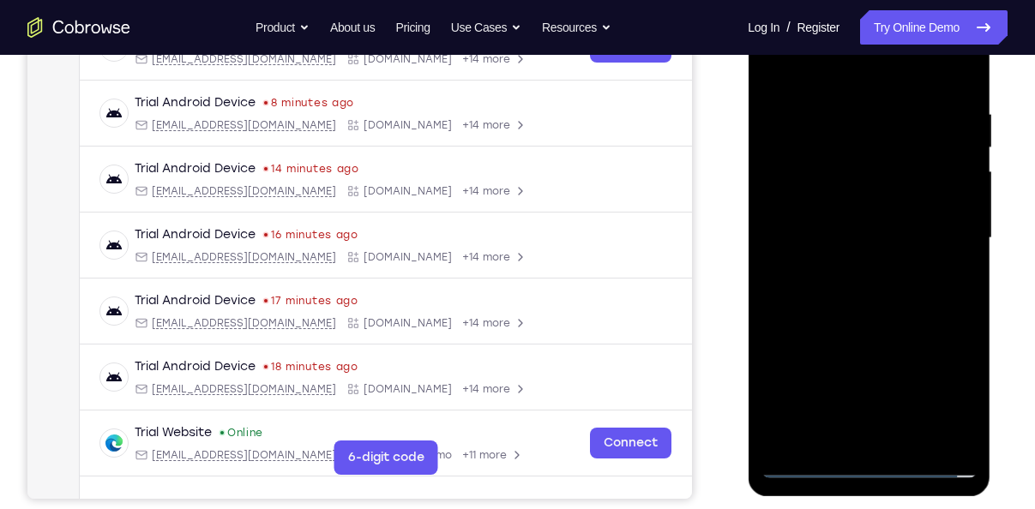
click at [831, 218] on div at bounding box center [868, 238] width 216 height 480
click at [870, 192] on div at bounding box center [868, 238] width 216 height 480
click at [908, 230] on div at bounding box center [868, 238] width 216 height 480
click at [953, 292] on div at bounding box center [868, 238] width 216 height 480
click at [927, 289] on div at bounding box center [868, 238] width 216 height 480
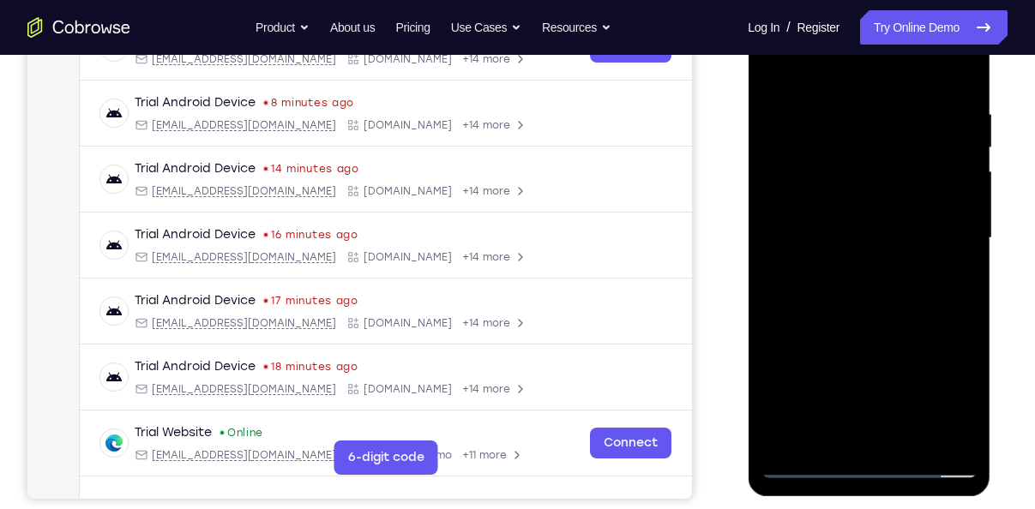
click at [927, 289] on div at bounding box center [868, 238] width 216 height 480
click at [898, 318] on div at bounding box center [868, 238] width 216 height 480
click at [917, 439] on div at bounding box center [868, 238] width 216 height 480
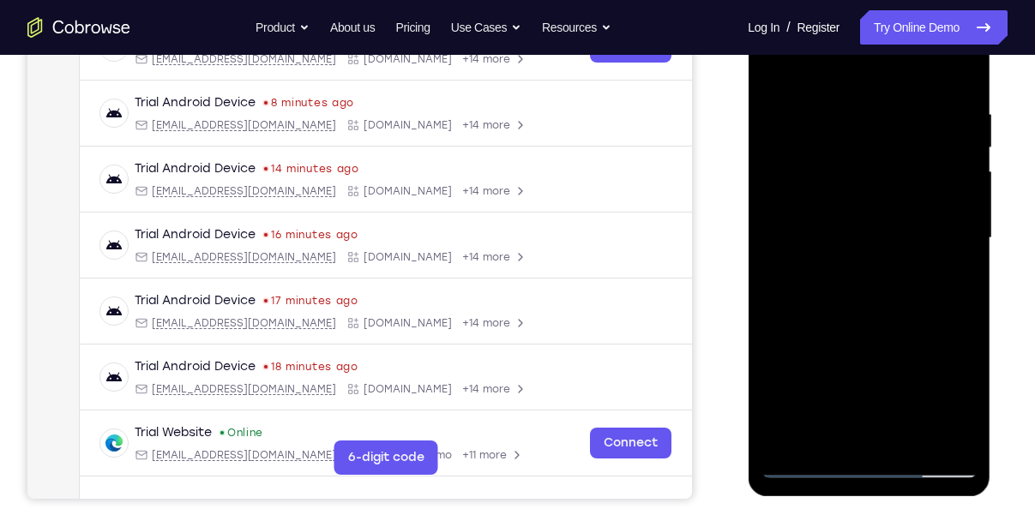
click at [885, 338] on div at bounding box center [868, 238] width 216 height 480
click at [903, 262] on div at bounding box center [868, 238] width 216 height 480
click at [942, 285] on div at bounding box center [868, 238] width 216 height 480
click at [773, 72] on div at bounding box center [868, 238] width 216 height 480
drag, startPoint x: 850, startPoint y: 331, endPoint x: 851, endPoint y: 252, distance: 78.9
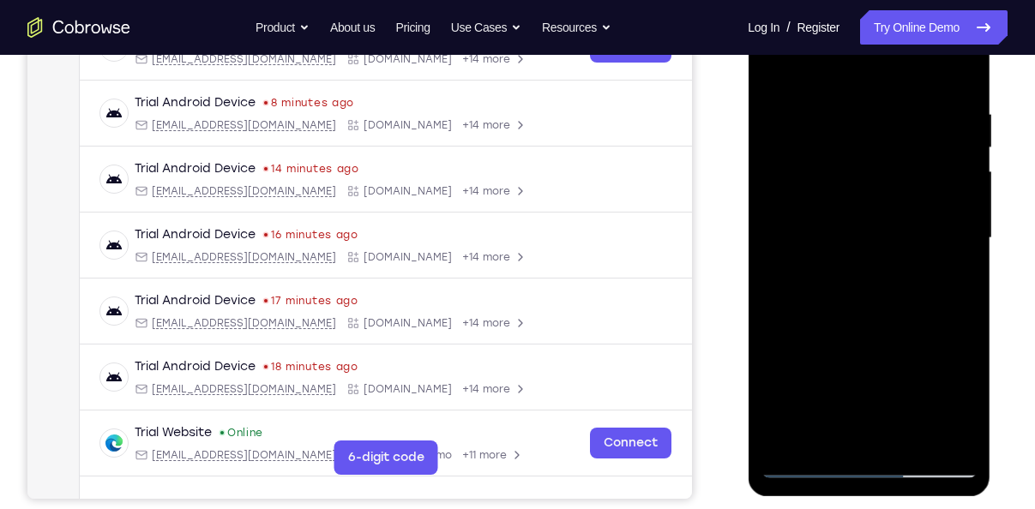
click at [851, 252] on div at bounding box center [868, 238] width 216 height 480
drag, startPoint x: 844, startPoint y: 393, endPoint x: 844, endPoint y: 267, distance: 125.2
click at [844, 267] on div at bounding box center [868, 238] width 216 height 480
click at [808, 463] on div at bounding box center [868, 238] width 216 height 480
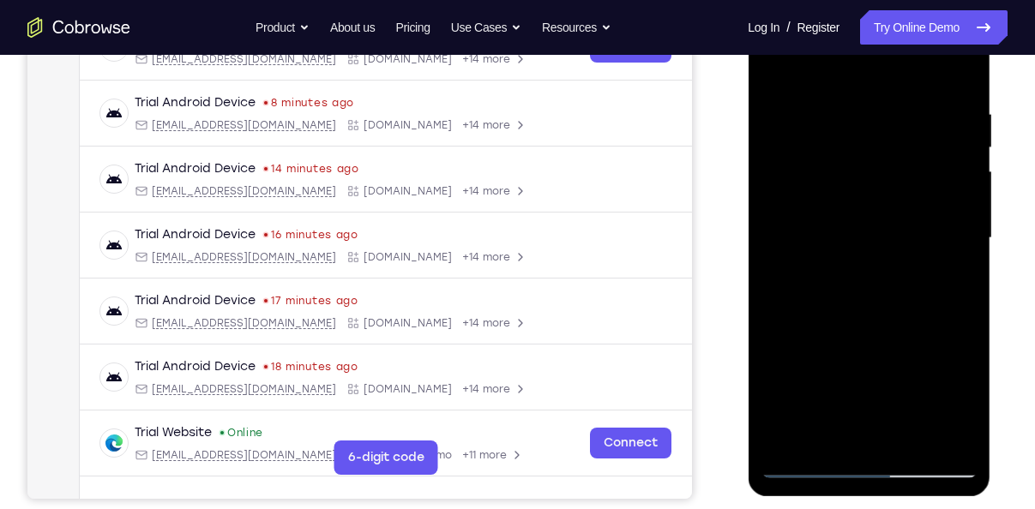
click at [832, 204] on div at bounding box center [868, 238] width 216 height 480
click at [777, 72] on div at bounding box center [868, 238] width 216 height 480
drag, startPoint x: 904, startPoint y: 351, endPoint x: 869, endPoint y: 140, distance: 213.8
click at [869, 140] on div at bounding box center [868, 238] width 216 height 480
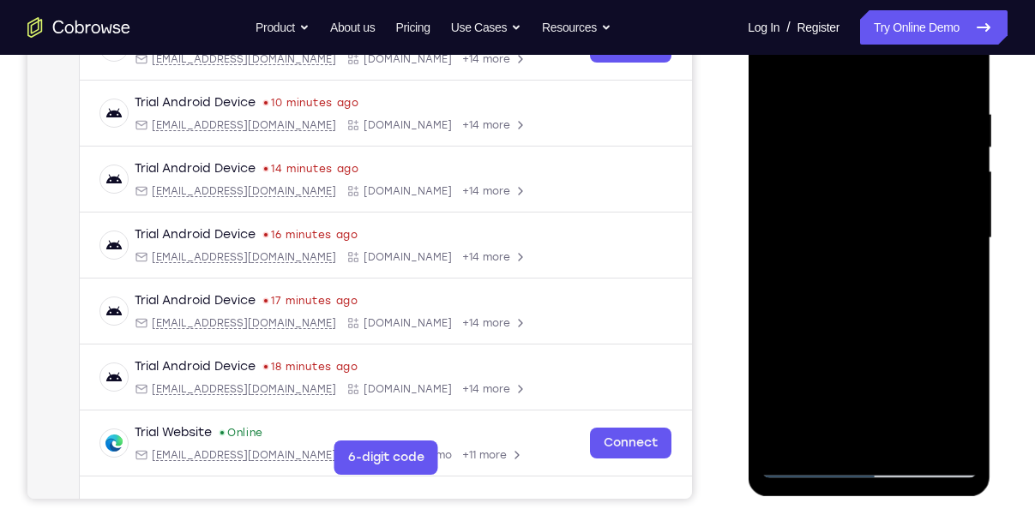
drag, startPoint x: 897, startPoint y: 366, endPoint x: 859, endPoint y: 194, distance: 176.4
click at [859, 194] on div at bounding box center [868, 238] width 216 height 480
click at [868, 347] on div at bounding box center [868, 238] width 216 height 480
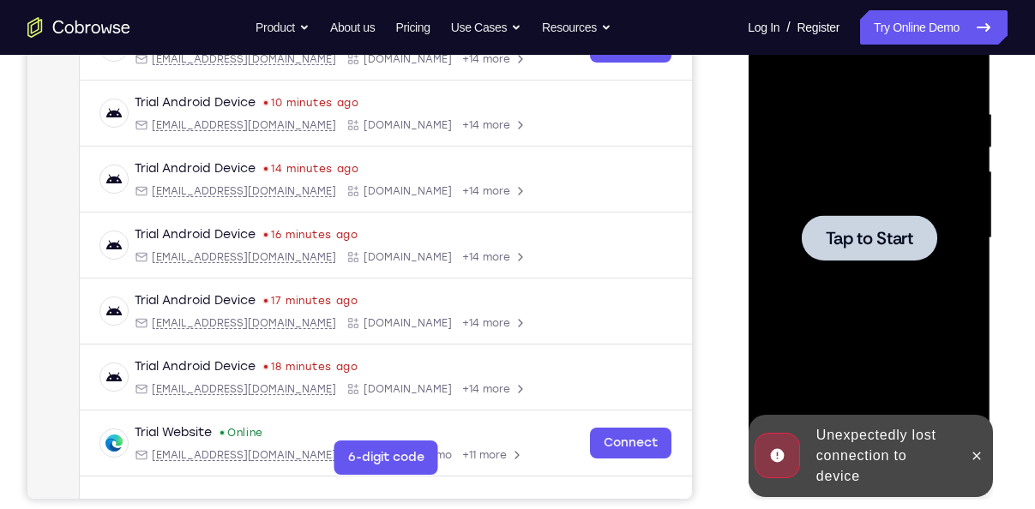
click at [847, 196] on div at bounding box center [868, 238] width 216 height 480
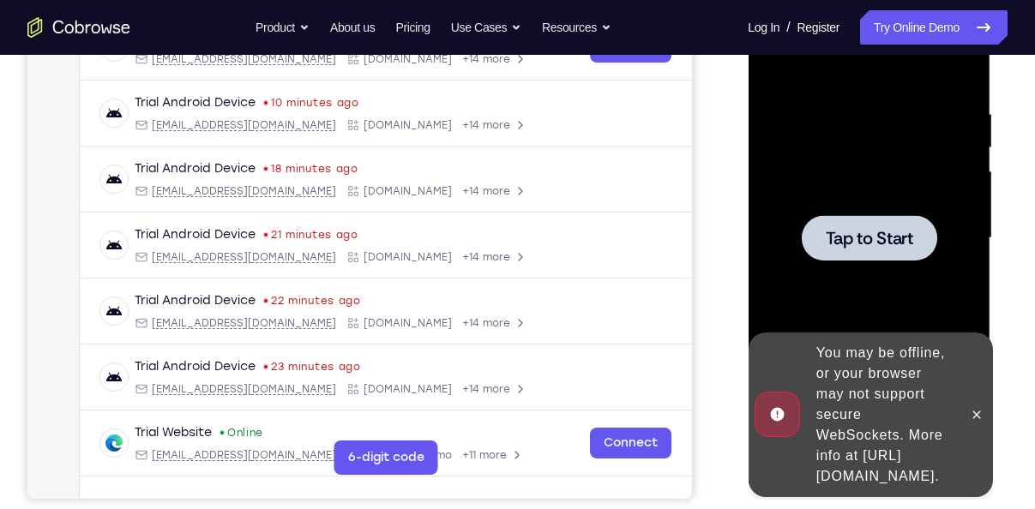
click at [838, 247] on span "Tap to Start" at bounding box center [868, 238] width 87 height 17
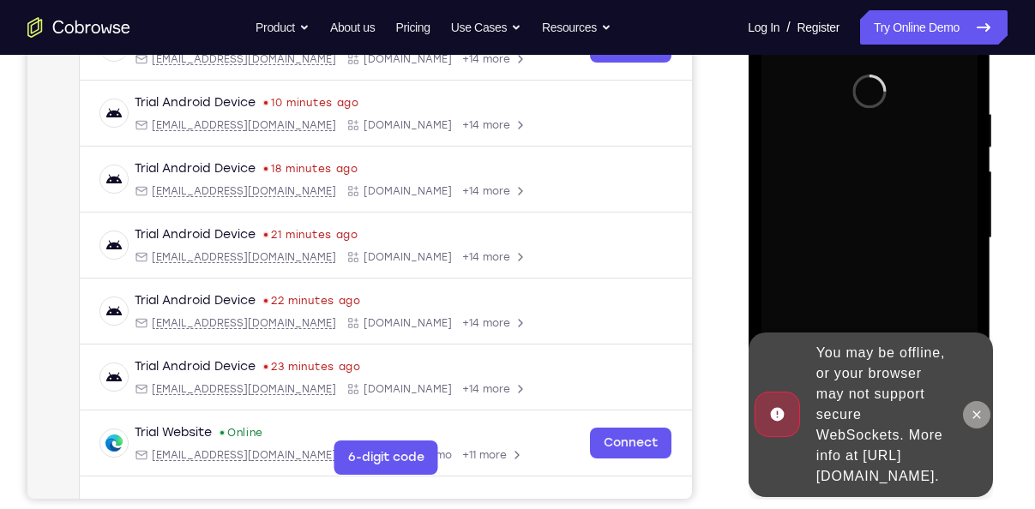
click at [973, 408] on icon at bounding box center [976, 415] width 14 height 14
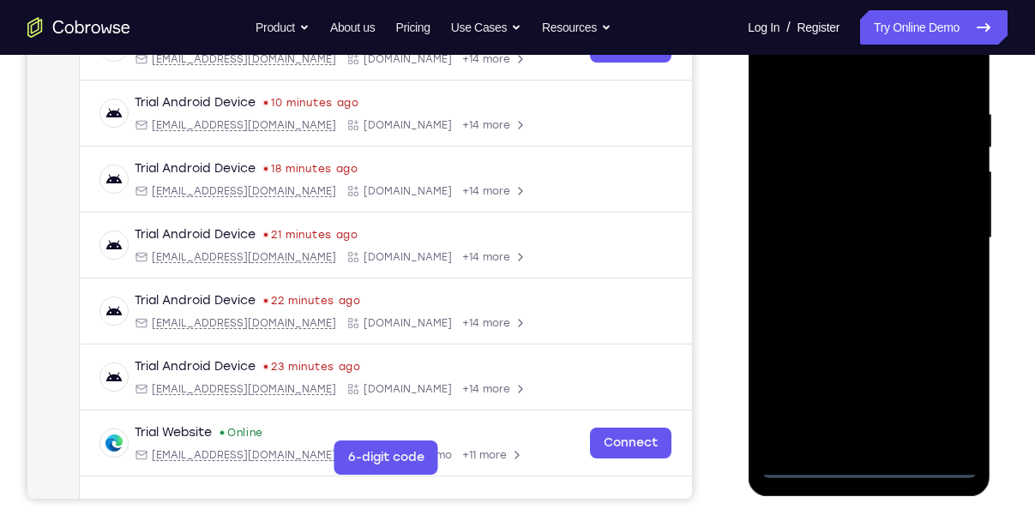
click at [944, 400] on div at bounding box center [868, 238] width 216 height 480
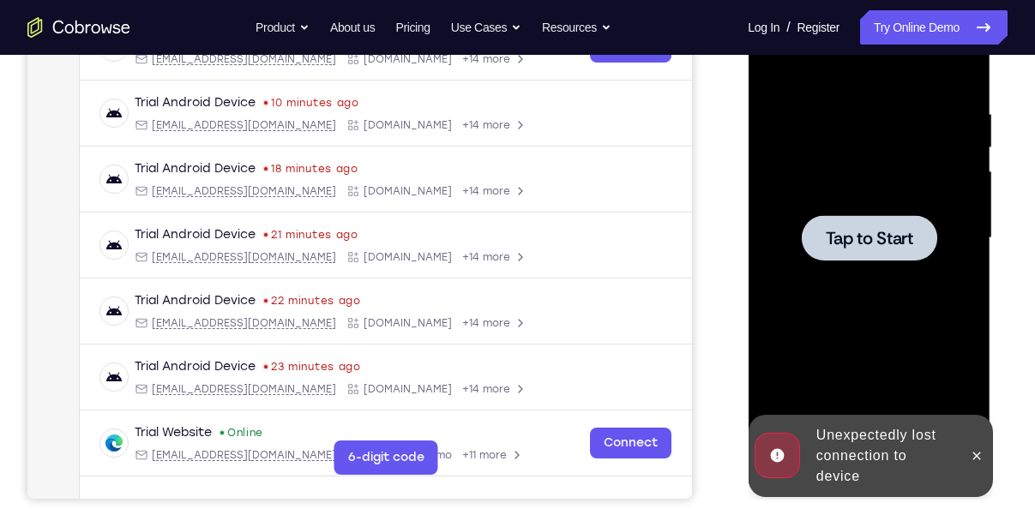
click at [853, 230] on span "Tap to Start" at bounding box center [868, 238] width 87 height 17
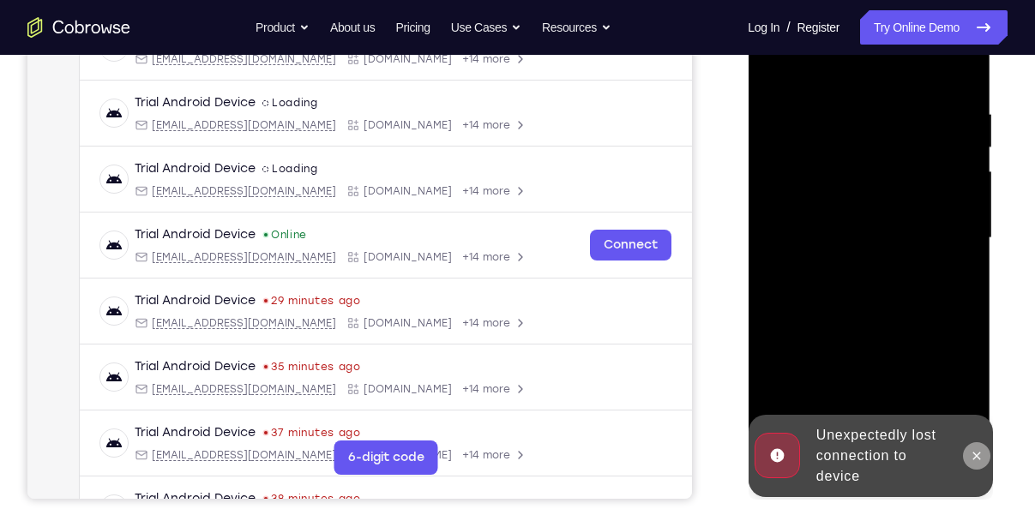
click at [984, 455] on button at bounding box center [975, 455] width 27 height 27
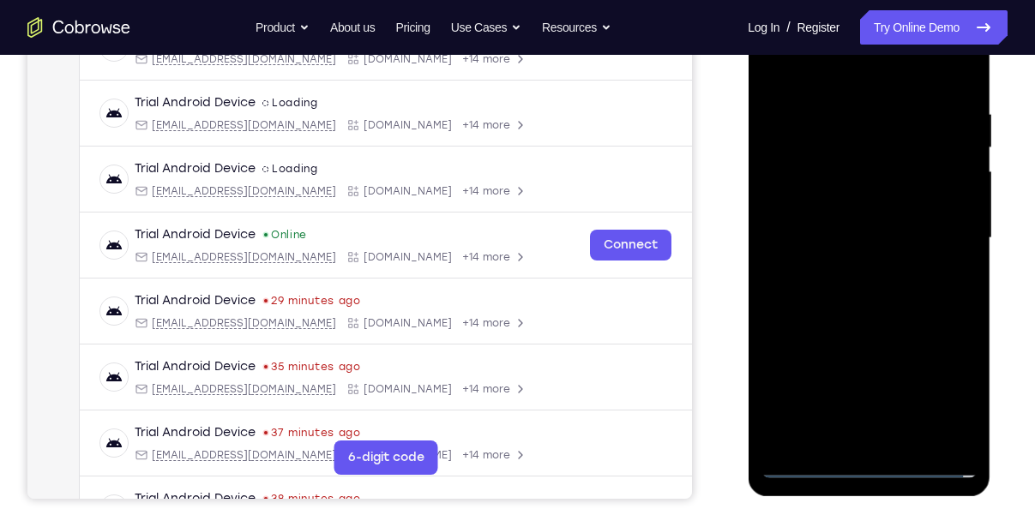
click at [876, 469] on div at bounding box center [868, 238] width 216 height 480
click at [951, 413] on div at bounding box center [868, 238] width 216 height 480
click at [937, 401] on div at bounding box center [868, 238] width 216 height 480
click at [840, 70] on div at bounding box center [868, 238] width 216 height 480
click at [936, 216] on div at bounding box center [868, 238] width 216 height 480
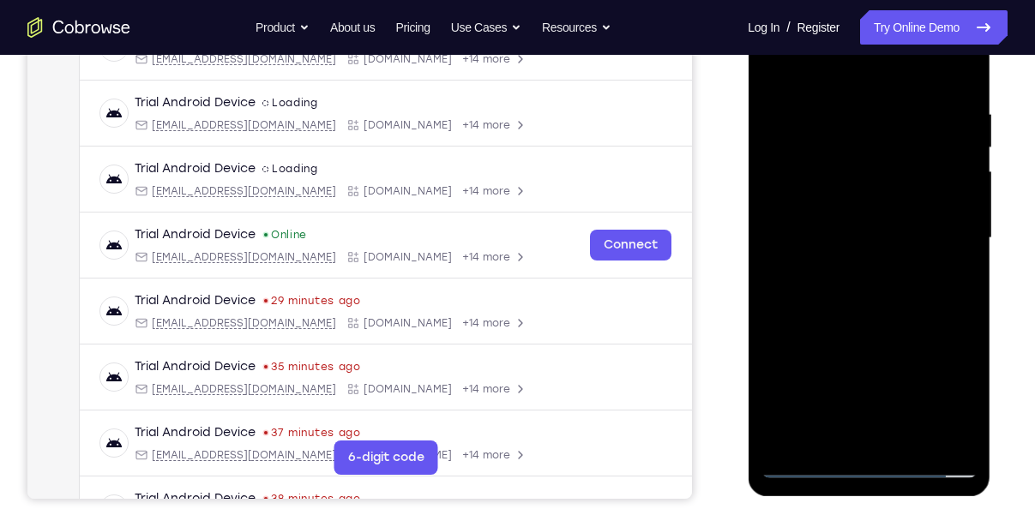
click at [844, 270] on div at bounding box center [868, 238] width 216 height 480
click at [816, 204] on div at bounding box center [868, 238] width 216 height 480
click at [820, 215] on div at bounding box center [868, 238] width 216 height 480
click at [813, 169] on div at bounding box center [868, 238] width 216 height 480
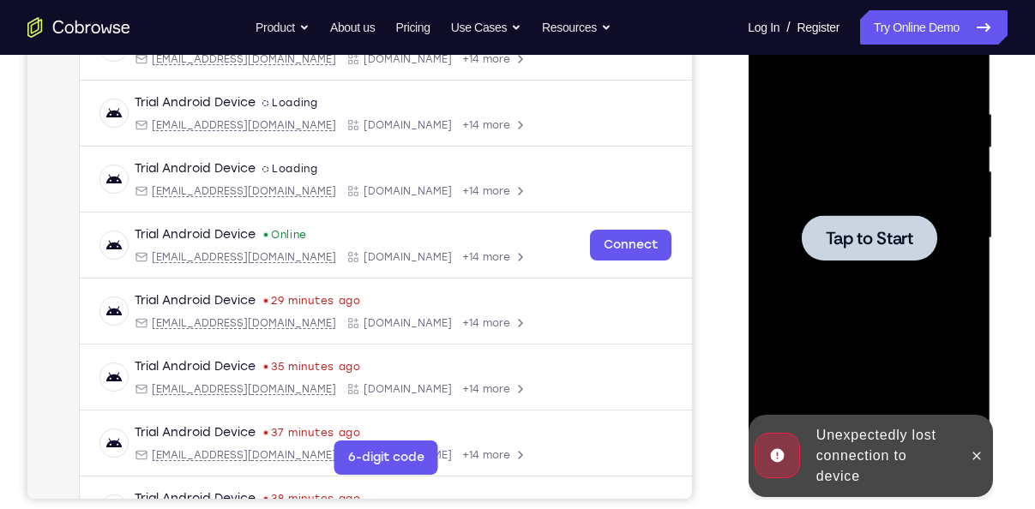
click at [846, 204] on div at bounding box center [868, 238] width 216 height 480
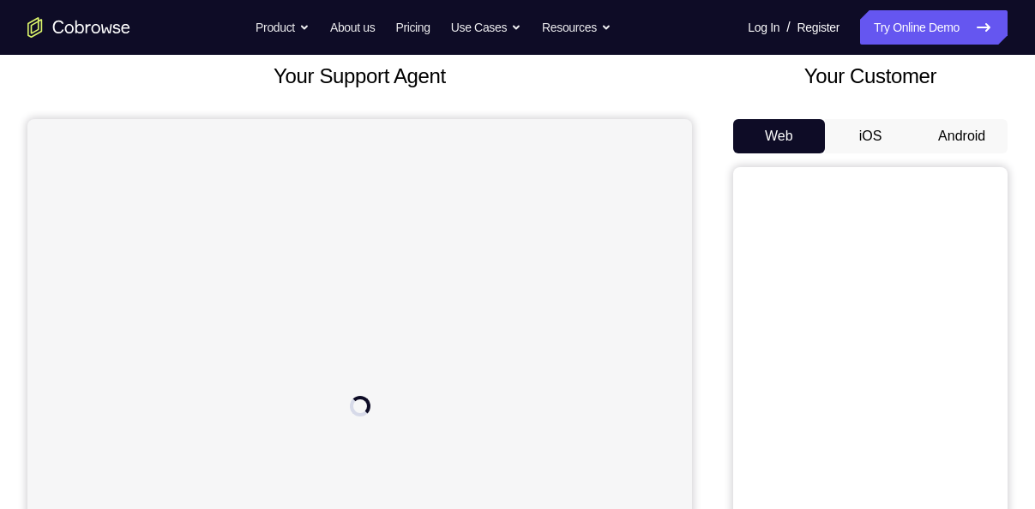
scroll to position [106, 0]
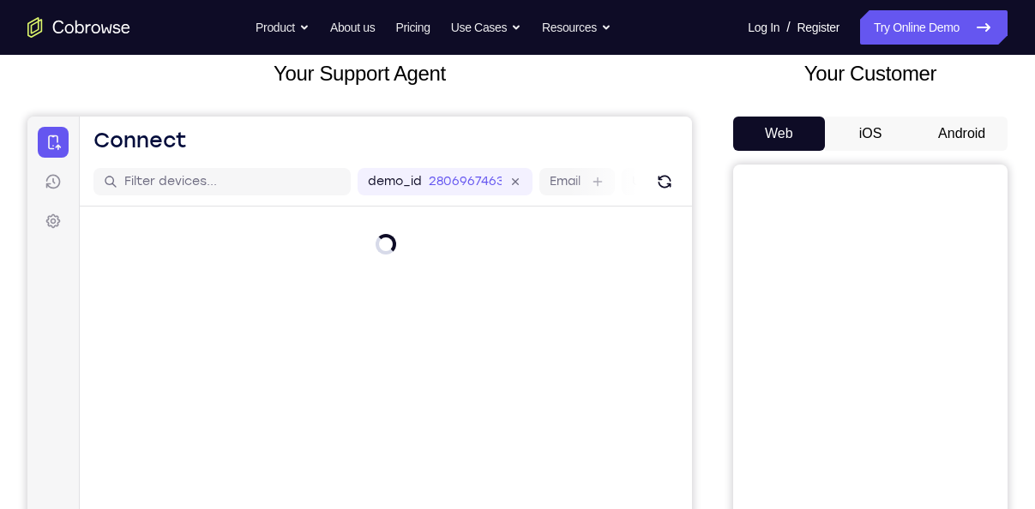
click at [948, 147] on button "Android" at bounding box center [962, 134] width 92 height 34
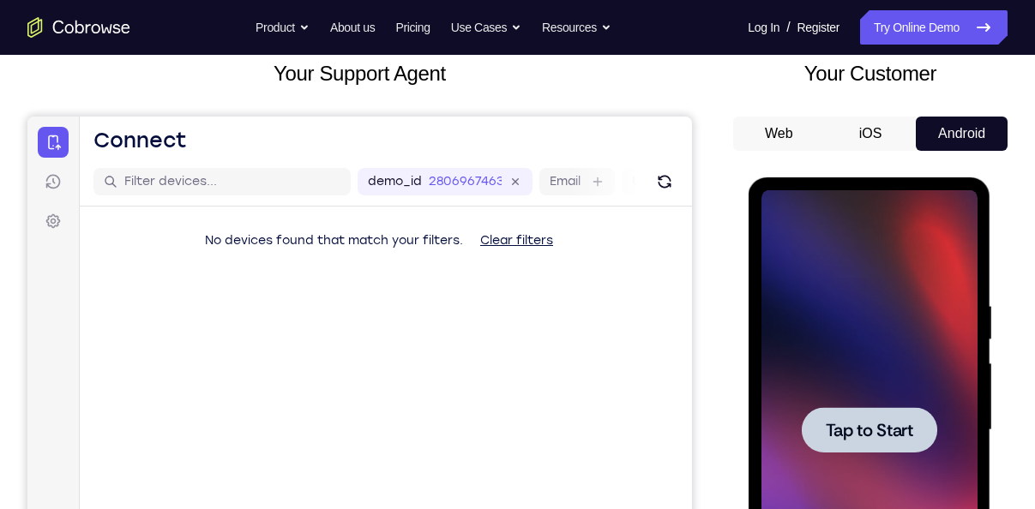
scroll to position [0, 0]
click at [899, 436] on span "Tap to Start" at bounding box center [868, 430] width 87 height 17
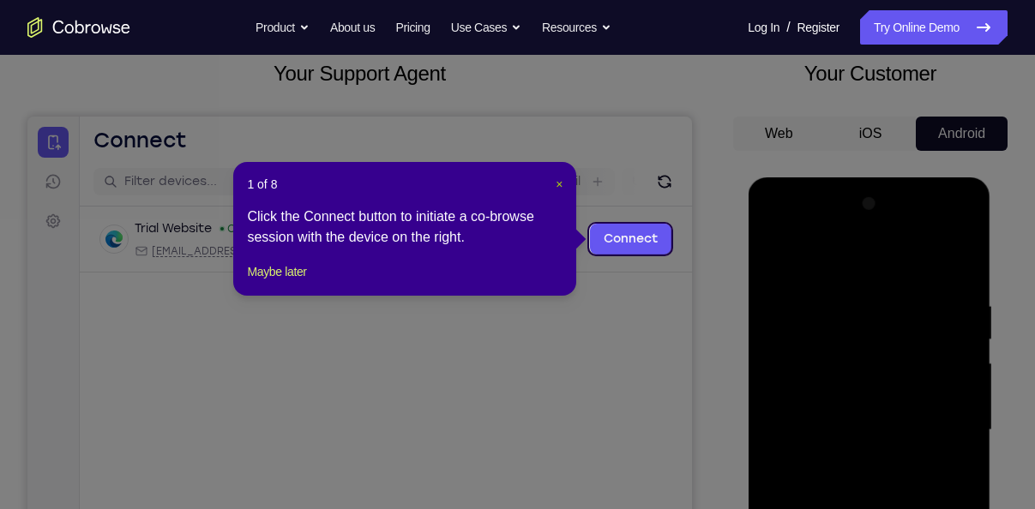
click at [559, 185] on span "×" at bounding box center [559, 184] width 7 height 14
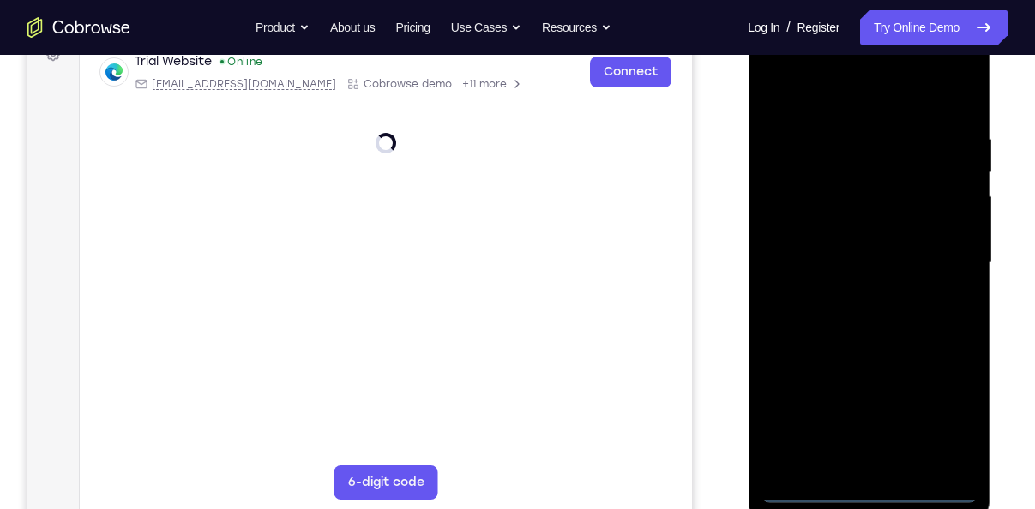
scroll to position [274, 0]
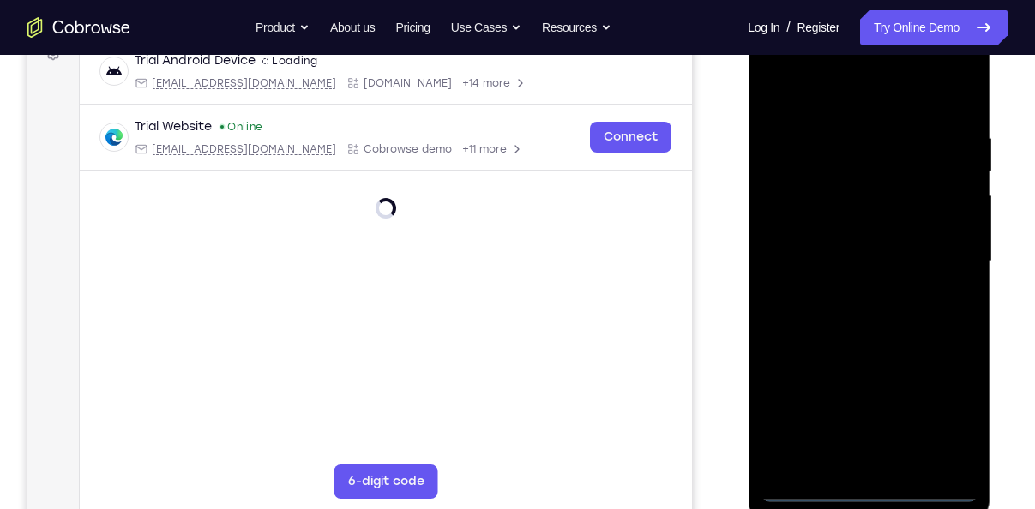
click at [860, 485] on div at bounding box center [868, 262] width 216 height 480
click at [941, 426] on div at bounding box center [868, 262] width 216 height 480
click at [795, 104] on div at bounding box center [868, 262] width 216 height 480
click at [821, 99] on div at bounding box center [868, 262] width 216 height 480
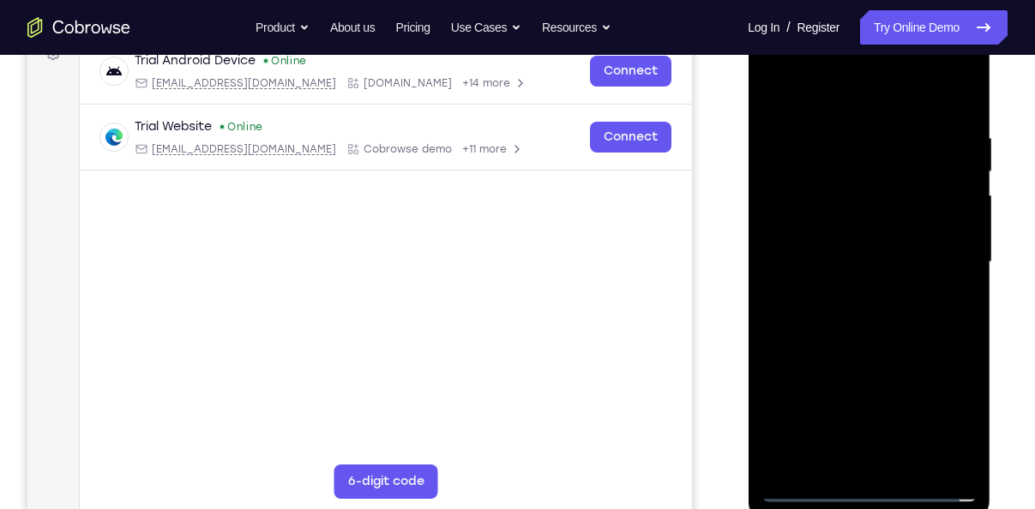
click at [943, 250] on div at bounding box center [868, 262] width 216 height 480
click at [856, 300] on div at bounding box center [868, 262] width 216 height 480
click at [930, 259] on div at bounding box center [868, 262] width 216 height 480
click at [894, 233] on div at bounding box center [868, 262] width 216 height 480
click at [887, 261] on div at bounding box center [868, 262] width 216 height 480
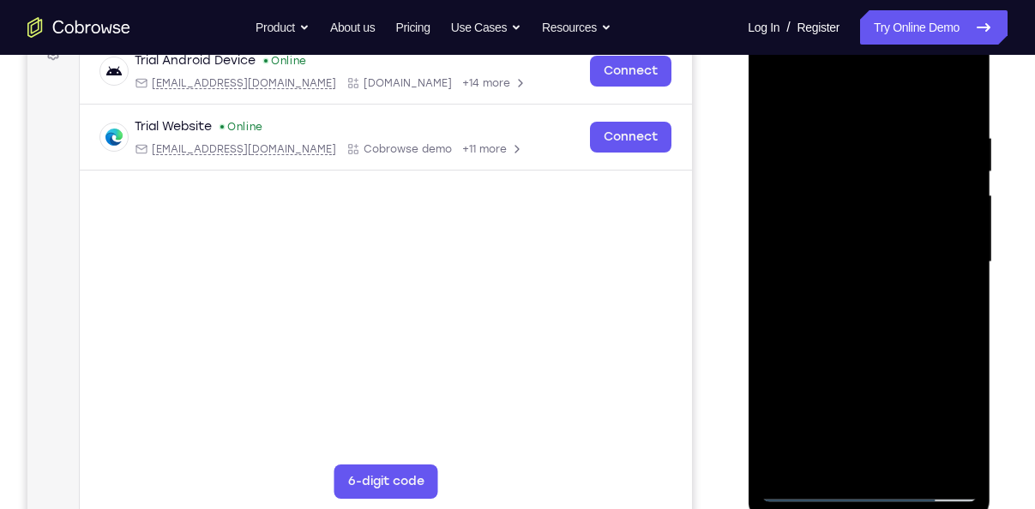
click at [905, 326] on div at bounding box center [868, 262] width 216 height 480
click at [901, 339] on div at bounding box center [868, 262] width 216 height 480
click at [910, 461] on div at bounding box center [868, 262] width 216 height 480
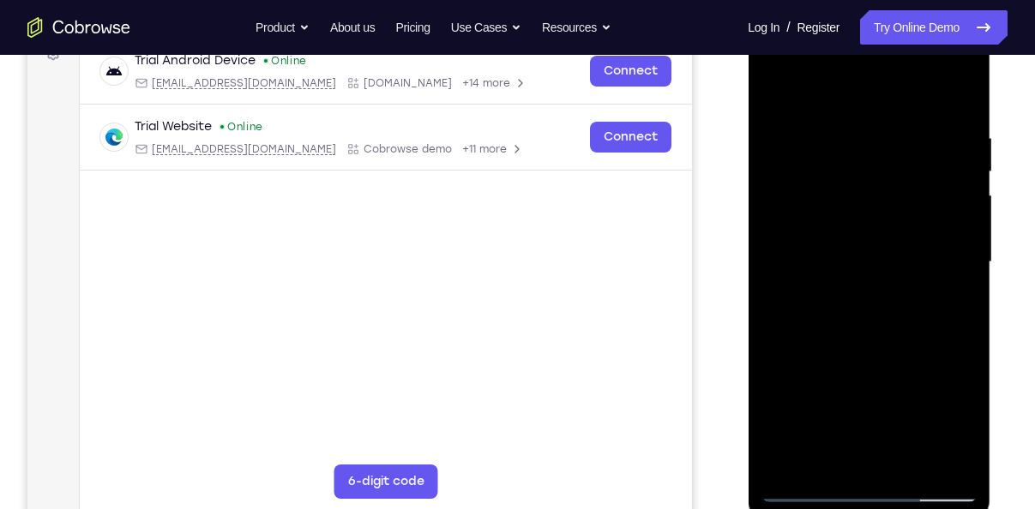
click at [876, 360] on div at bounding box center [868, 262] width 216 height 480
click at [867, 351] on div at bounding box center [868, 262] width 216 height 480
click at [778, 96] on div at bounding box center [868, 262] width 216 height 480
click at [859, 288] on div at bounding box center [868, 262] width 216 height 480
click at [837, 461] on div at bounding box center [868, 262] width 216 height 480
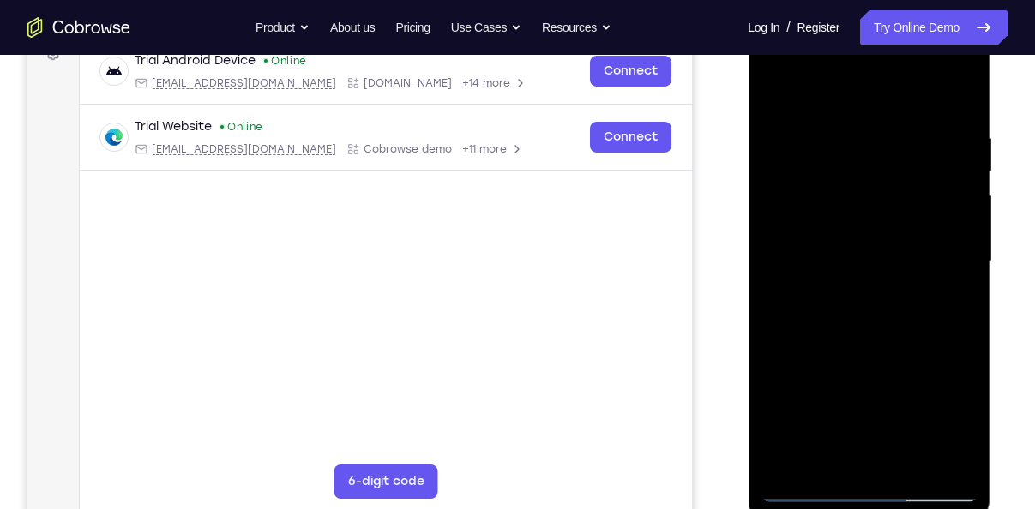
click at [779, 97] on div at bounding box center [868, 262] width 216 height 480
click at [862, 313] on div at bounding box center [868, 262] width 216 height 480
click at [775, 89] on div at bounding box center [868, 262] width 216 height 480
click at [850, 301] on div at bounding box center [868, 262] width 216 height 480
click at [769, 91] on div at bounding box center [868, 262] width 216 height 480
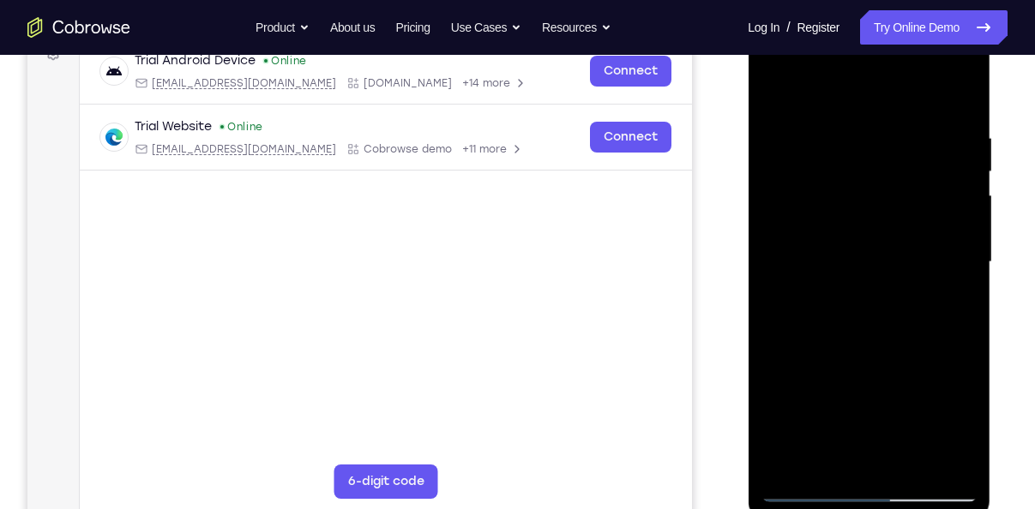
click at [826, 252] on div at bounding box center [868, 262] width 216 height 480
click at [776, 92] on div at bounding box center [868, 262] width 216 height 480
click at [850, 310] on div at bounding box center [868, 262] width 216 height 480
click at [771, 94] on div at bounding box center [868, 262] width 216 height 480
click at [833, 250] on div at bounding box center [868, 262] width 216 height 480
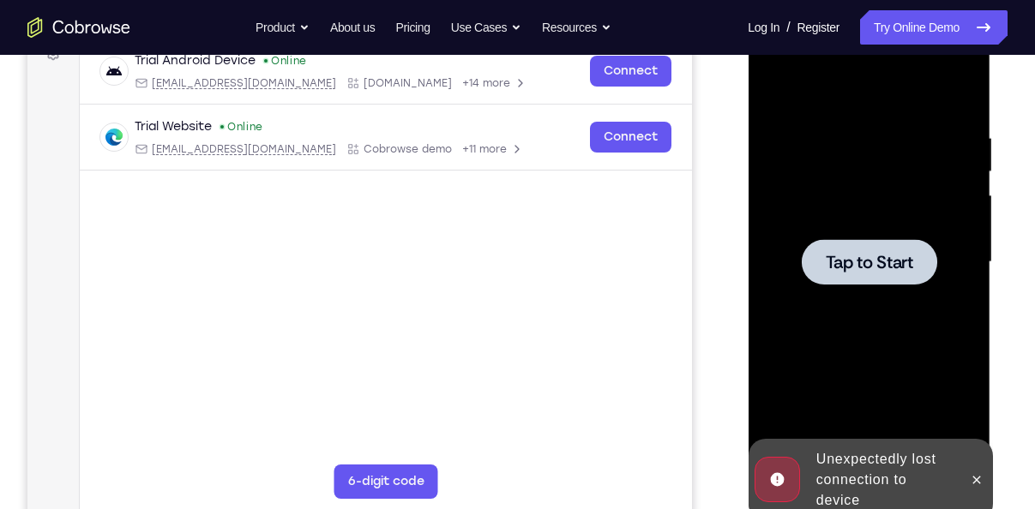
click at [796, 262] on div at bounding box center [868, 262] width 216 height 480
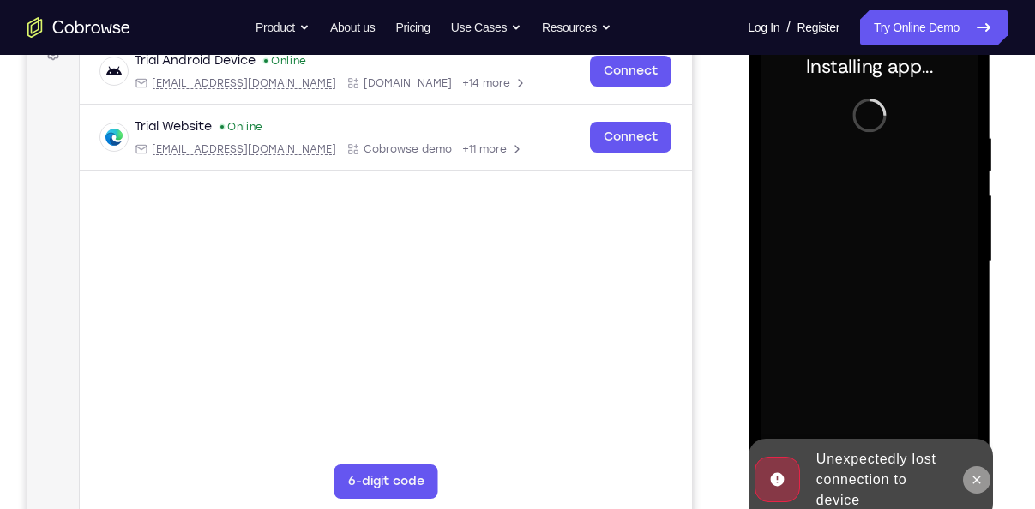
click at [983, 490] on button at bounding box center [975, 479] width 27 height 27
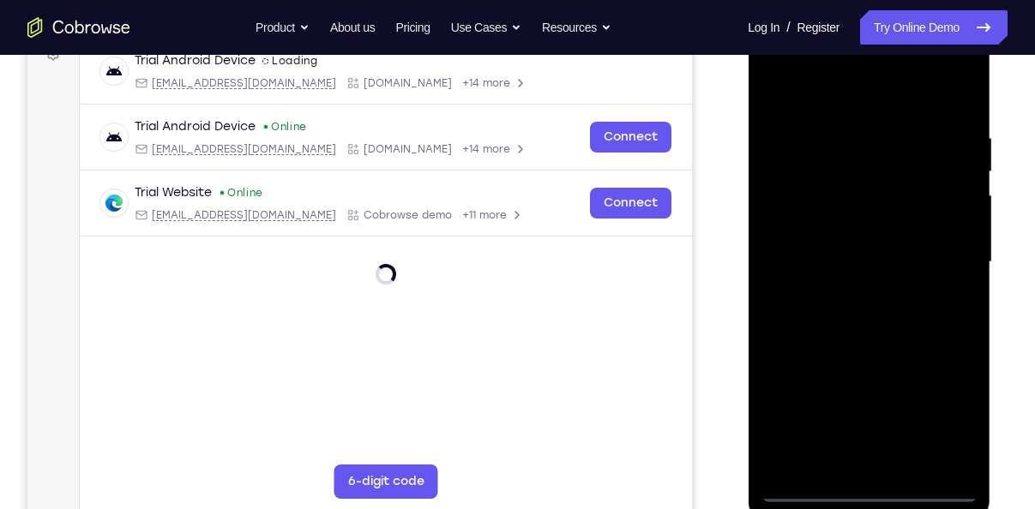
click at [874, 490] on div at bounding box center [868, 262] width 216 height 480
click at [938, 424] on div at bounding box center [868, 262] width 216 height 480
click at [860, 106] on div at bounding box center [868, 262] width 216 height 480
click at [948, 275] on div at bounding box center [868, 262] width 216 height 480
click at [850, 293] on div at bounding box center [868, 262] width 216 height 480
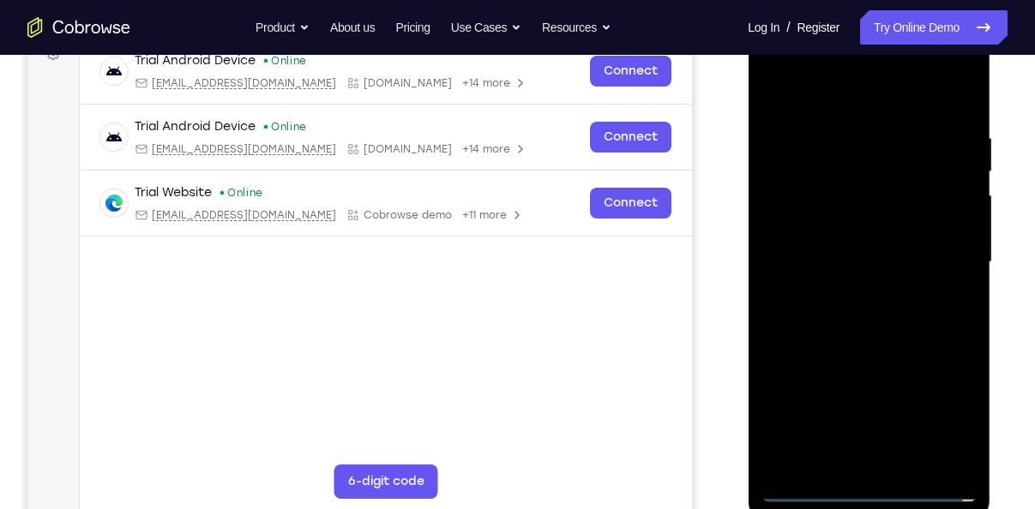
click at [862, 237] on div at bounding box center [868, 262] width 216 height 480
click at [894, 230] on div at bounding box center [868, 262] width 216 height 480
click at [926, 255] on div at bounding box center [868, 262] width 216 height 480
click at [1009, 262] on div "Your Support Agent Your Customer Web iOS Android Next Steps We’d be happy to gi…" at bounding box center [517, 346] width 1035 height 1131
click at [870, 216] on div at bounding box center [868, 262] width 216 height 480
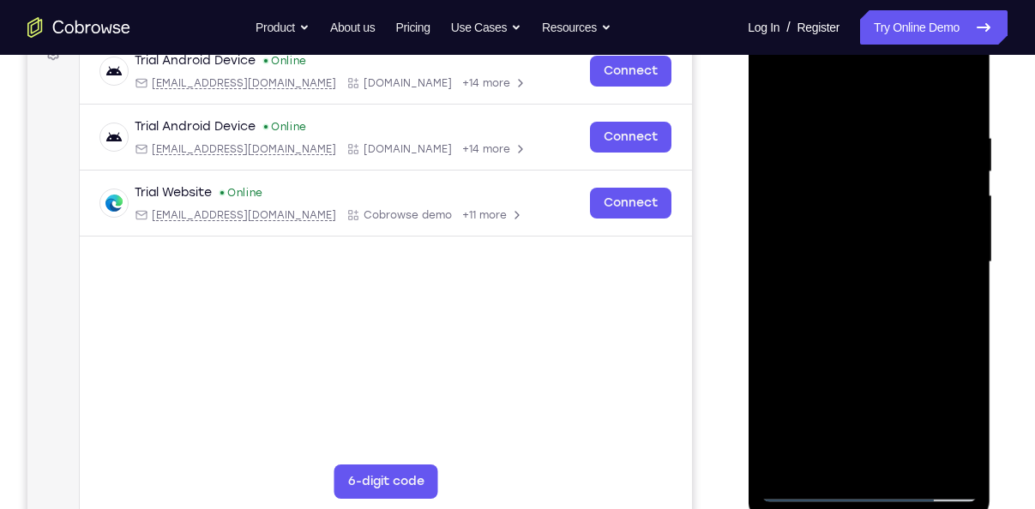
click at [905, 460] on div at bounding box center [868, 262] width 216 height 480
click at [882, 352] on div at bounding box center [868, 262] width 216 height 480
click at [881, 235] on div at bounding box center [868, 262] width 216 height 480
click at [772, 93] on div at bounding box center [868, 262] width 216 height 480
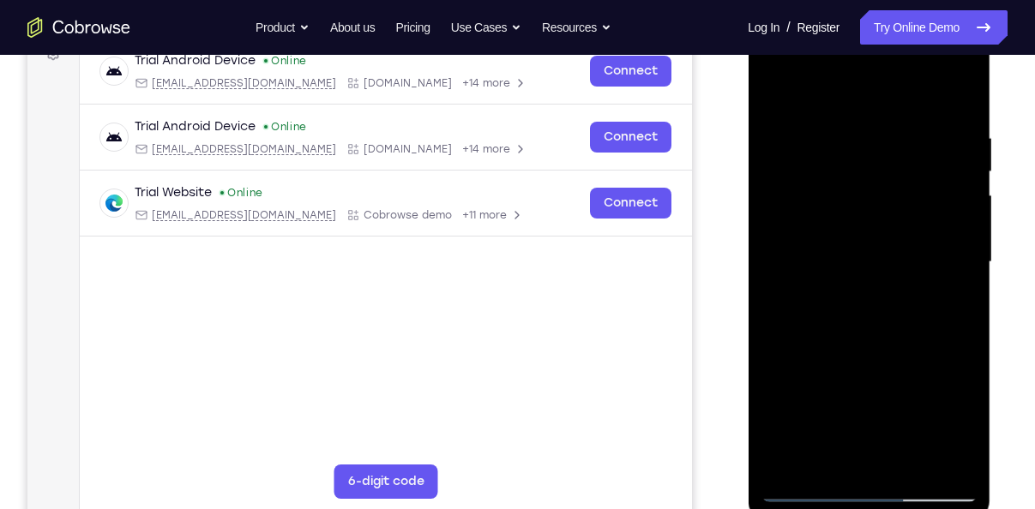
click at [901, 472] on div at bounding box center [868, 262] width 216 height 480
click at [814, 312] on div at bounding box center [868, 262] width 216 height 480
click at [959, 304] on div at bounding box center [868, 262] width 216 height 480
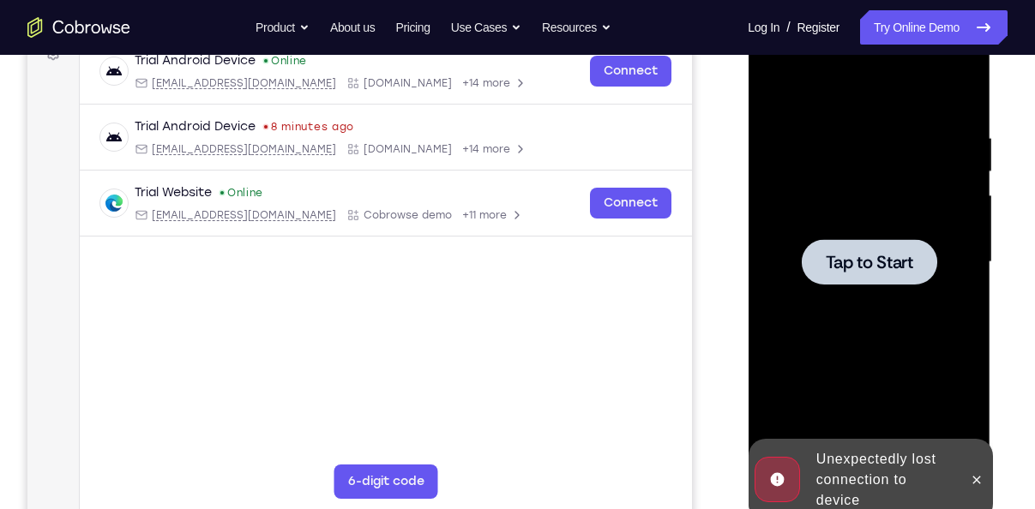
click at [872, 276] on div at bounding box center [868, 261] width 135 height 45
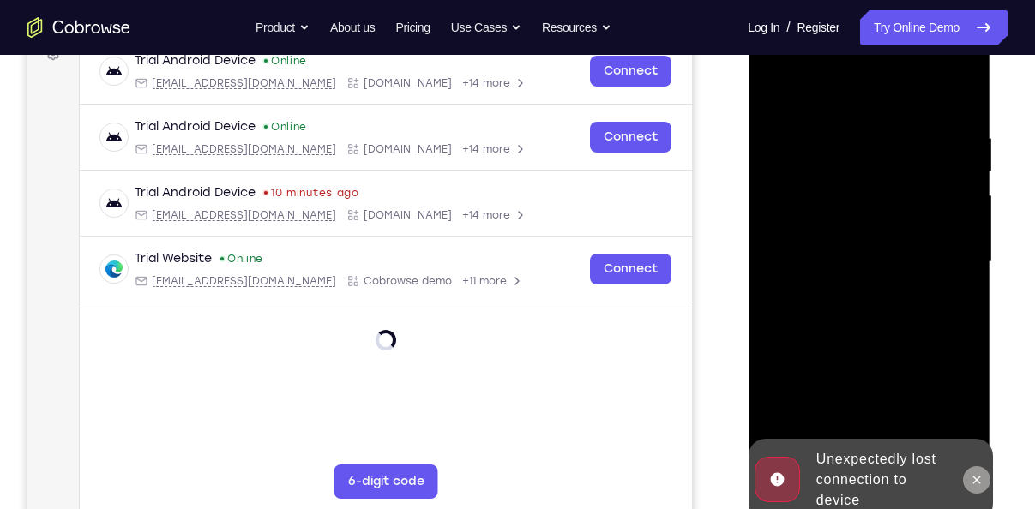
click at [977, 474] on icon at bounding box center [976, 480] width 14 height 14
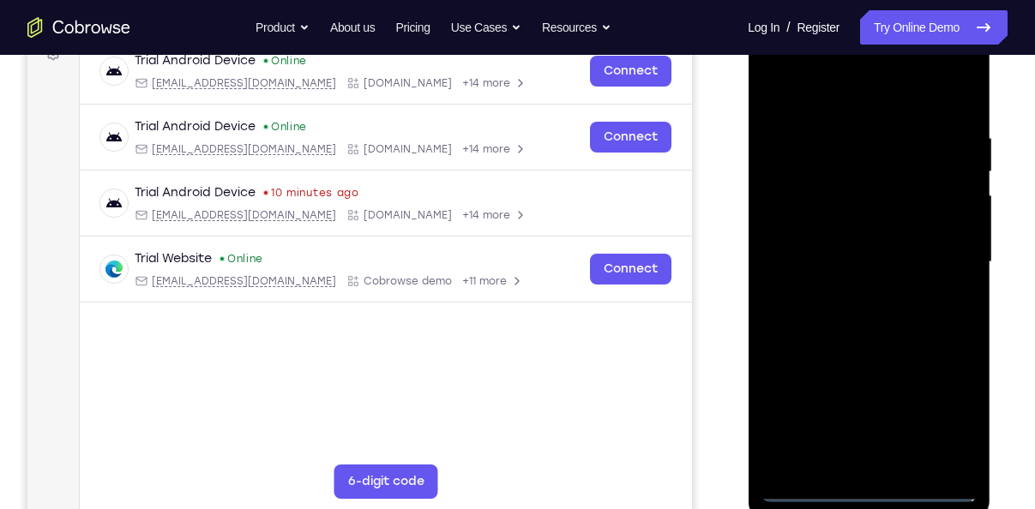
click at [856, 484] on div at bounding box center [868, 262] width 216 height 480
click at [867, 489] on div at bounding box center [868, 262] width 216 height 480
click at [941, 421] on div at bounding box center [868, 262] width 216 height 480
click at [815, 99] on div at bounding box center [868, 262] width 216 height 480
click at [951, 251] on div at bounding box center [868, 262] width 216 height 480
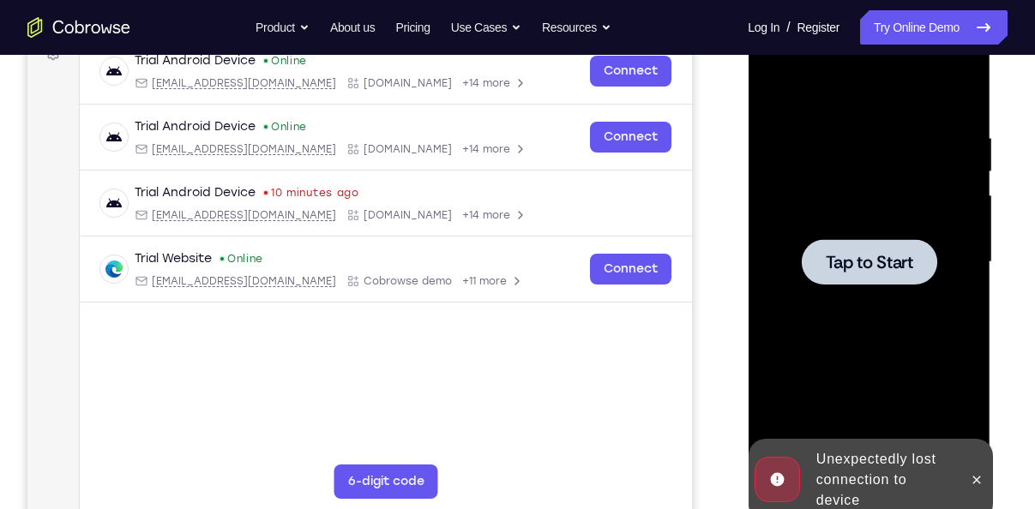
click at [854, 276] on div at bounding box center [868, 261] width 135 height 45
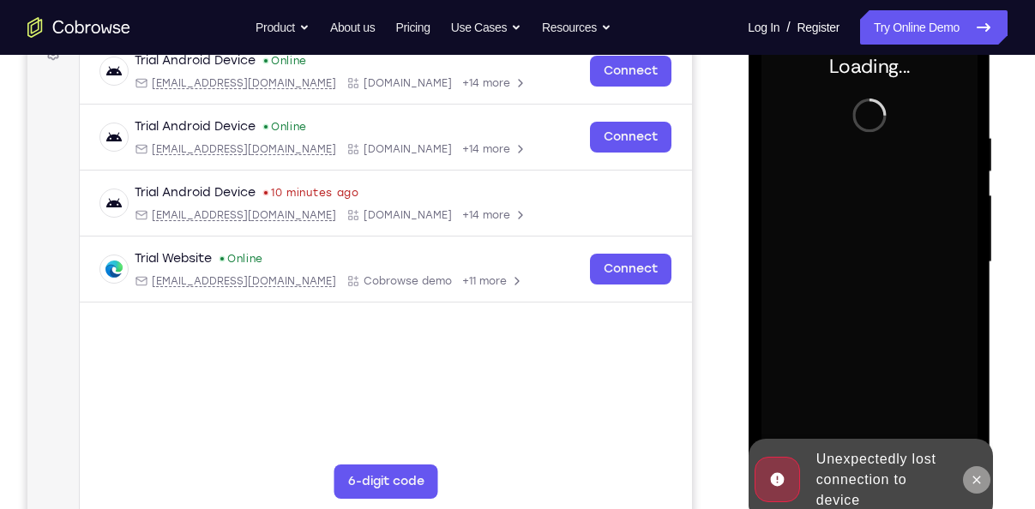
click at [979, 478] on icon at bounding box center [976, 480] width 14 height 14
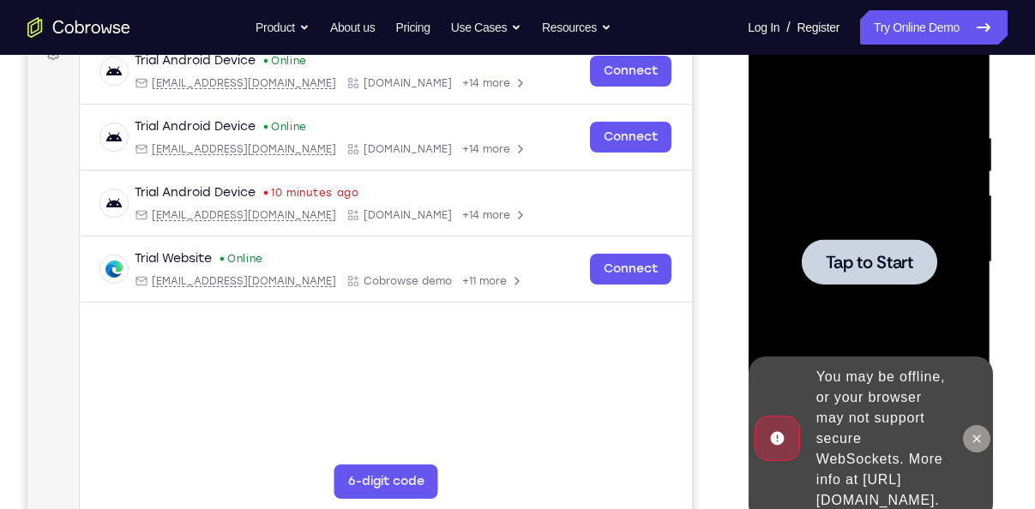
click at [970, 432] on icon at bounding box center [976, 439] width 14 height 14
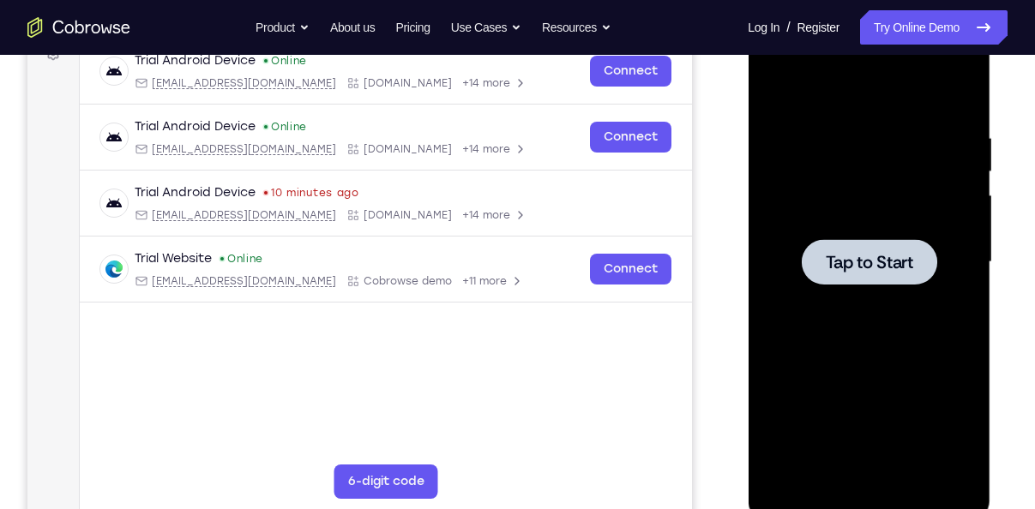
click at [856, 278] on div at bounding box center [868, 261] width 135 height 45
click at [823, 278] on div at bounding box center [868, 261] width 135 height 45
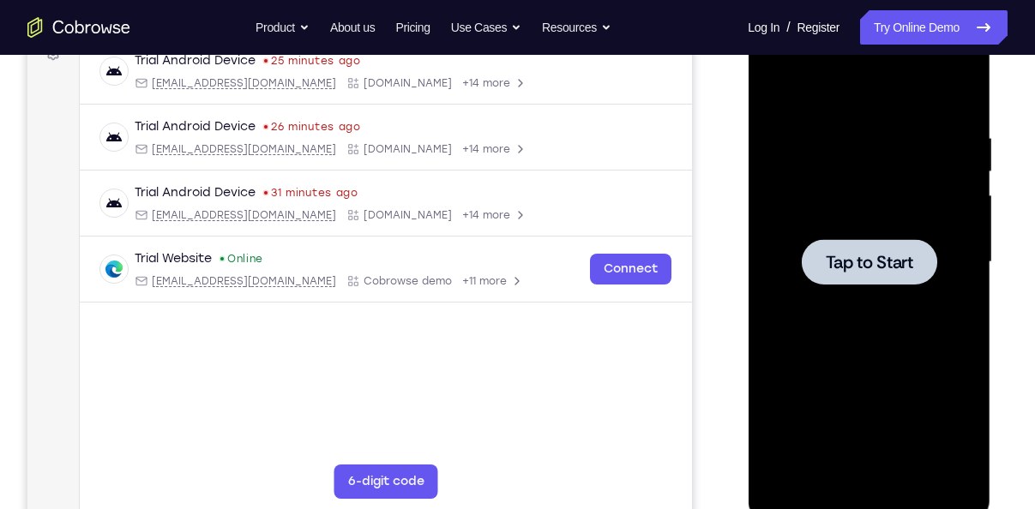
click at [895, 271] on span "Tap to Start" at bounding box center [868, 262] width 87 height 17
click at [893, 247] on div at bounding box center [868, 261] width 135 height 45
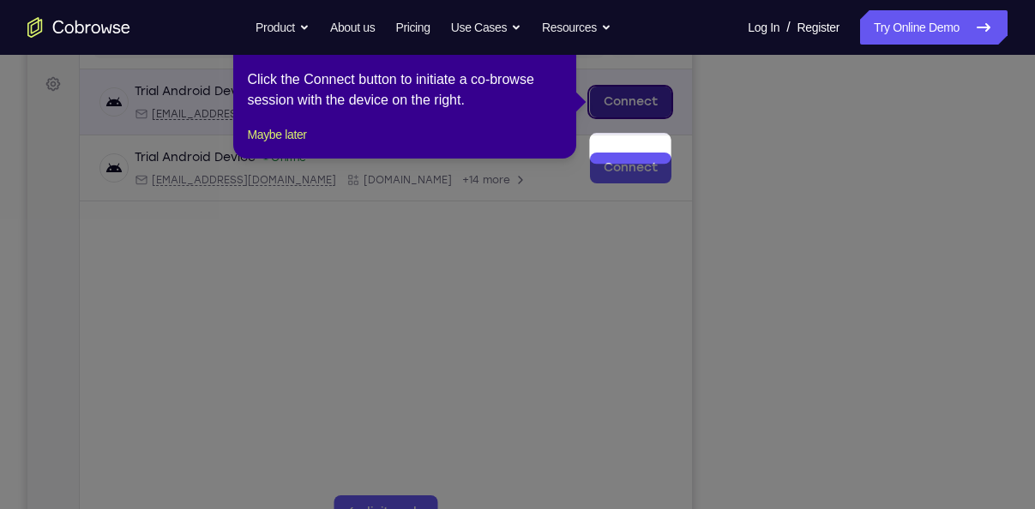
scroll to position [195, 0]
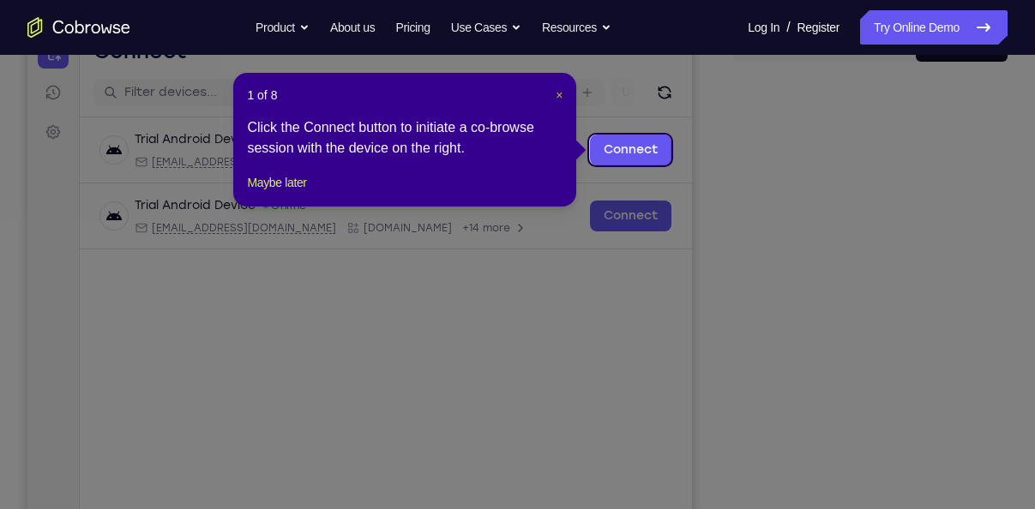
click at [556, 93] on span "×" at bounding box center [559, 95] width 7 height 14
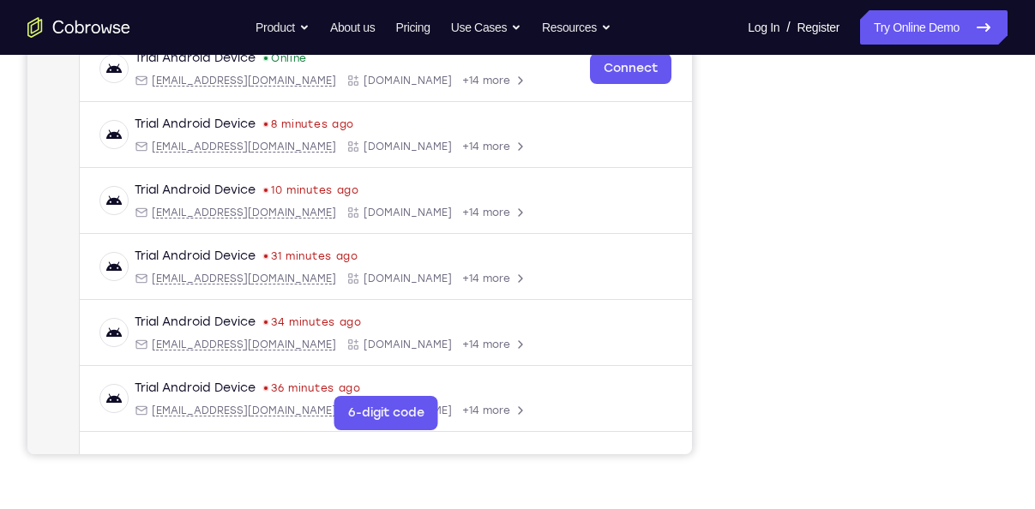
scroll to position [346, 0]
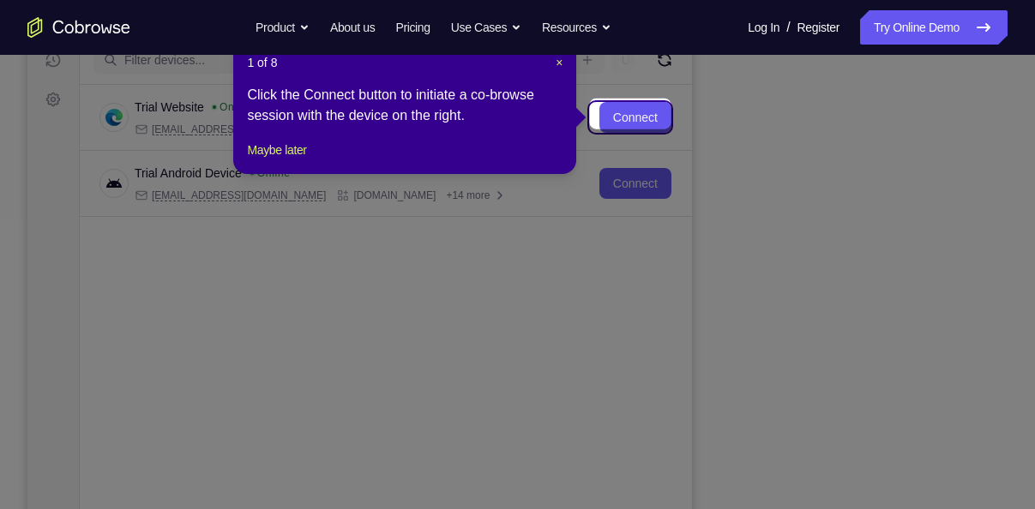
scroll to position [226, 0]
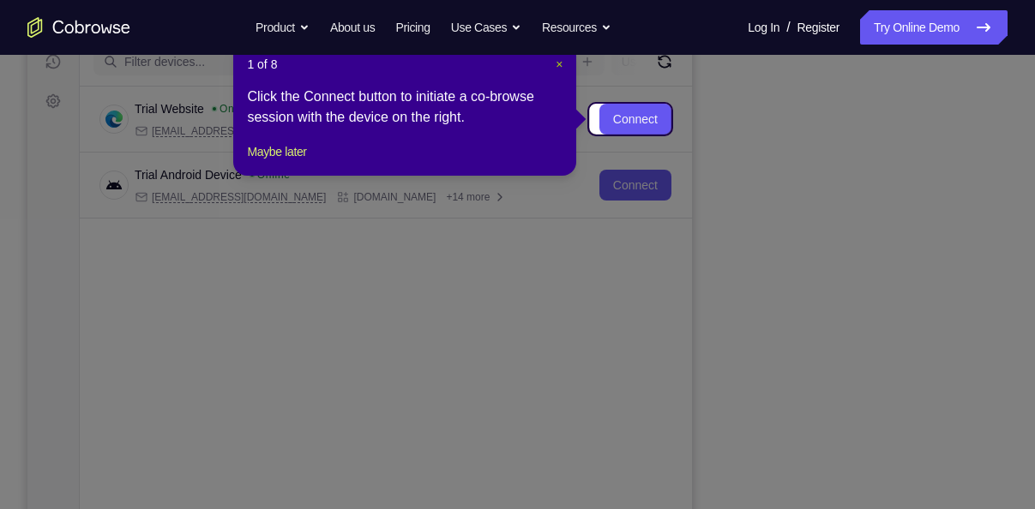
click at [558, 63] on span "×" at bounding box center [559, 64] width 7 height 14
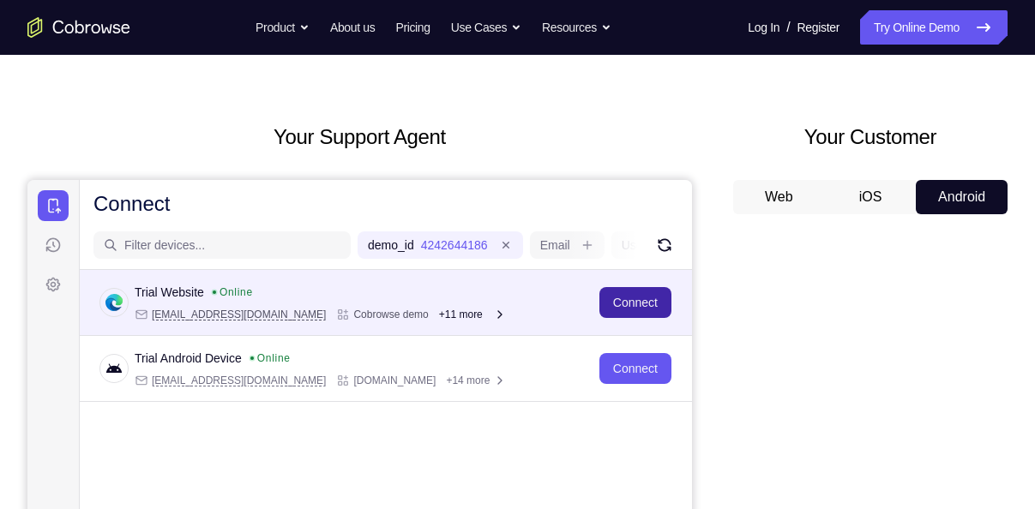
scroll to position [42, 0]
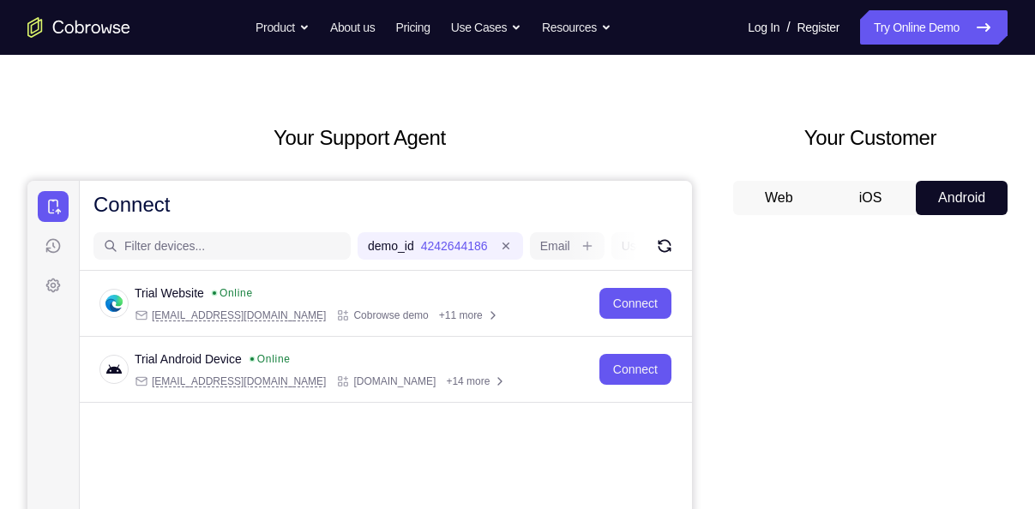
click at [875, 185] on button "iOS" at bounding box center [871, 198] width 92 height 34
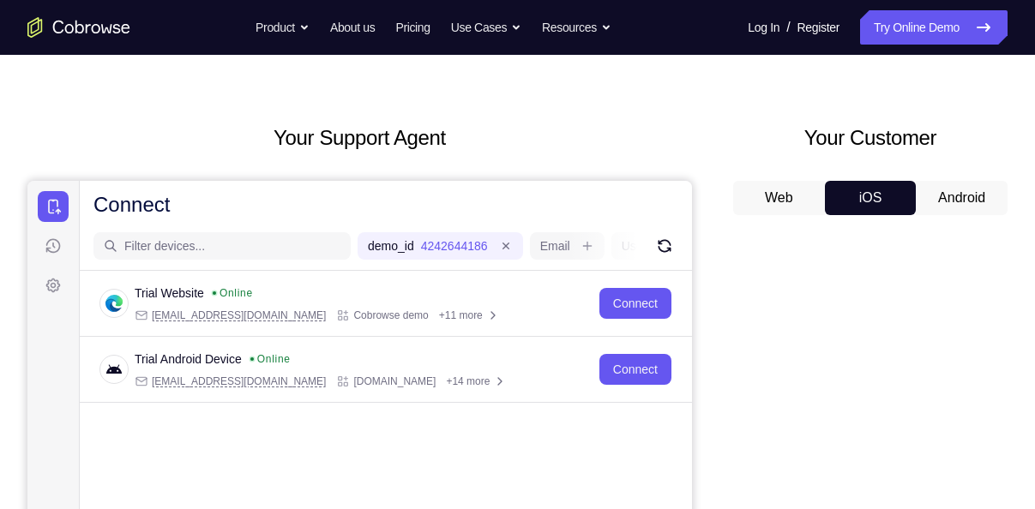
click at [940, 202] on button "Android" at bounding box center [962, 198] width 92 height 34
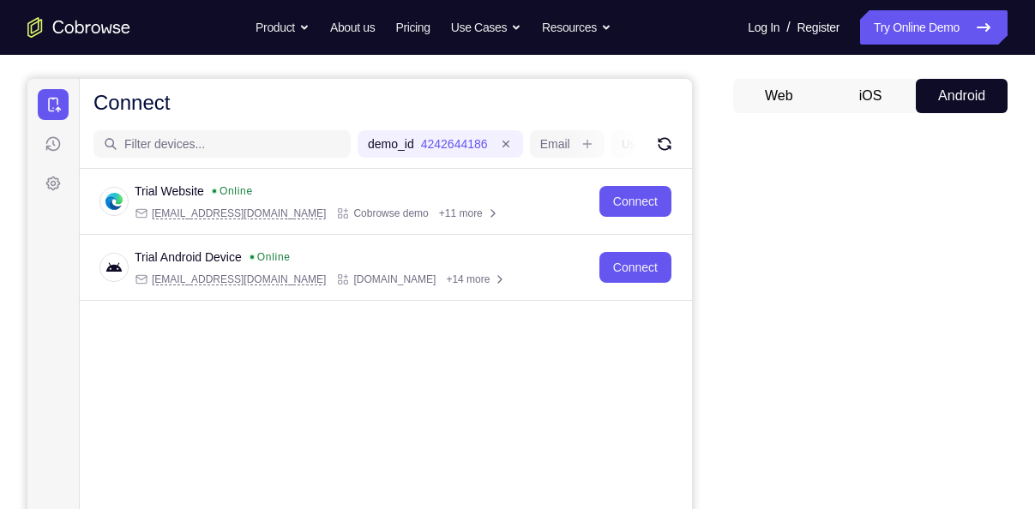
scroll to position [136, 0]
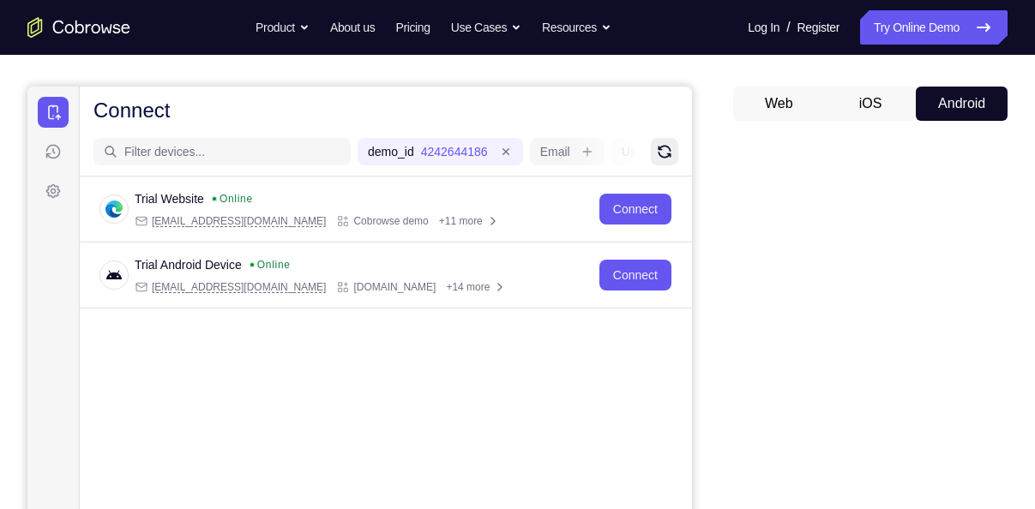
click at [657, 160] on button "Refresh" at bounding box center [664, 151] width 27 height 27
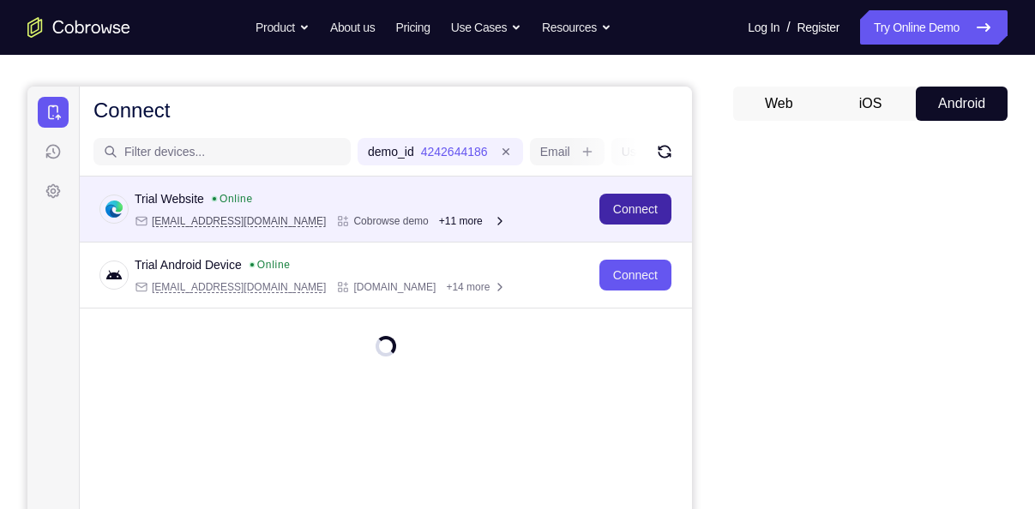
click at [625, 208] on link "Connect" at bounding box center [635, 209] width 72 height 31
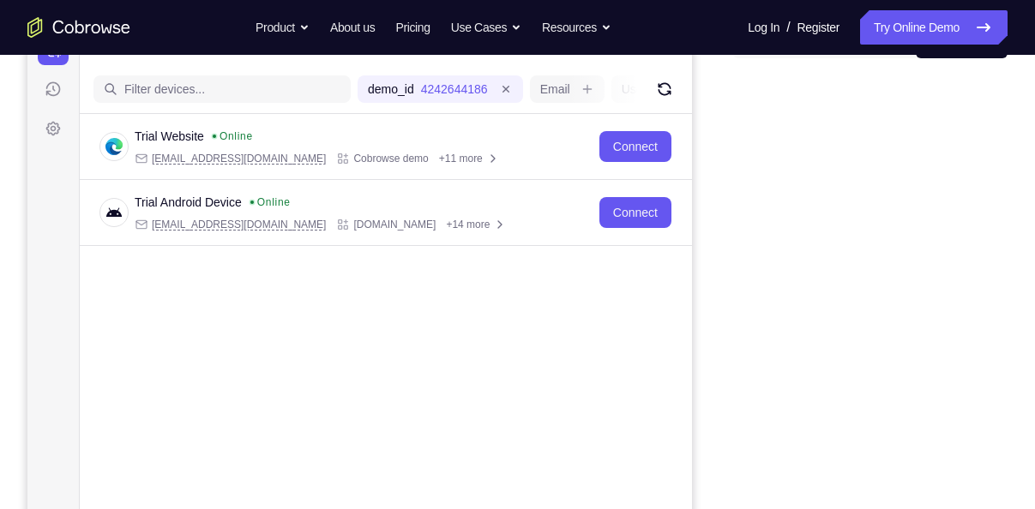
scroll to position [198, 0]
click at [47, 93] on icon at bounding box center [53, 90] width 15 height 15
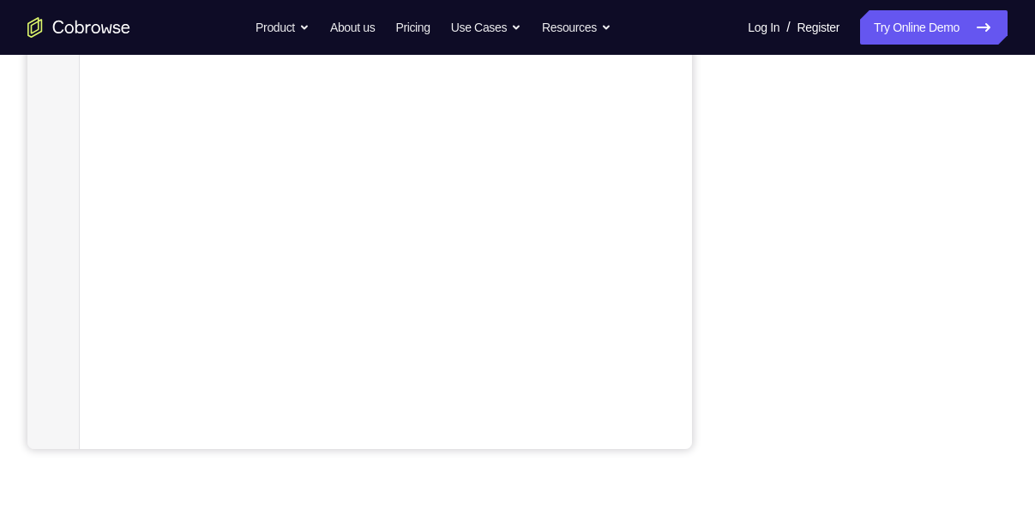
scroll to position [357, 0]
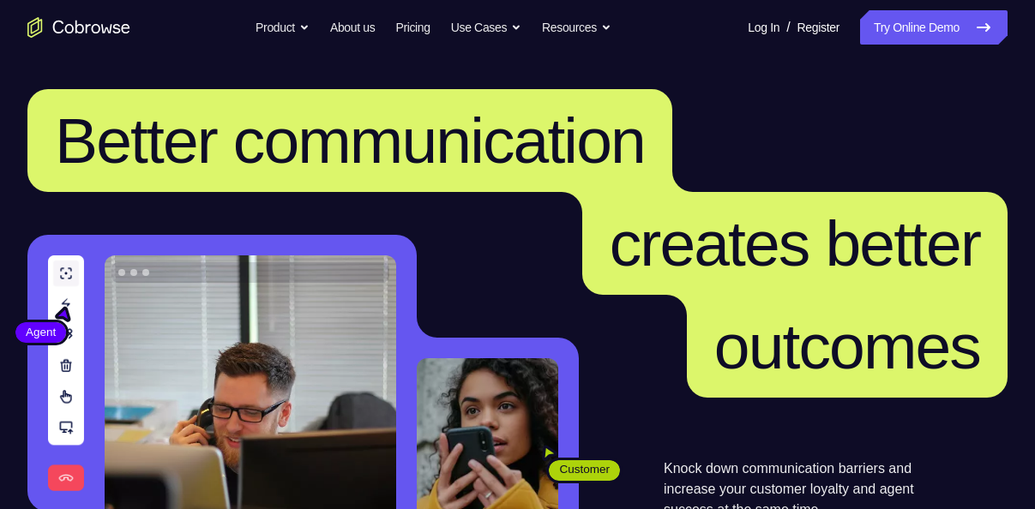
click at [883, 46] on nav "Go back Powerful, Flexible and Trustworthy. Avoid all extra friction for both A…" at bounding box center [517, 27] width 1035 height 55
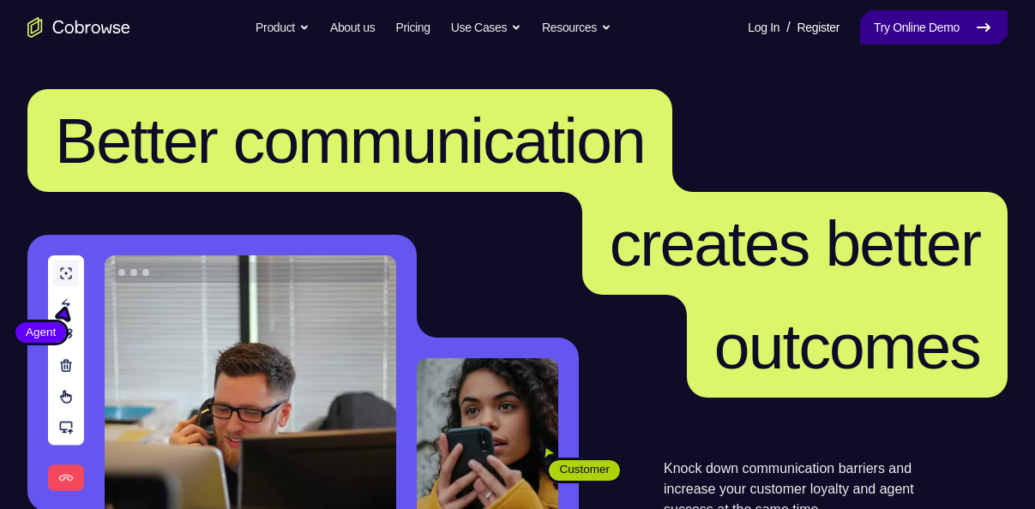
click at [888, 40] on link "Try Online Demo" at bounding box center [933, 27] width 147 height 34
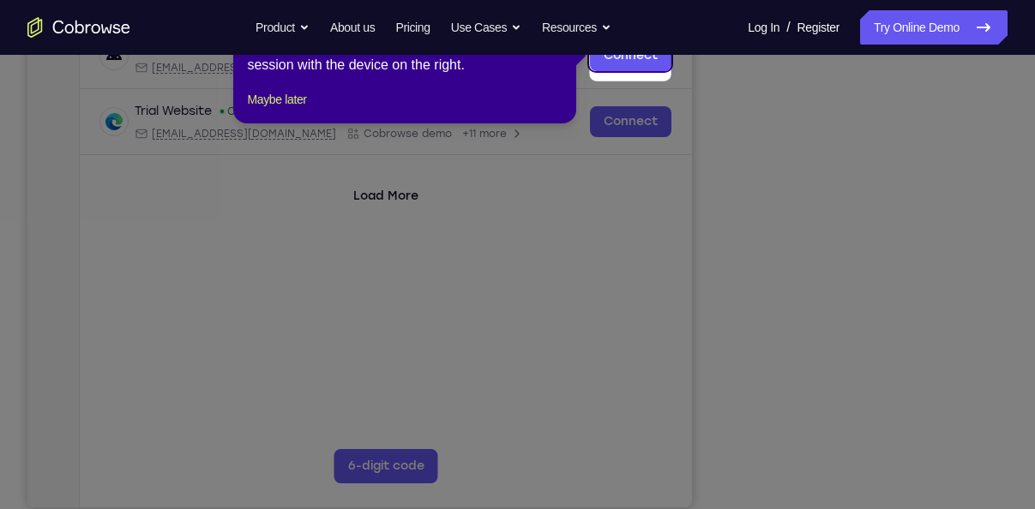
scroll to position [207, 0]
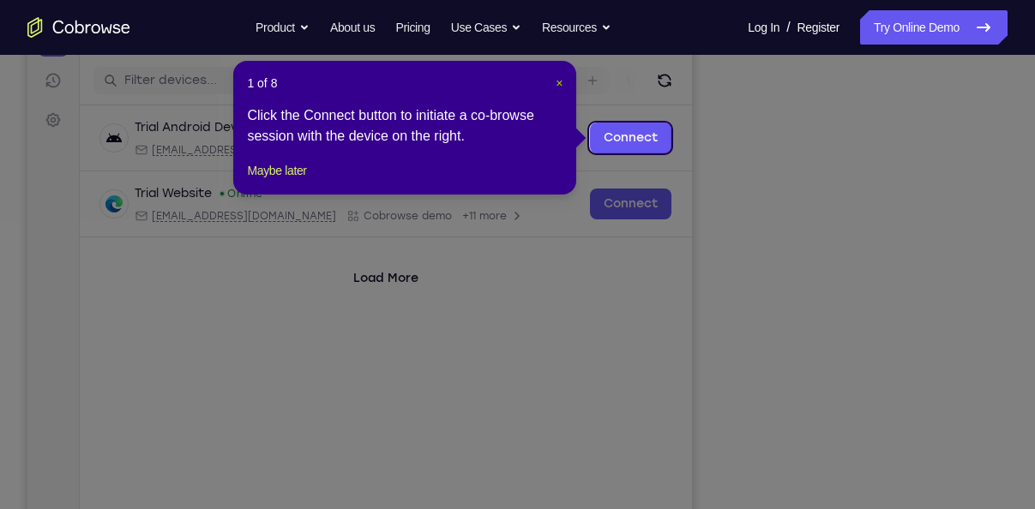
click at [559, 84] on span "×" at bounding box center [559, 83] width 7 height 14
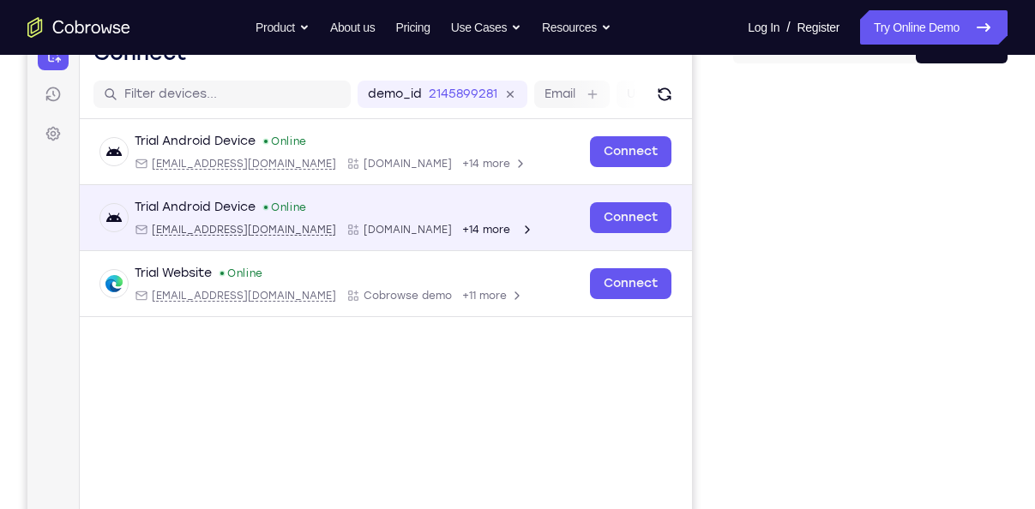
scroll to position [191, 0]
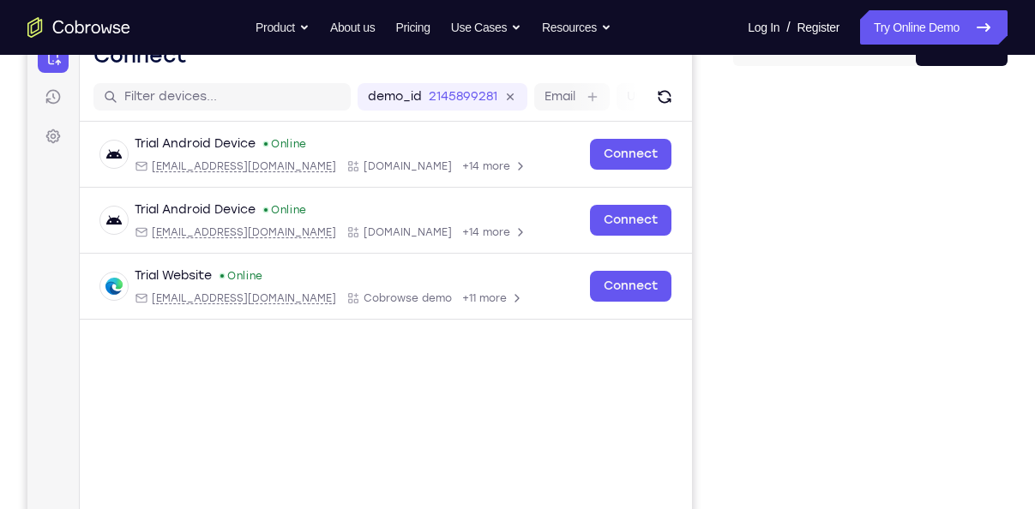
click at [677, 88] on div "demo_id 2145899281 2145899281 Email User ID Device ID Device name" at bounding box center [386, 97] width 612 height 49
click at [675, 92] on button "Refresh" at bounding box center [664, 96] width 27 height 27
click at [48, 94] on icon at bounding box center [53, 96] width 17 height 17
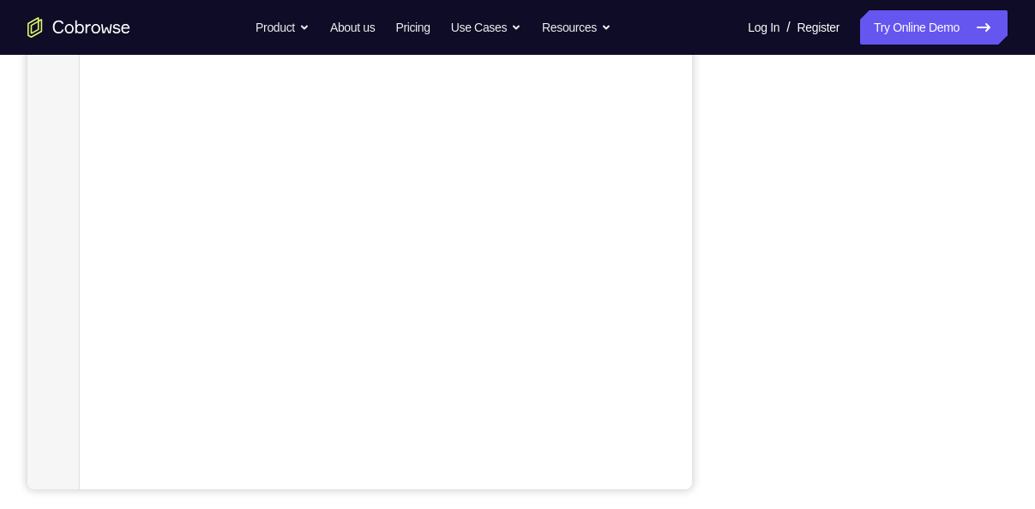
scroll to position [311, 0]
click at [698, 292] on div "Your Support Agent Your Customer Web iOS Android" at bounding box center [517, 170] width 980 height 634
click at [1009, 404] on div "Your Support Agent Your Customer Web iOS Android Next Steps We’d be happy to gi…" at bounding box center [517, 309] width 1035 height 1131
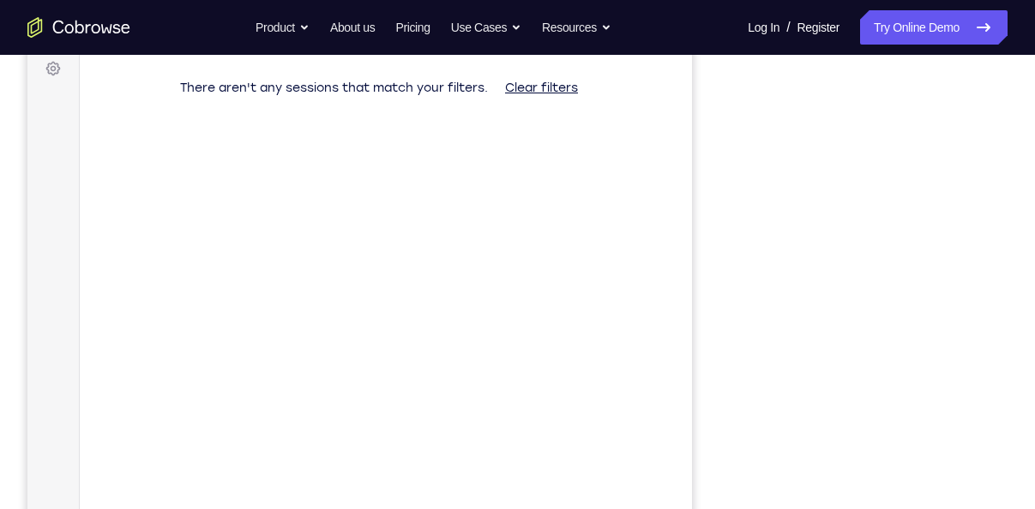
scroll to position [267, 0]
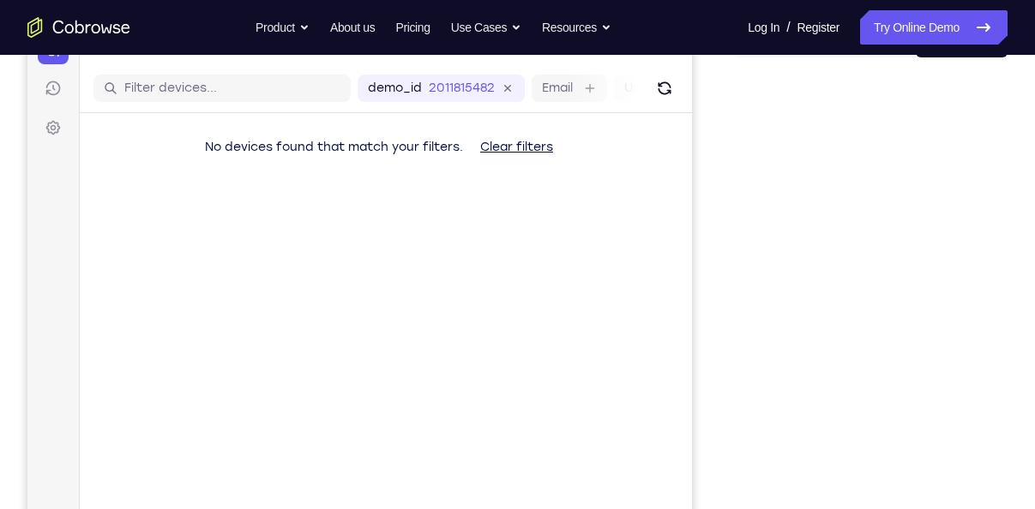
scroll to position [356, 0]
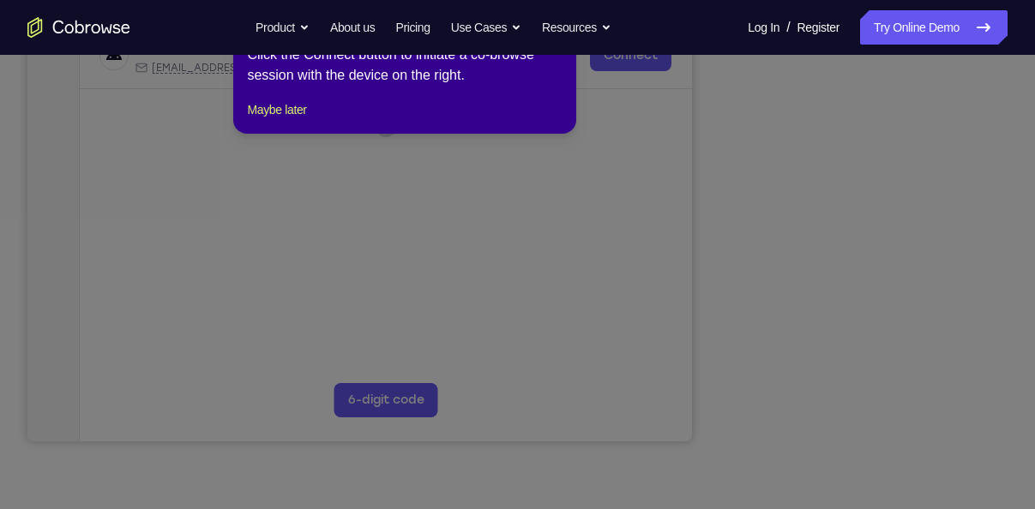
click at [943, 341] on icon at bounding box center [524, 241] width 1048 height 536
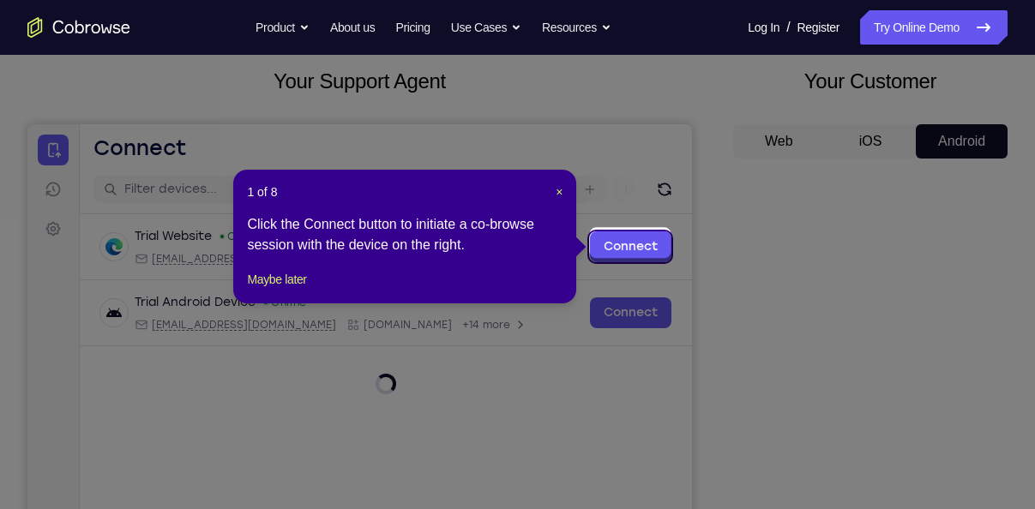
scroll to position [97, 0]
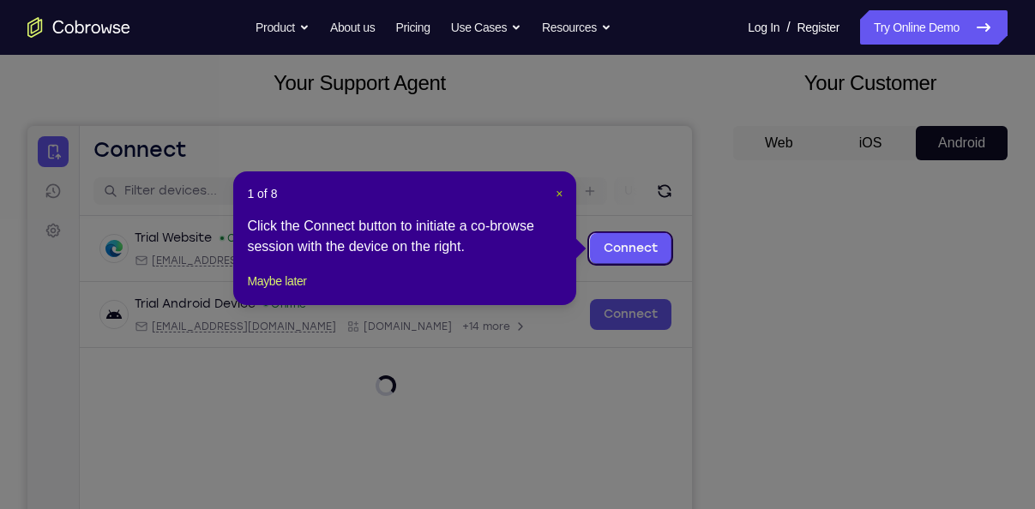
click at [560, 189] on span "×" at bounding box center [559, 194] width 7 height 14
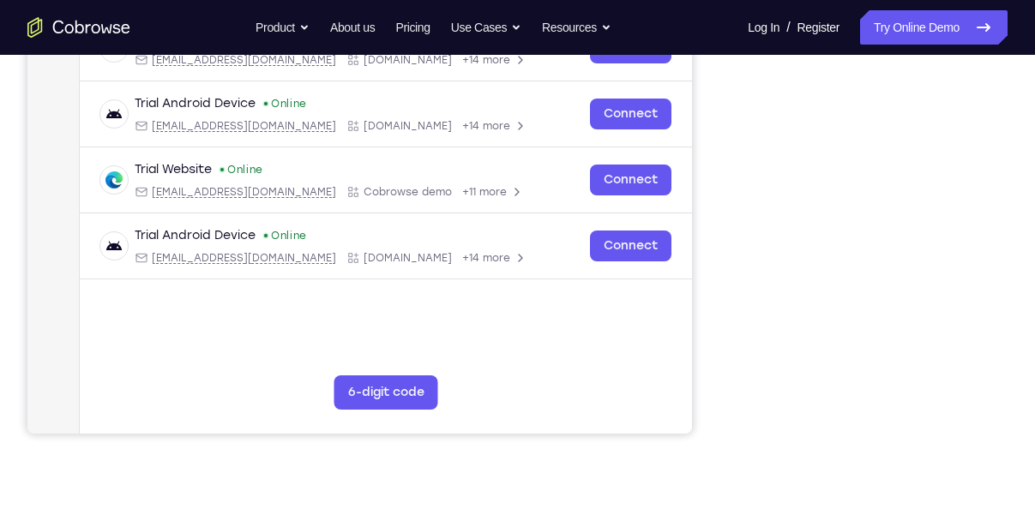
scroll to position [247, 0]
